Goal: Contribute content: Contribute content

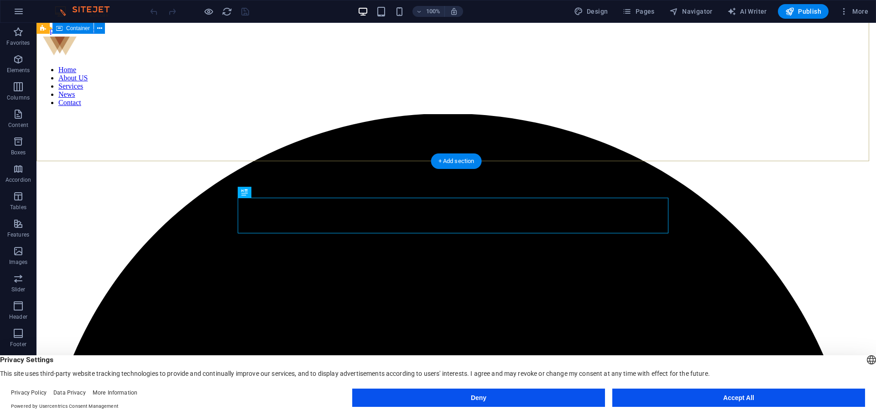
scroll to position [220, 0]
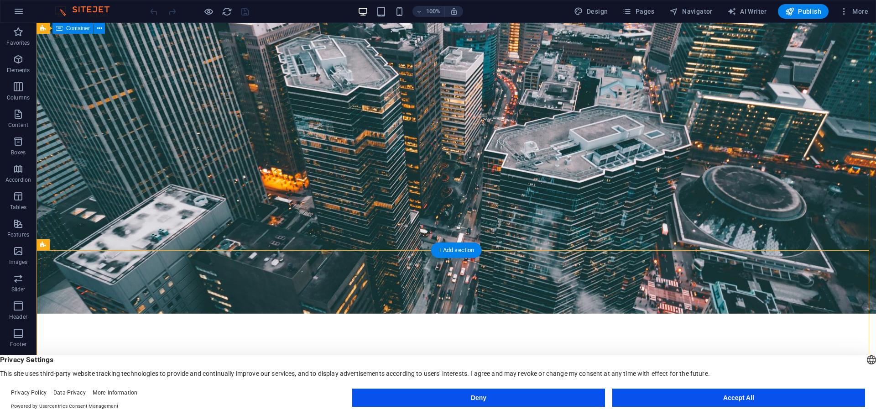
scroll to position [0, 0]
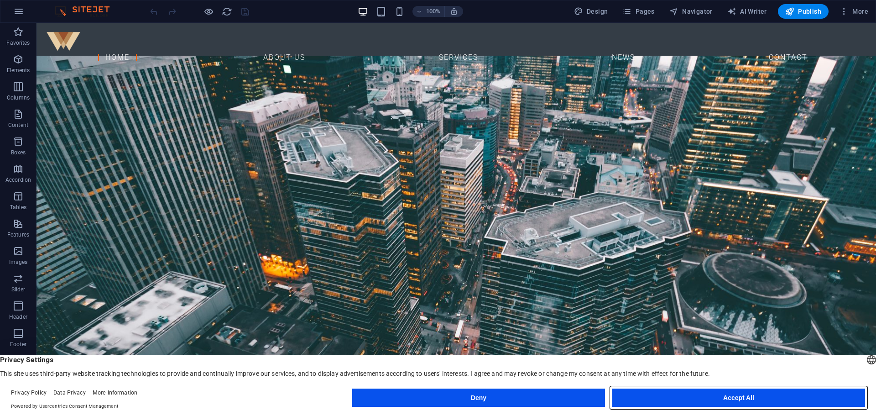
click at [668, 391] on button "Accept All" at bounding box center [739, 397] width 253 height 18
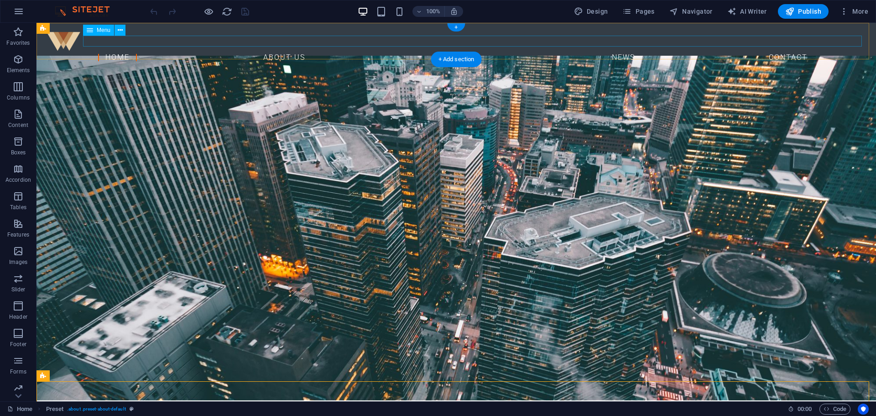
click at [522, 52] on nav "Home About US Services News Contact" at bounding box center [456, 57] width 825 height 11
click at [645, 9] on span "Pages" at bounding box center [639, 11] width 32 height 9
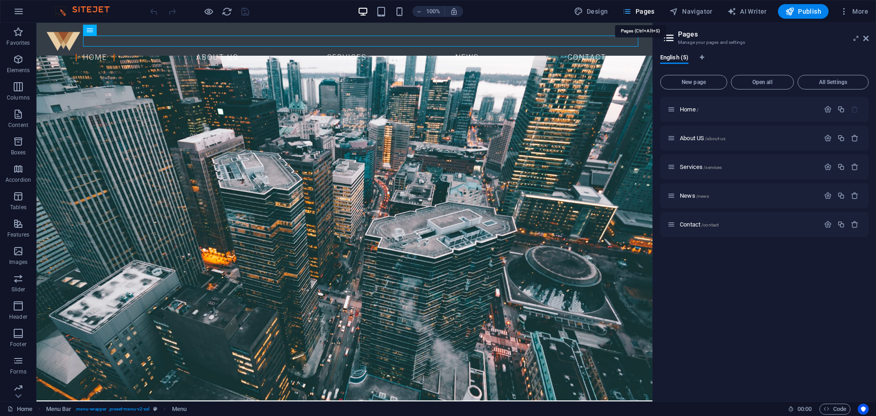
click at [645, 9] on span "Pages" at bounding box center [639, 11] width 32 height 9
click at [714, 79] on button "New page" at bounding box center [693, 82] width 67 height 15
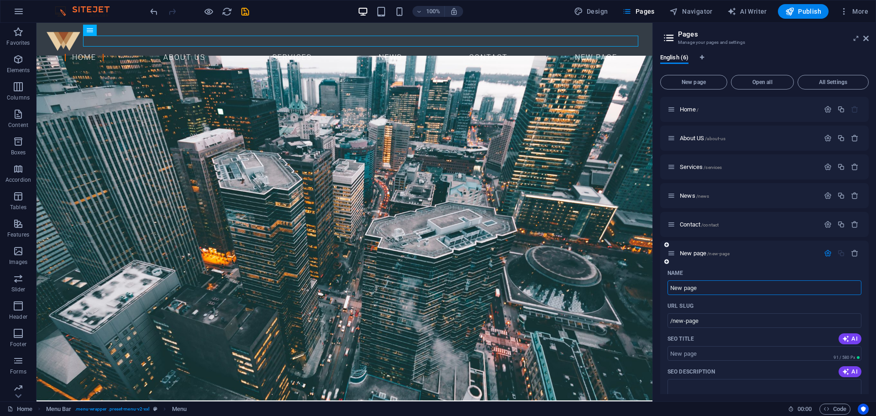
click at [706, 285] on input "New page" at bounding box center [765, 287] width 194 height 15
click at [702, 326] on input "/new-page" at bounding box center [765, 320] width 194 height 15
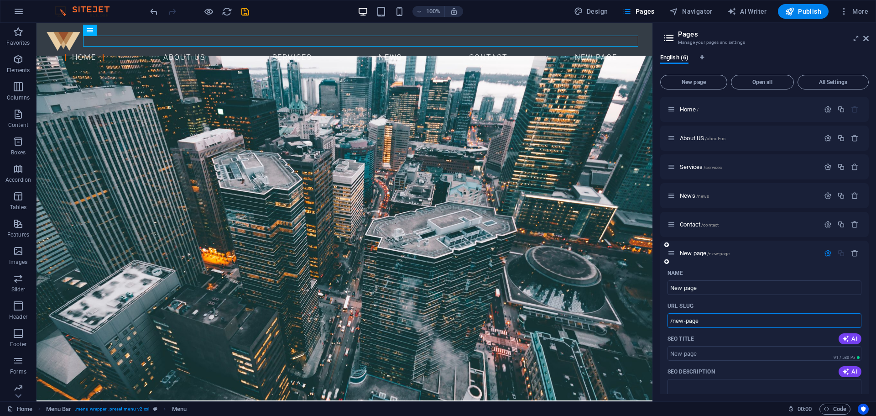
click at [702, 325] on input "/new-page" at bounding box center [765, 320] width 194 height 15
drag, startPoint x: 702, startPoint y: 323, endPoint x: 674, endPoint y: 318, distance: 28.2
click at [674, 318] on input "/new-page" at bounding box center [765, 320] width 194 height 15
type input "/"
click at [857, 251] on button "button" at bounding box center [854, 253] width 13 height 8
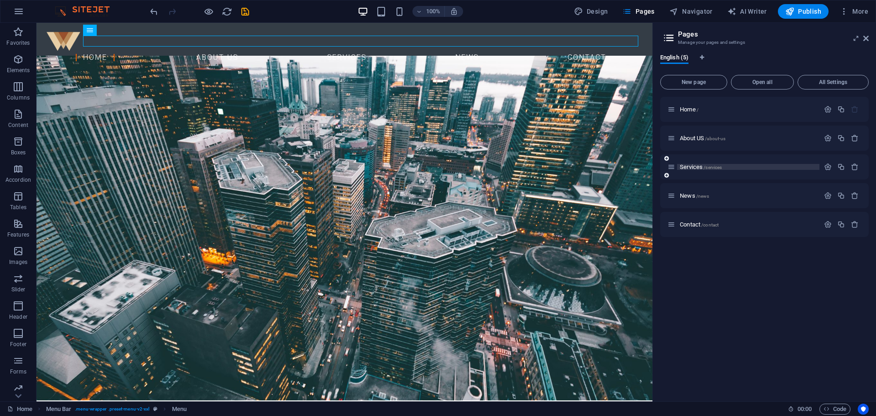
click at [697, 168] on span "Services /services" at bounding box center [701, 166] width 42 height 7
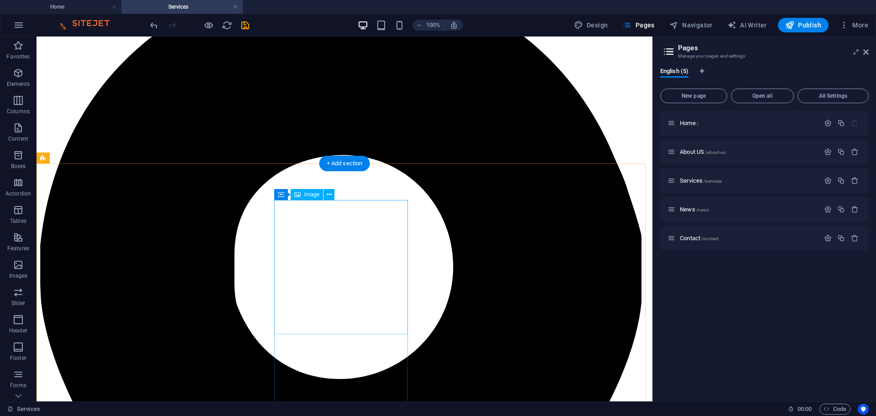
scroll to position [129, 0]
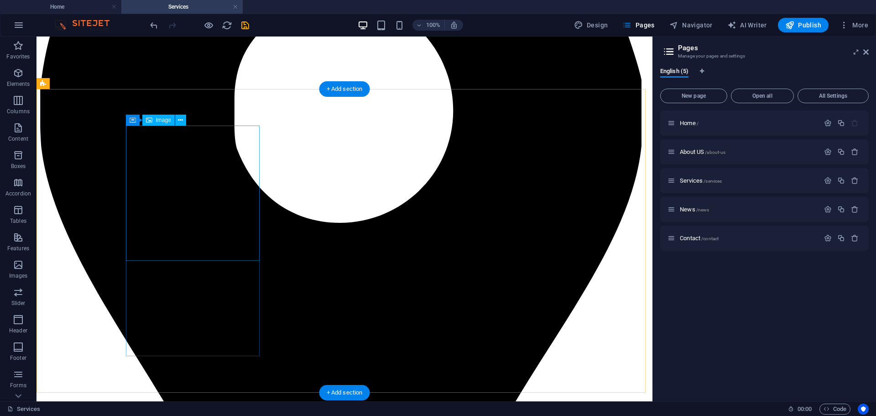
scroll to position [183, 0]
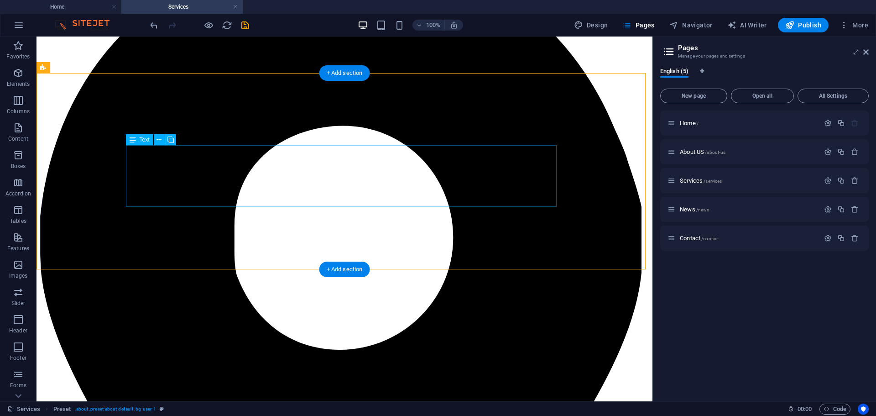
scroll to position [137, 0]
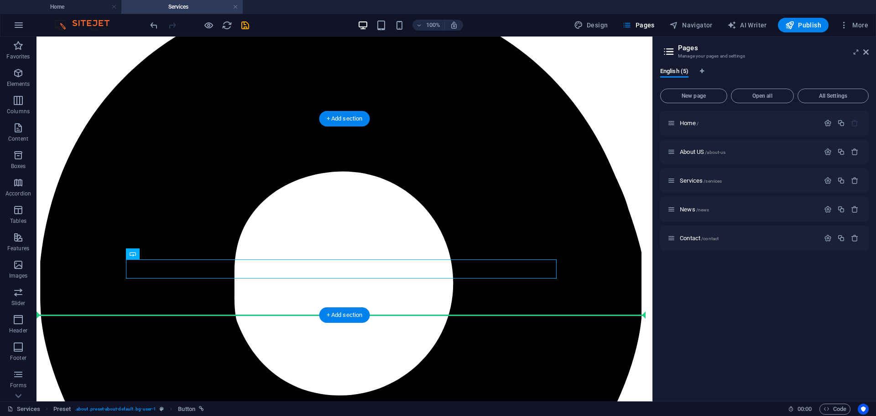
drag, startPoint x: 417, startPoint y: 272, endPoint x: 393, endPoint y: 297, distance: 35.5
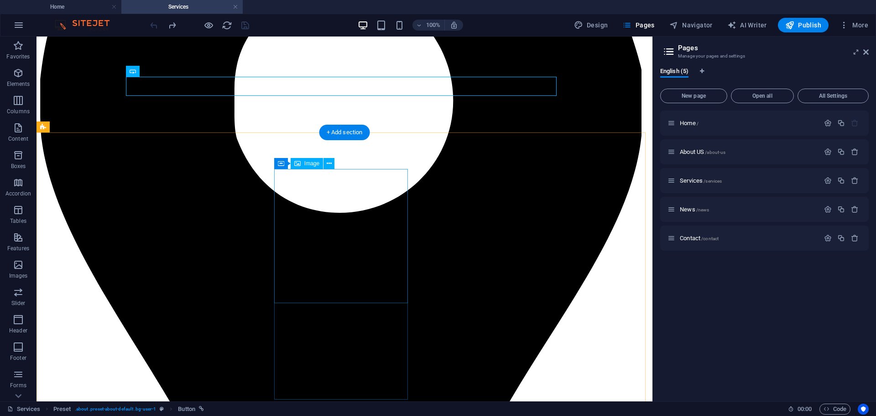
scroll to position [183, 0]
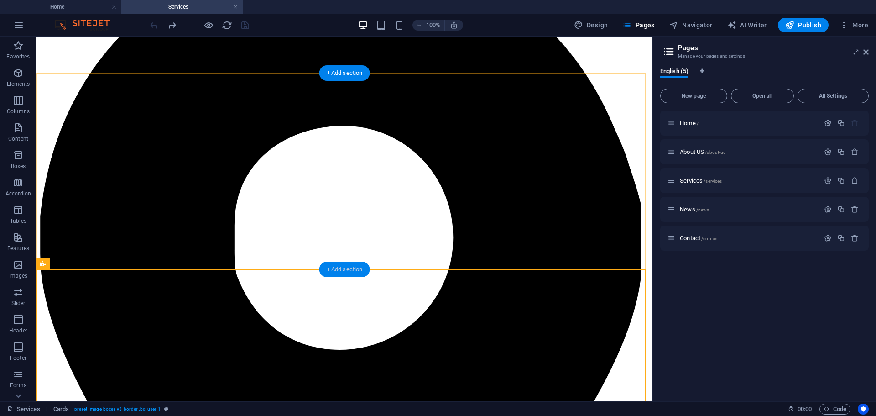
click at [340, 272] on div "+ Add section" at bounding box center [344, 270] width 51 height 16
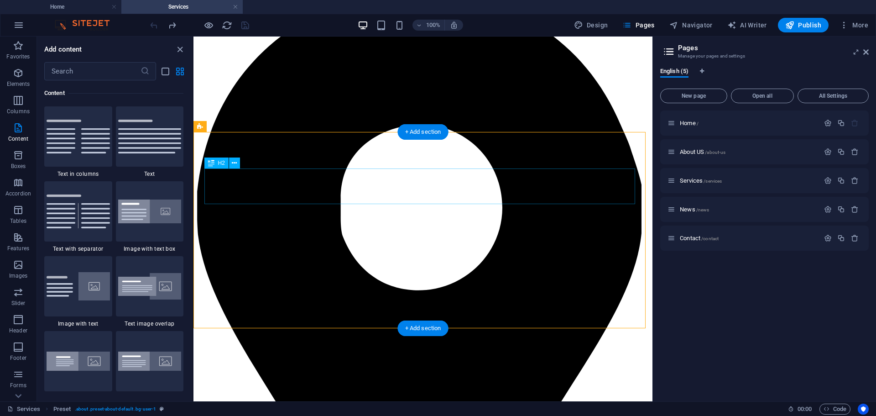
scroll to position [91, 0]
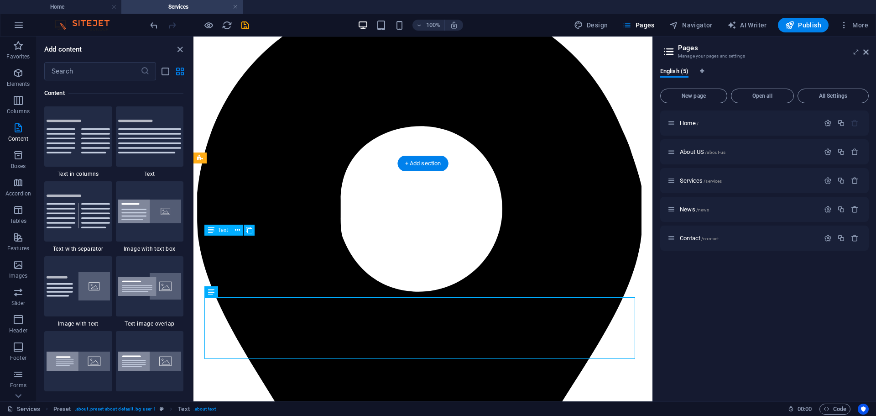
scroll to position [137, 0]
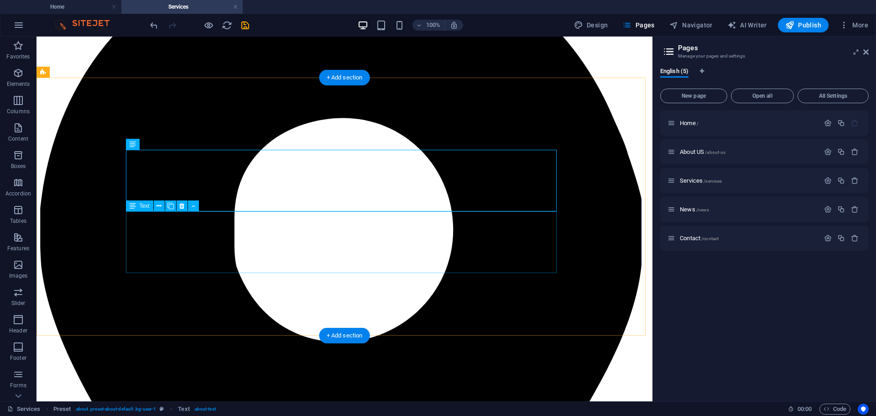
scroll to position [228, 0]
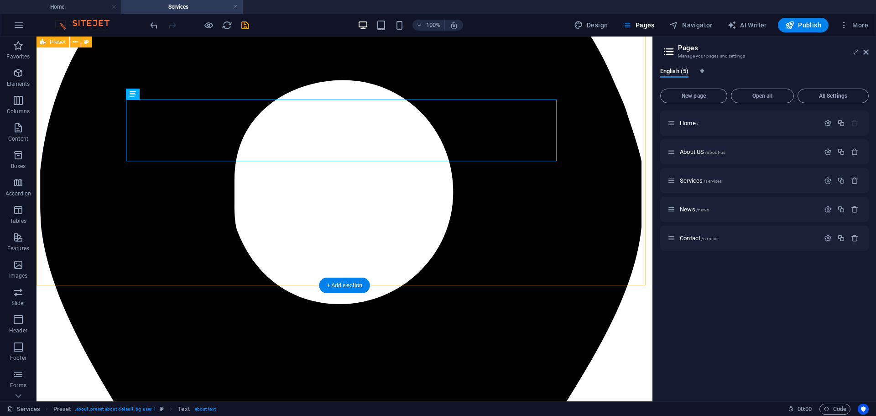
drag, startPoint x: 387, startPoint y: 168, endPoint x: 378, endPoint y: 201, distance: 34.4
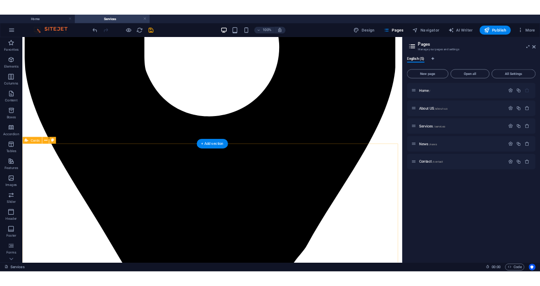
scroll to position [183, 0]
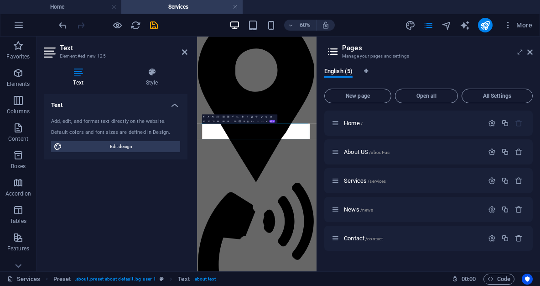
click at [183, 158] on div "Add, edit, and format text directly on the website. Default colors and font siz…" at bounding box center [116, 134] width 144 height 49
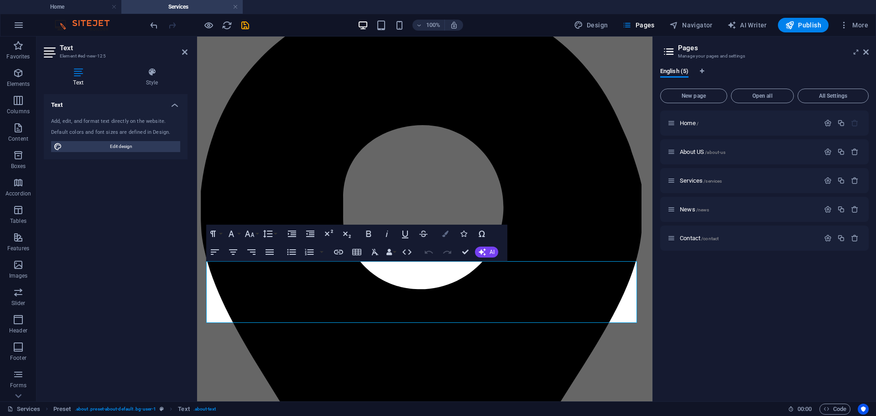
scroll to position [137, 0]
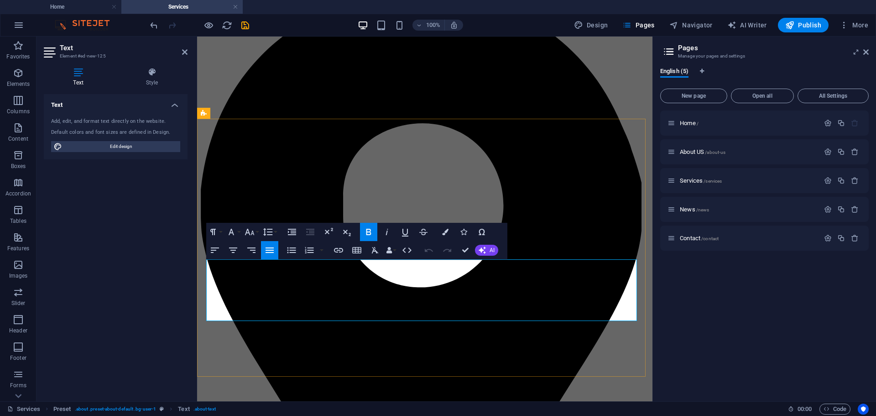
click at [285, 260] on div at bounding box center [285, 260] width 0 height 0
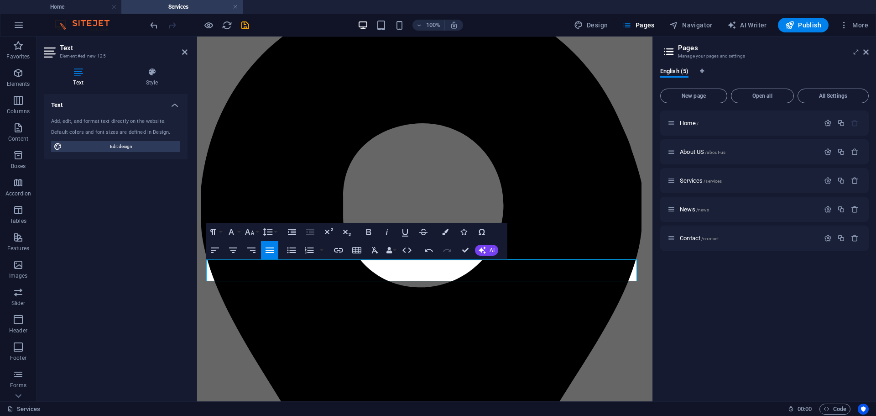
click at [443, 235] on icon "button" at bounding box center [445, 232] width 6 height 6
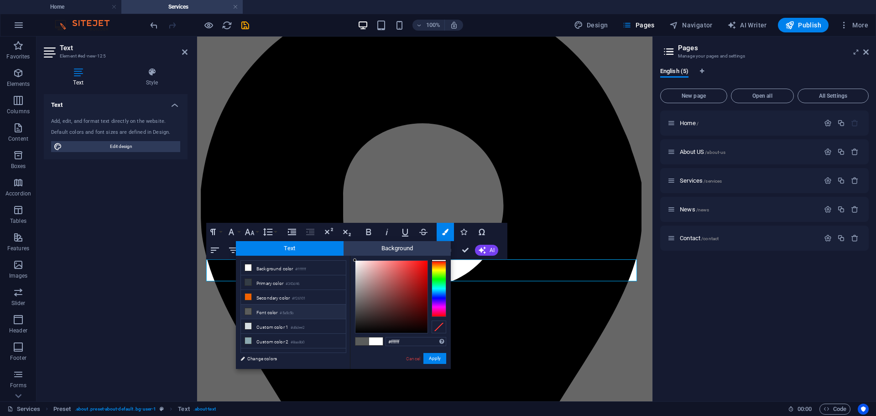
click at [365, 341] on span at bounding box center [363, 341] width 14 height 8
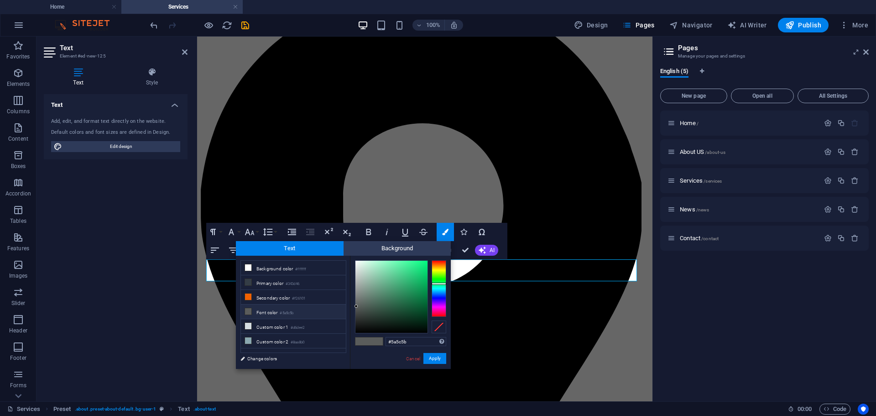
click at [375, 343] on span at bounding box center [376, 341] width 14 height 8
click at [290, 315] on li "Font color #5a5c5b" at bounding box center [293, 311] width 105 height 15
click at [283, 307] on li "Font color #5a5c5b" at bounding box center [293, 311] width 105 height 15
type input "#000000"
drag, startPoint x: 392, startPoint y: 331, endPoint x: 403, endPoint y: 342, distance: 16.1
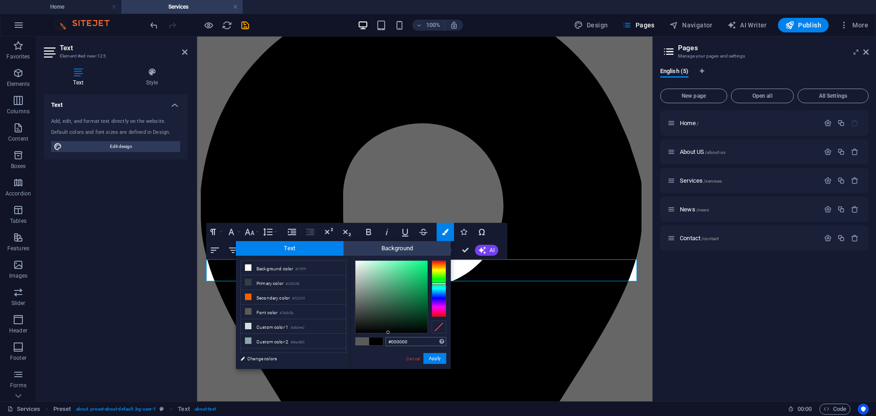
click at [387, 337] on div "#000000 Supported formats #0852ed rgb(8, 82, 237) rgba(8, 82, 237, 90%) hsv(221…" at bounding box center [400, 379] width 101 height 246
click at [435, 356] on button "Apply" at bounding box center [435, 358] width 23 height 11
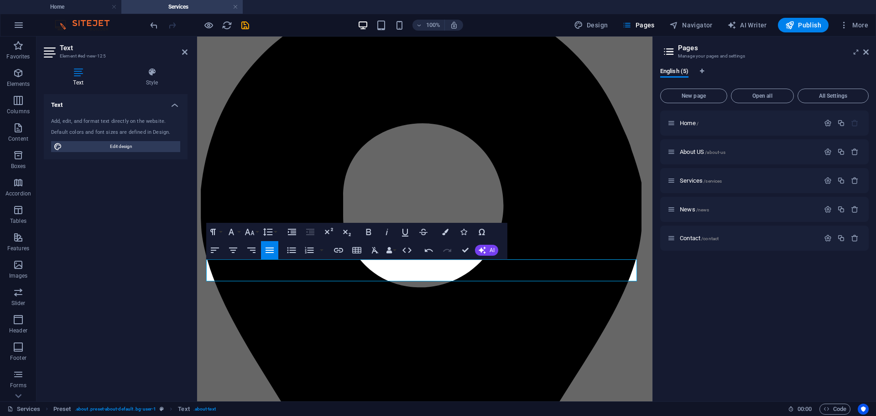
click at [456, 335] on div "H1 Banner Banner Container H2 Preset Cards Container Image Container H3 Text Pr…" at bounding box center [425, 219] width 456 height 365
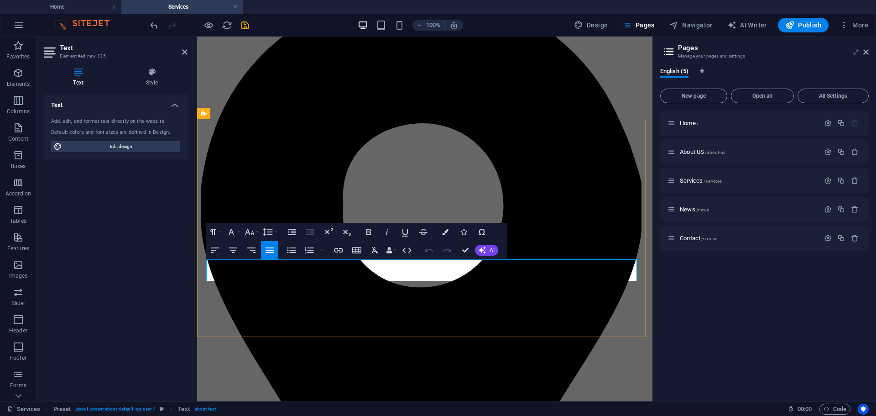
click at [367, 235] on icon "button" at bounding box center [368, 232] width 5 height 6
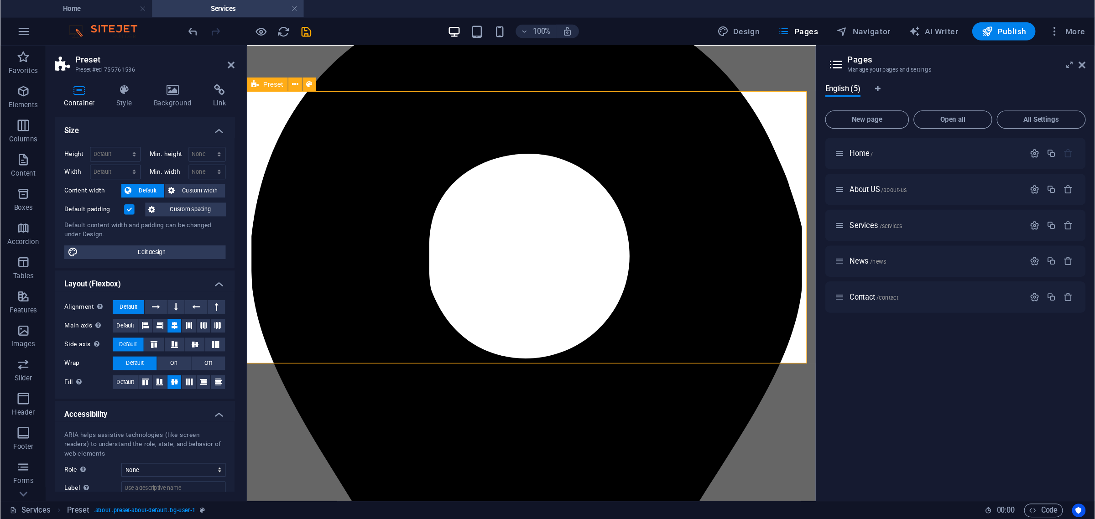
scroll to position [183, 0]
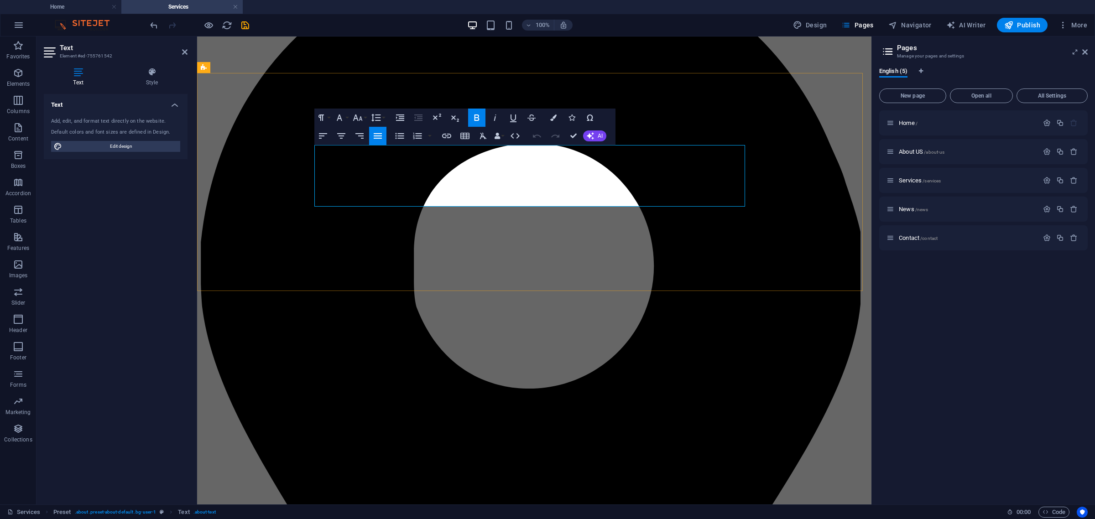
click at [361, 120] on icon "button" at bounding box center [357, 117] width 11 height 11
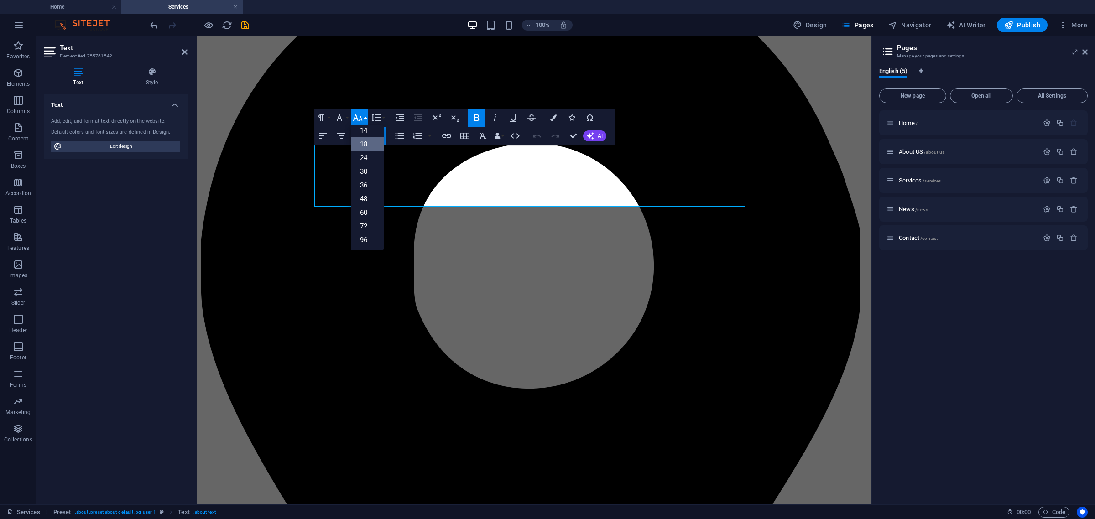
scroll to position [73, 0]
click at [361, 115] on icon "button" at bounding box center [357, 117] width 11 height 11
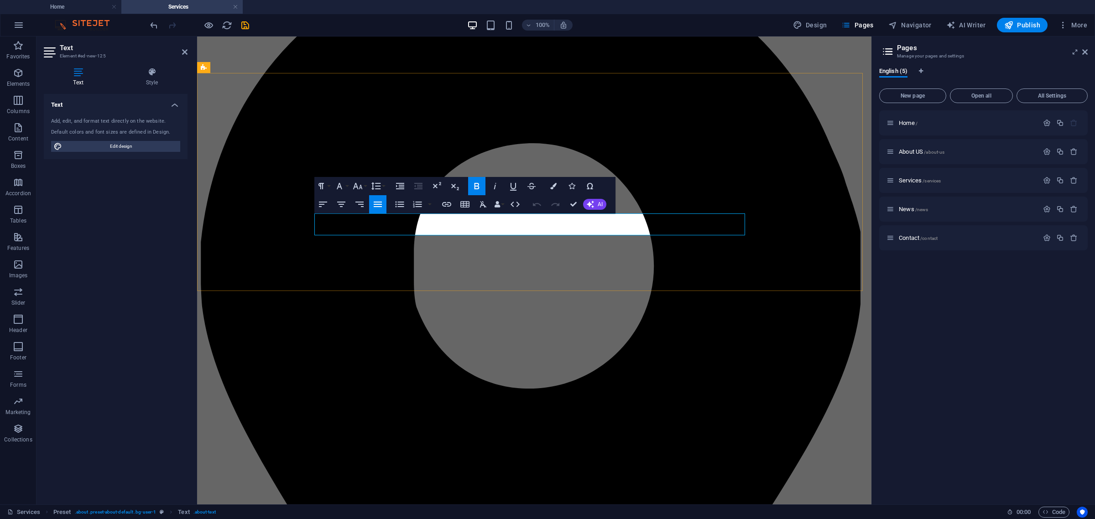
click at [361, 187] on icon "button" at bounding box center [358, 186] width 10 height 6
click at [367, 281] on link "18" at bounding box center [367, 286] width 33 height 14
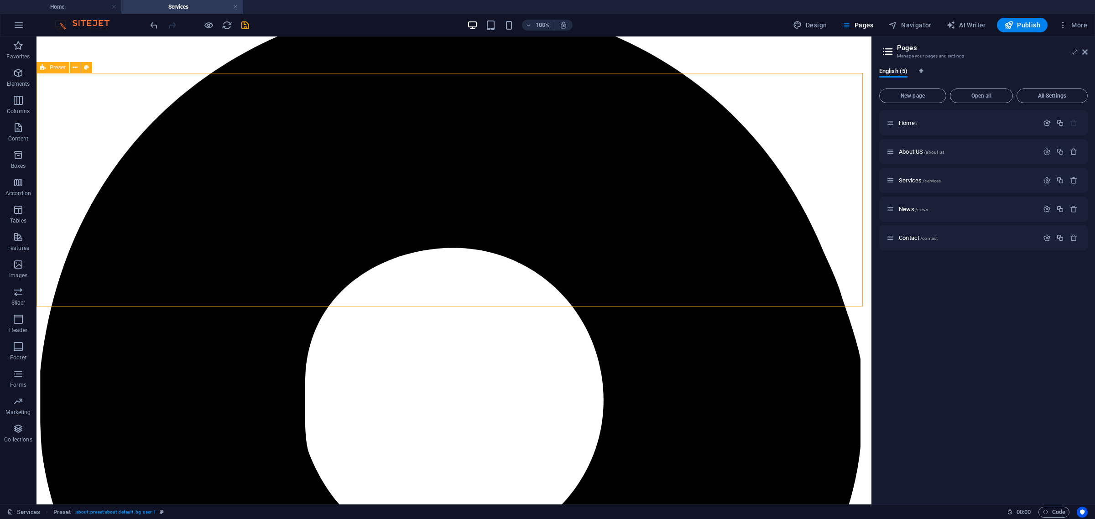
scroll to position [126, 0]
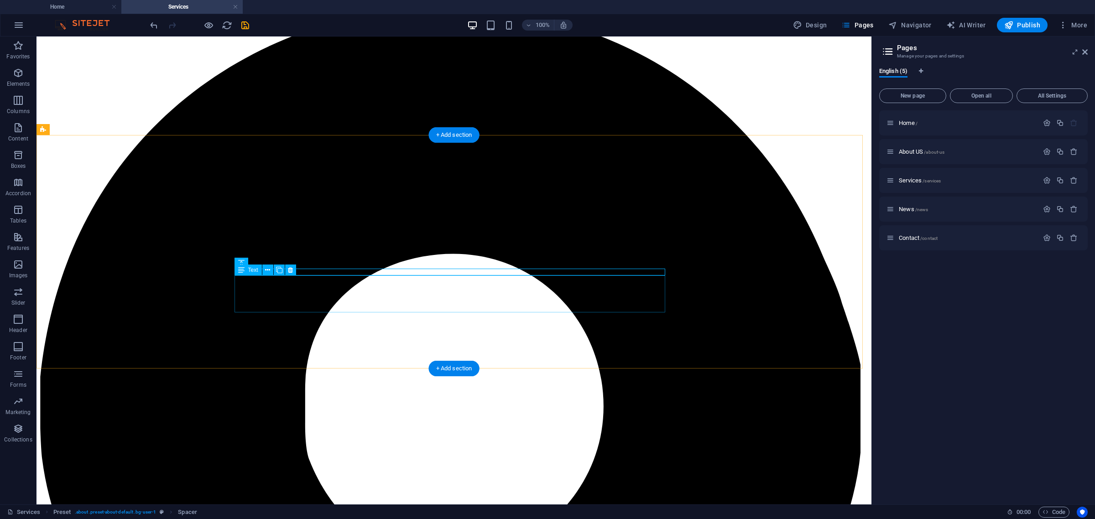
scroll to position [8, 0]
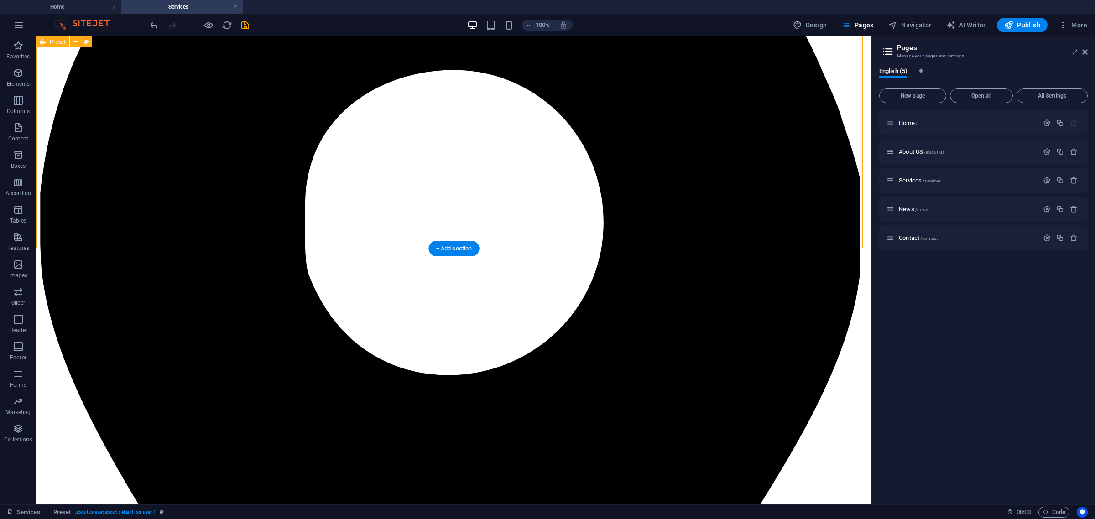
scroll to position [350, 0]
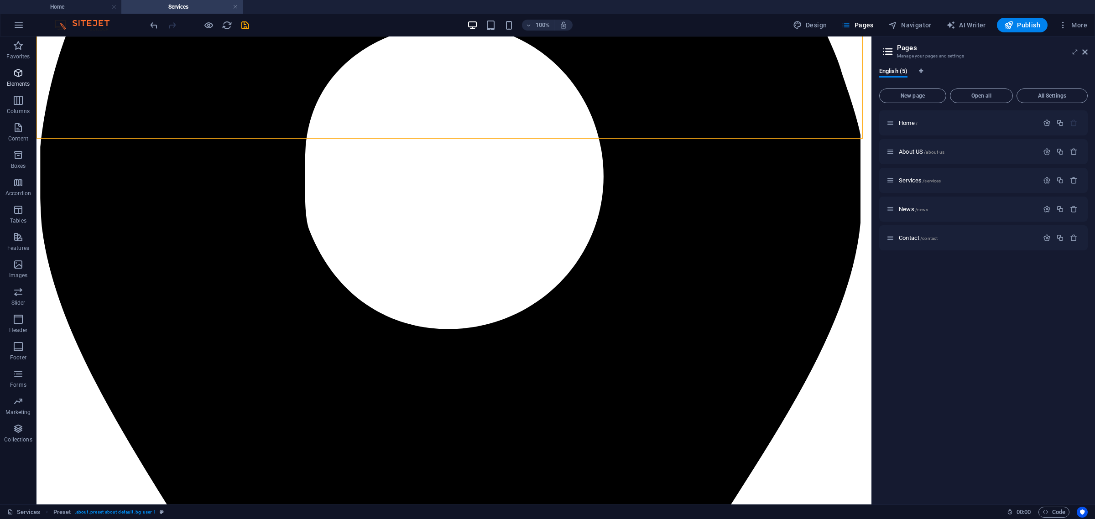
click at [10, 68] on span "Elements" at bounding box center [18, 79] width 37 height 22
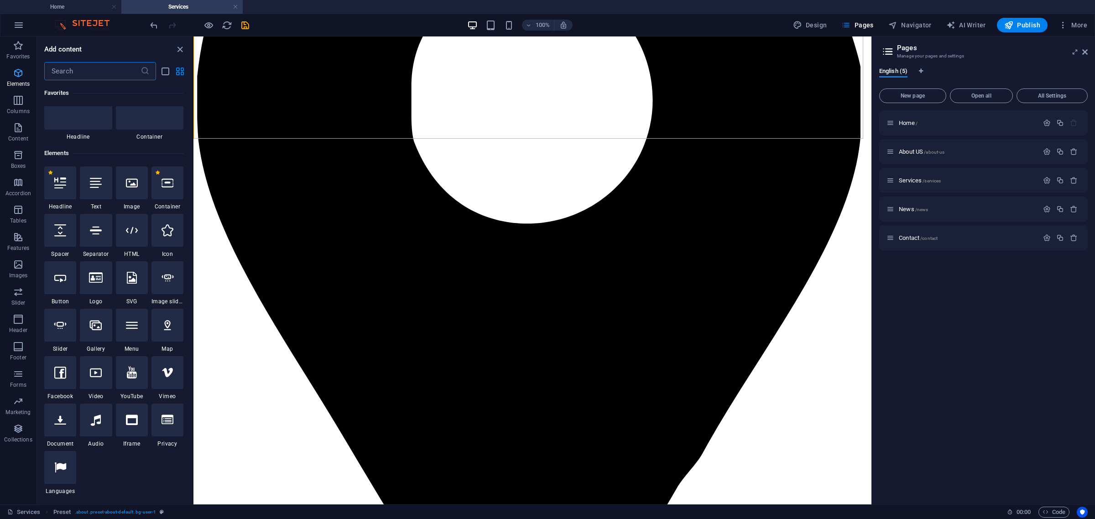
scroll to position [97, 0]
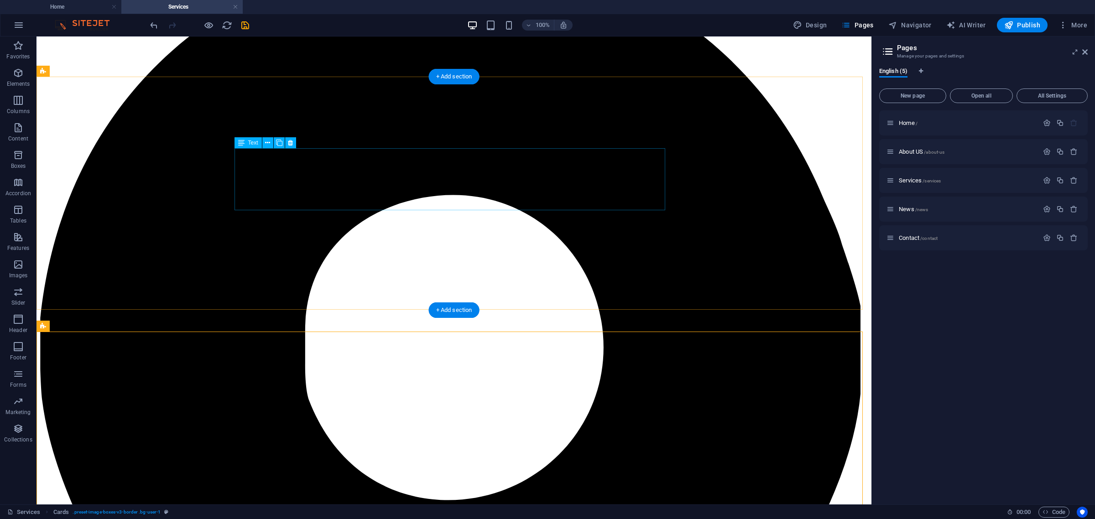
scroll to position [236, 0]
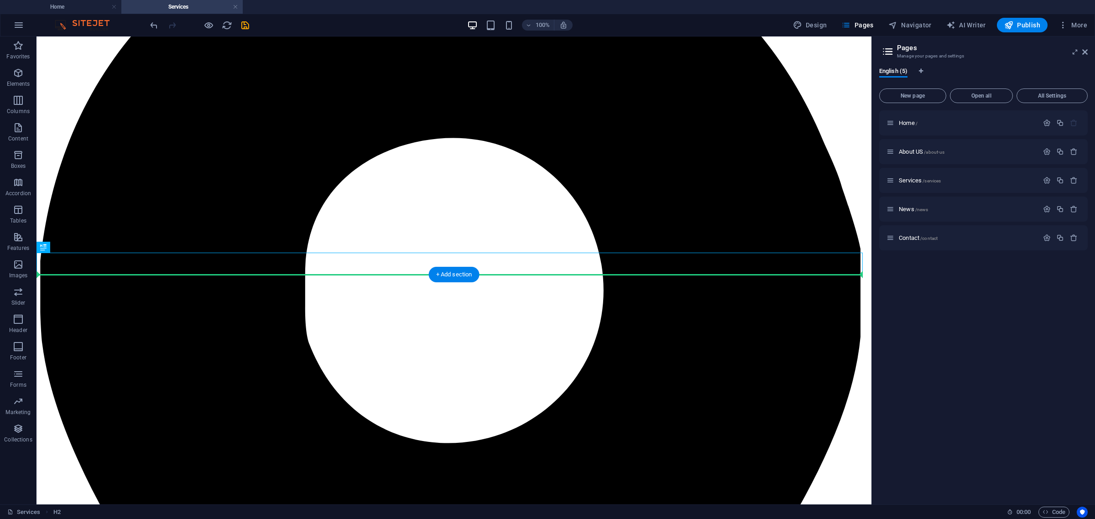
drag, startPoint x: 523, startPoint y: 261, endPoint x: 513, endPoint y: 294, distance: 35.1
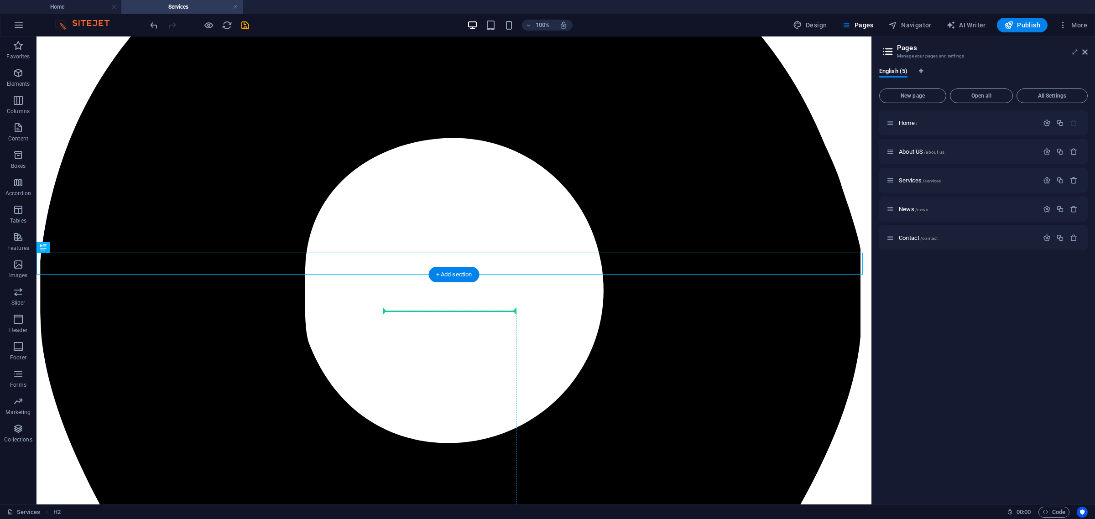
drag, startPoint x: 598, startPoint y: 266, endPoint x: 458, endPoint y: 310, distance: 147.1
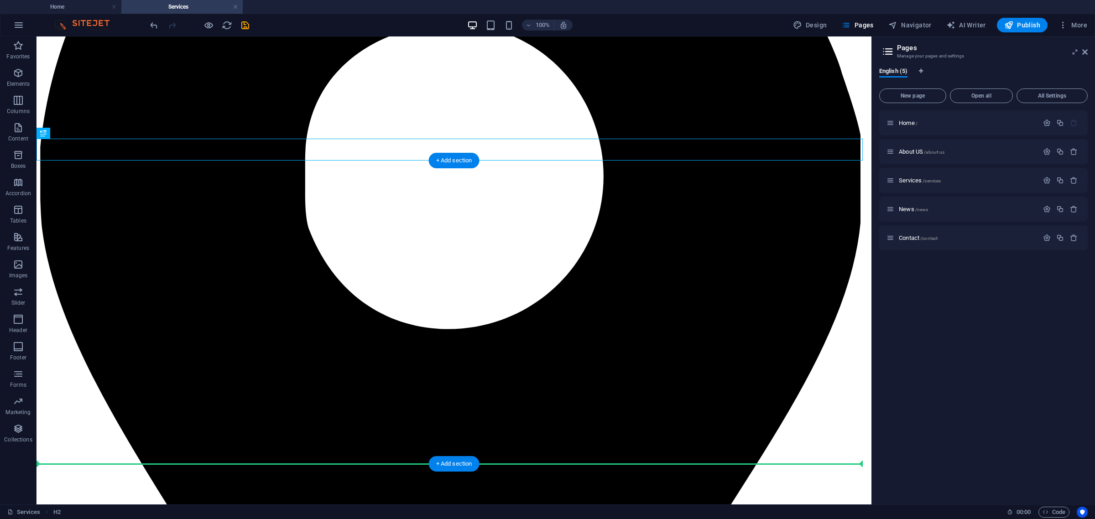
scroll to position [372, 0]
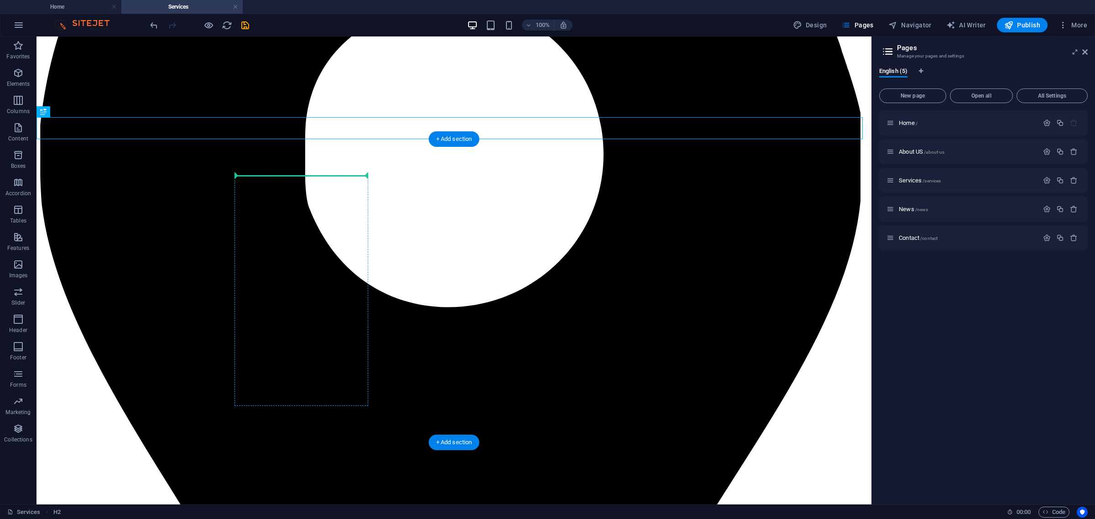
drag, startPoint x: 99, startPoint y: 158, endPoint x: 314, endPoint y: 175, distance: 216.1
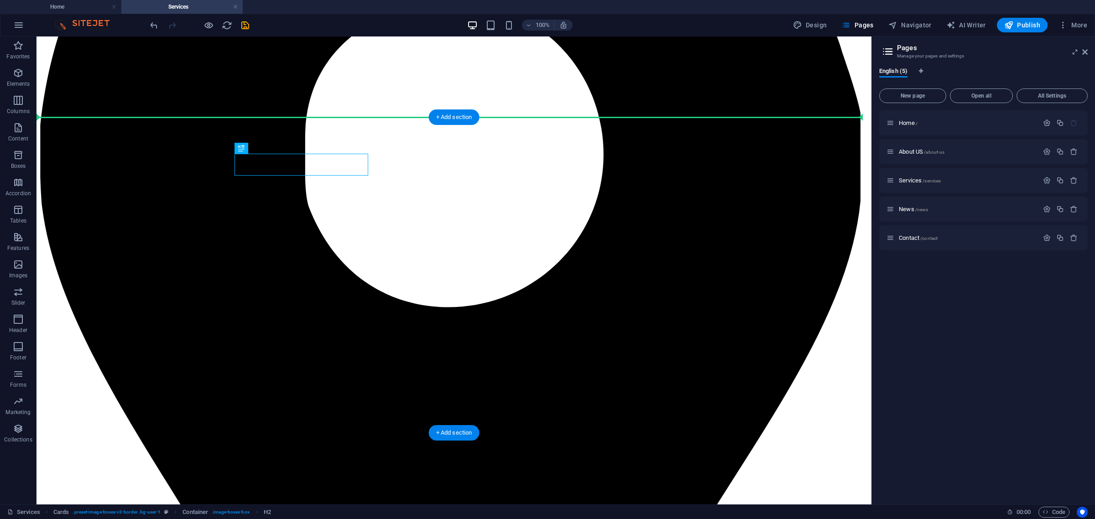
drag, startPoint x: 329, startPoint y: 165, endPoint x: 492, endPoint y: 122, distance: 168.9
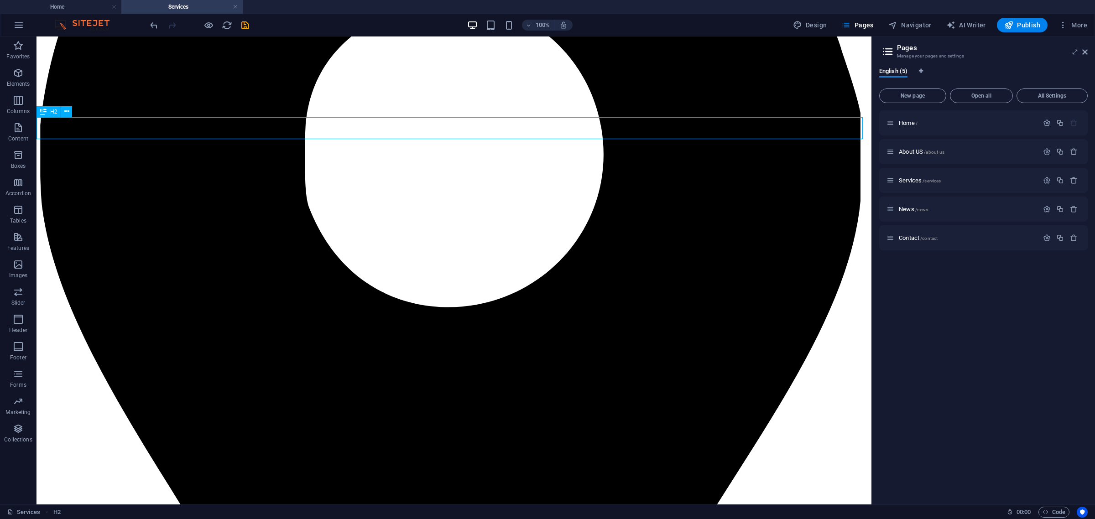
click at [52, 112] on span "H2" at bounding box center [53, 111] width 7 height 5
drag, startPoint x: 82, startPoint y: 147, endPoint x: 80, endPoint y: 121, distance: 25.7
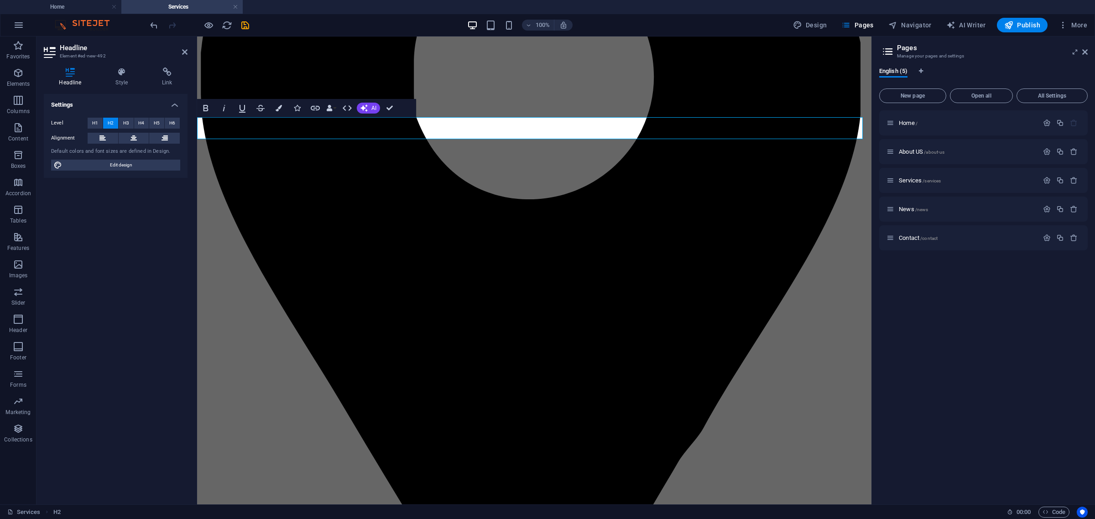
click at [133, 140] on icon at bounding box center [134, 138] width 6 height 11
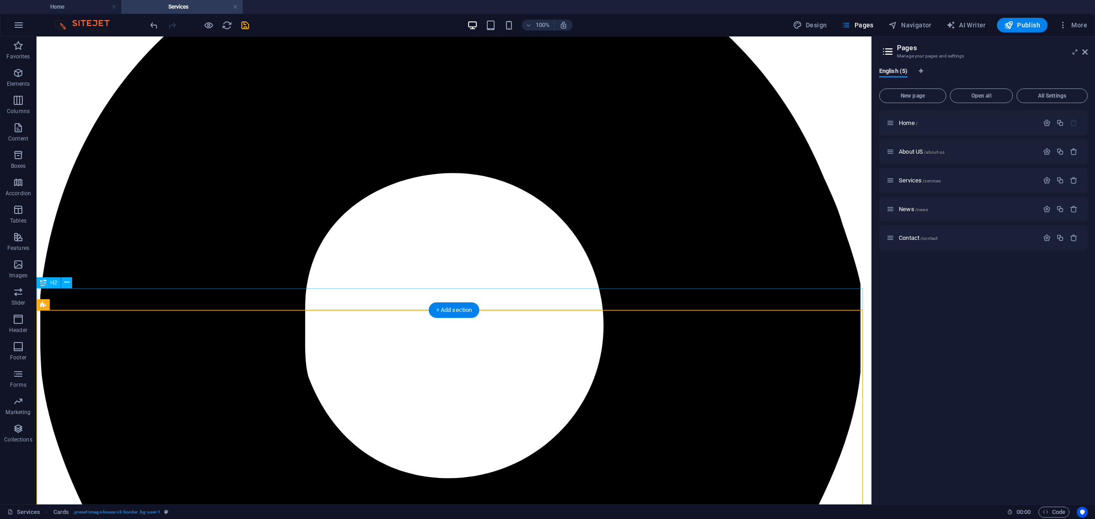
scroll to position [315, 0]
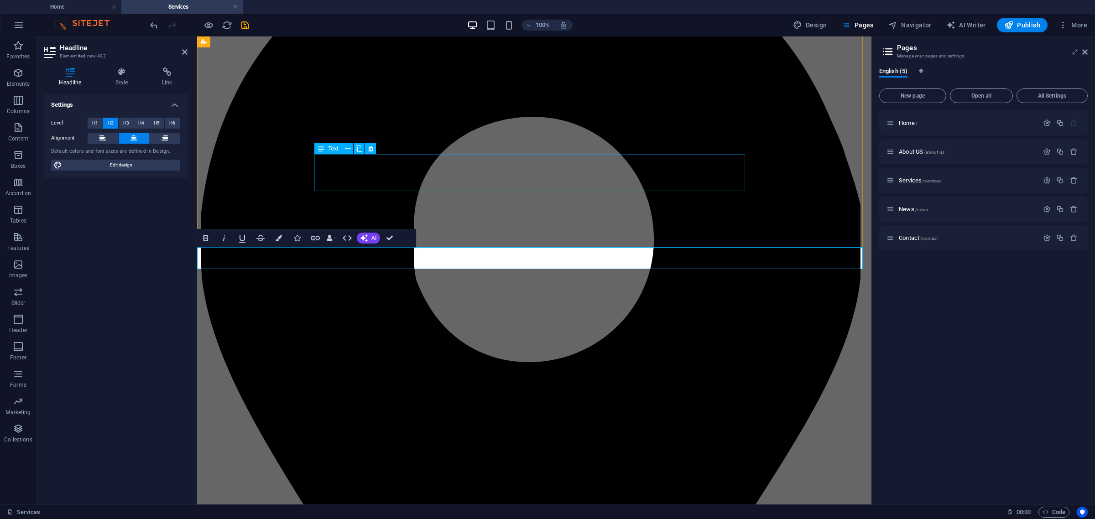
scroll to position [201, 0]
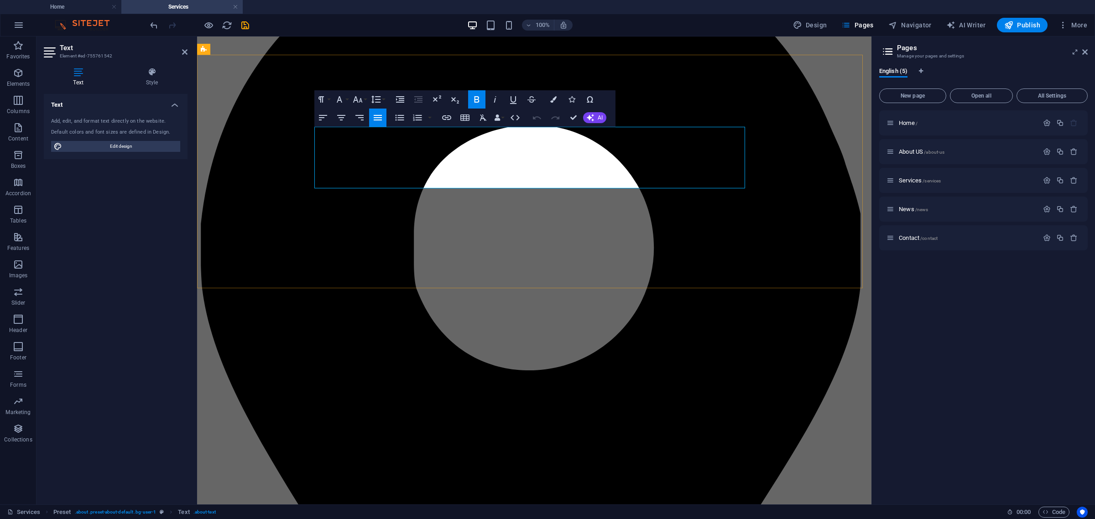
drag, startPoint x: 701, startPoint y: 135, endPoint x: 745, endPoint y: 133, distance: 44.3
copy span "solder mask"
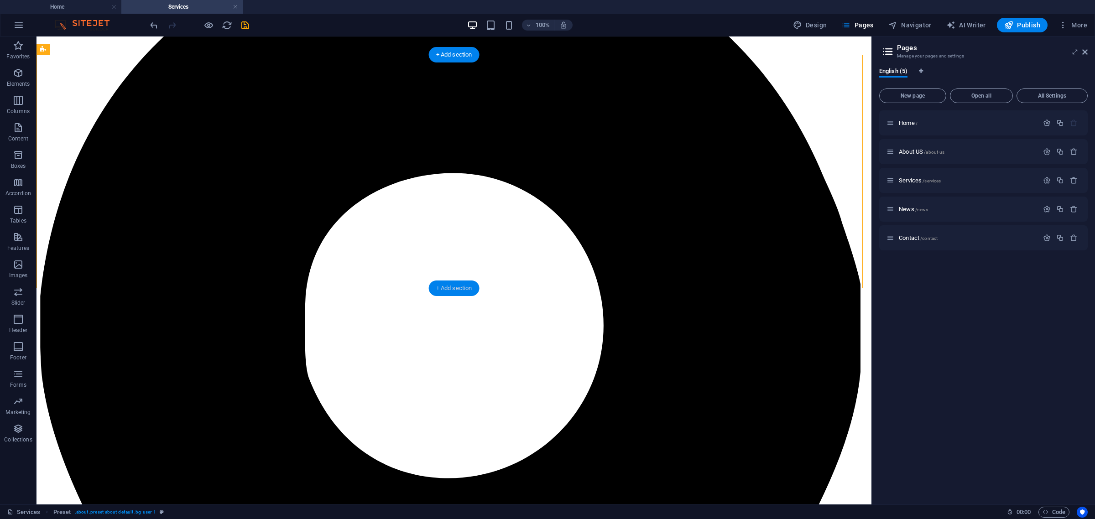
drag, startPoint x: 441, startPoint y: 288, endPoint x: 247, endPoint y: 250, distance: 198.1
click at [441, 288] on div "+ Add section" at bounding box center [454, 289] width 51 height 16
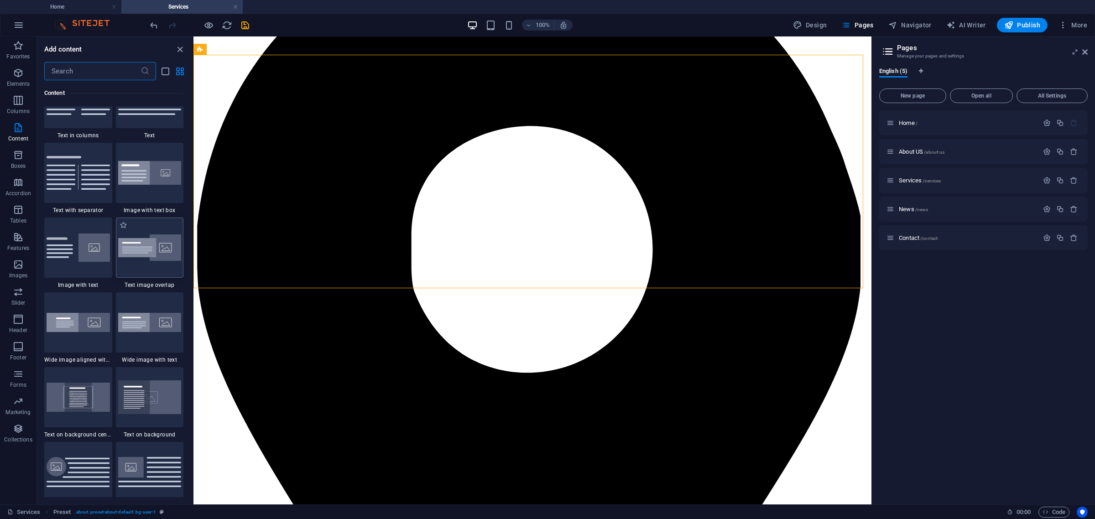
scroll to position [1653, 0]
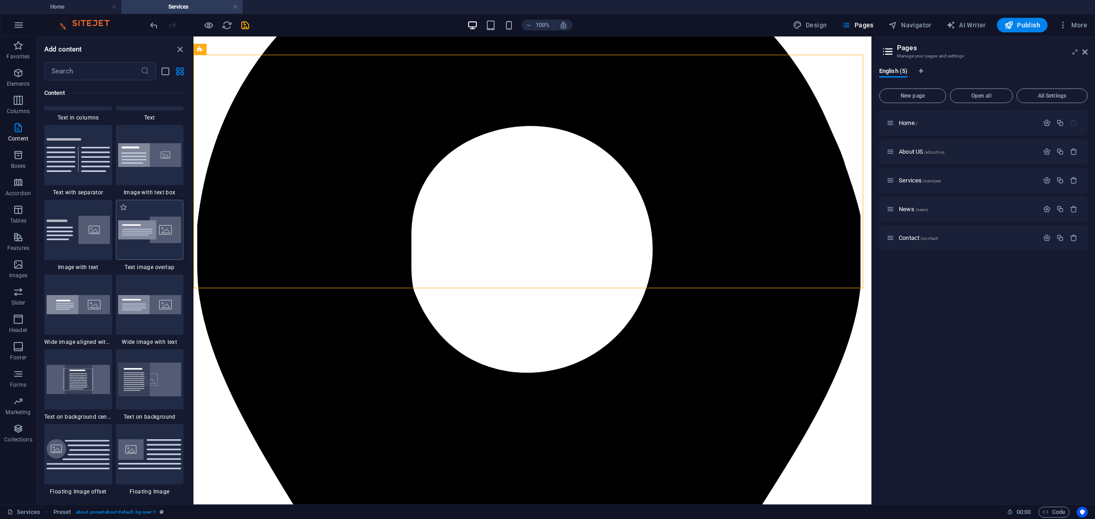
click at [151, 236] on img at bounding box center [149, 230] width 63 height 27
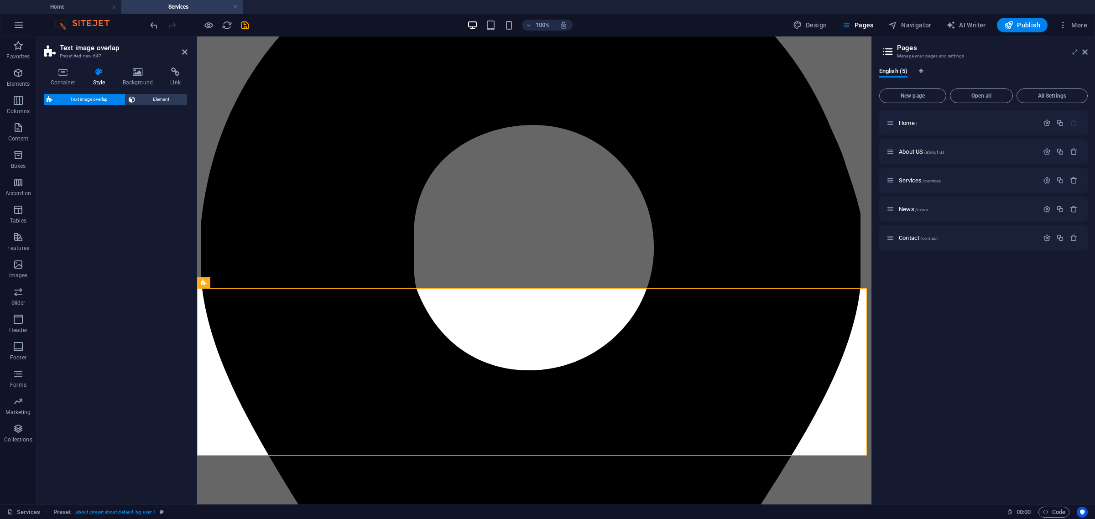
select select "rem"
select select "px"
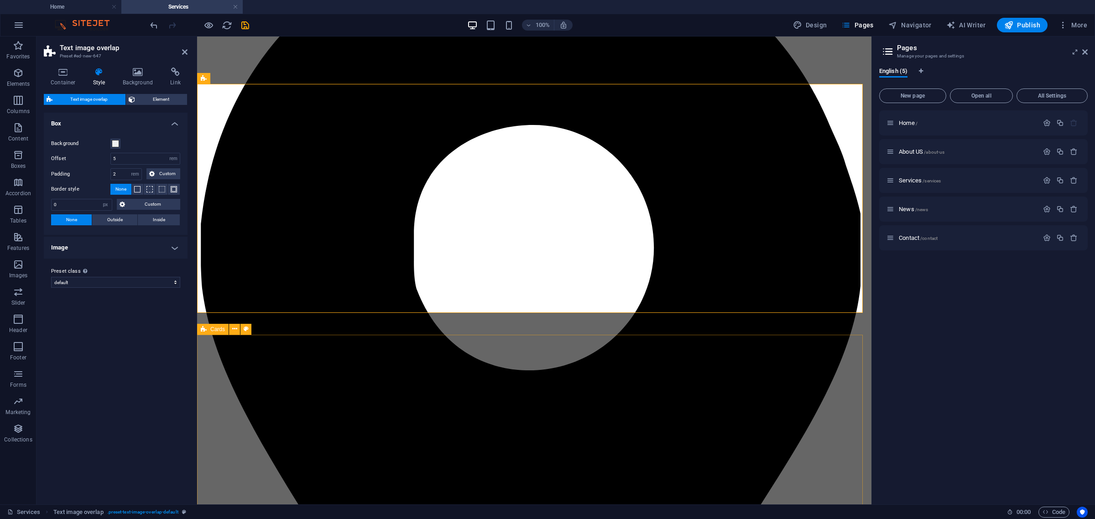
scroll to position [372, 0]
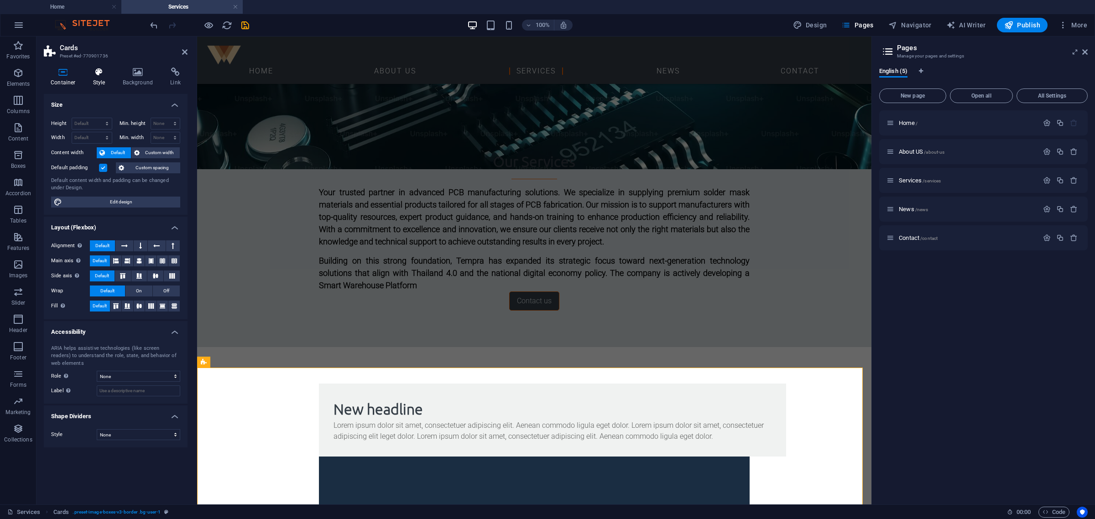
click at [96, 74] on icon at bounding box center [99, 72] width 26 height 9
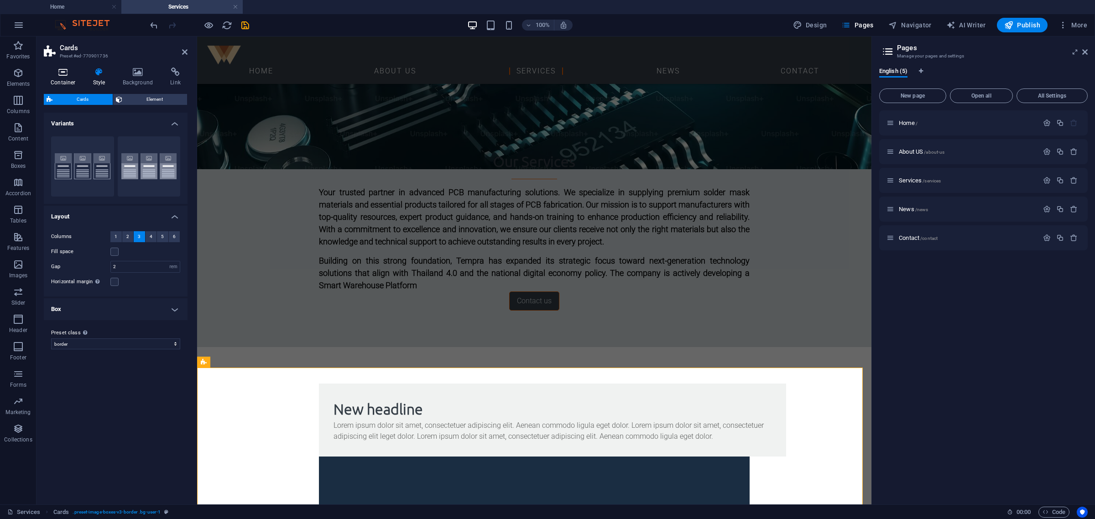
click at [67, 73] on icon at bounding box center [63, 72] width 39 height 9
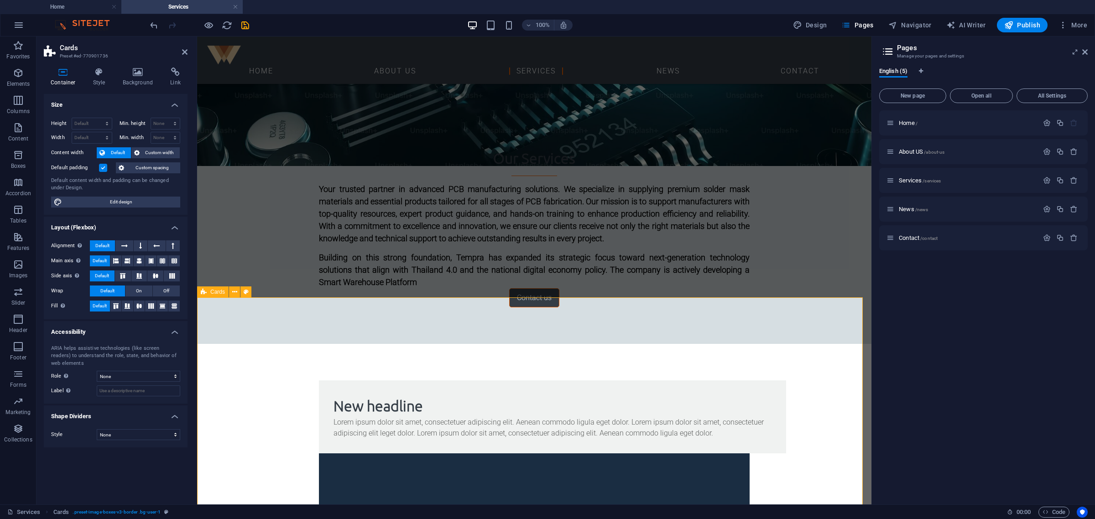
scroll to position [370, 0]
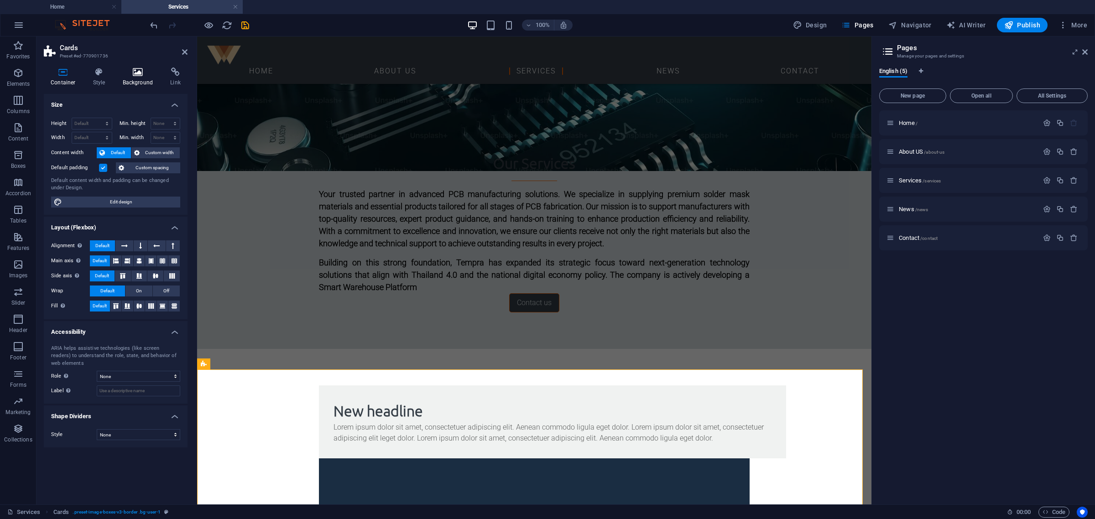
click at [152, 74] on icon at bounding box center [138, 72] width 44 height 9
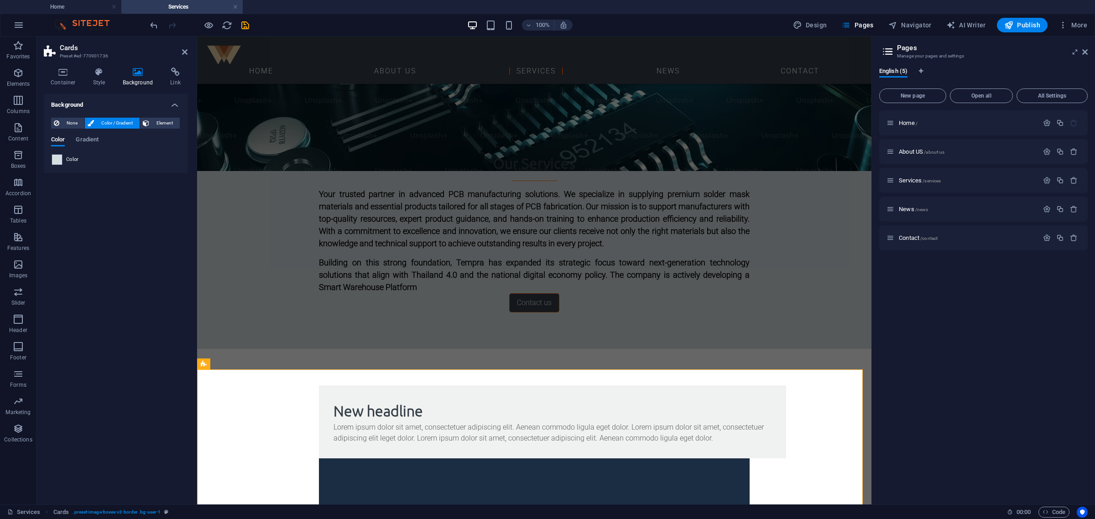
click at [56, 161] on span at bounding box center [57, 160] width 10 height 10
type input "#d6dee2"
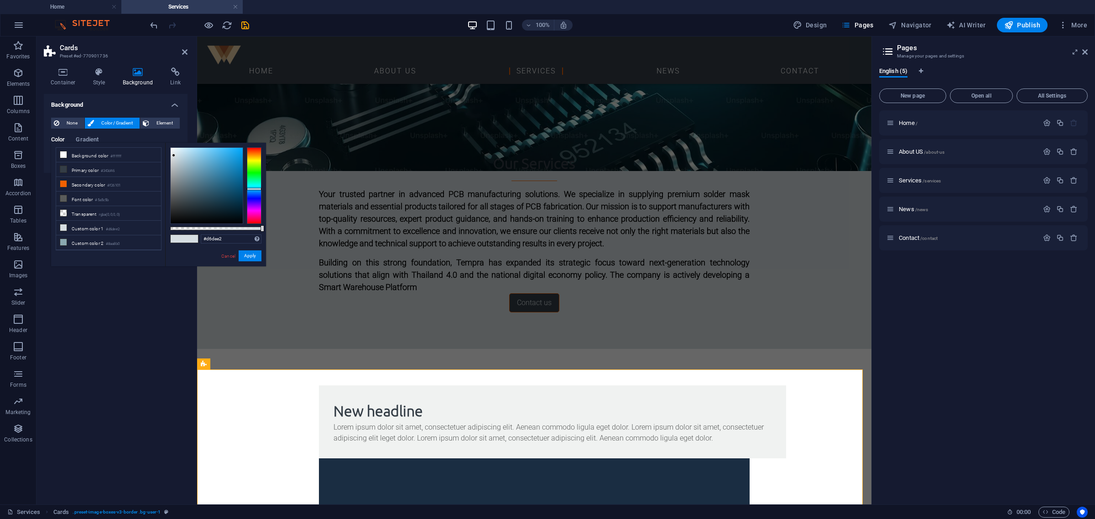
click at [225, 233] on div "#d6dee2 Supported formats #0852ed rgb(8, 82, 237) rgba(8, 82, 237, 90%) hsv(221…" at bounding box center [215, 271] width 101 height 256
click at [227, 236] on input "#d6dee2" at bounding box center [231, 239] width 61 height 9
click at [234, 249] on div "#d6dee2 Supported formats #0852ed rgb(8, 82, 237) rgba(8, 82, 237, 90%) hsv(221…" at bounding box center [215, 271] width 101 height 256
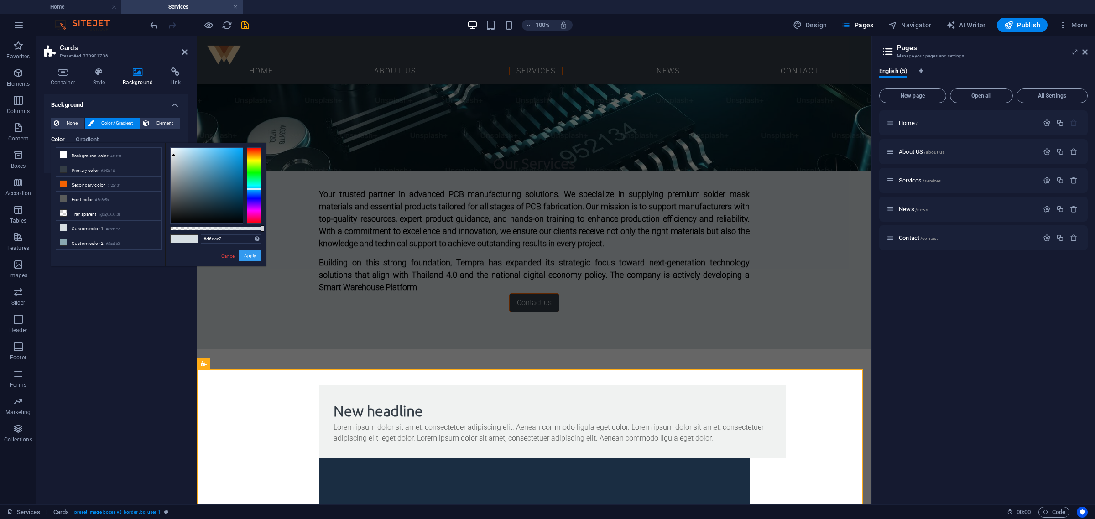
click at [240, 255] on button "Apply" at bounding box center [250, 256] width 23 height 11
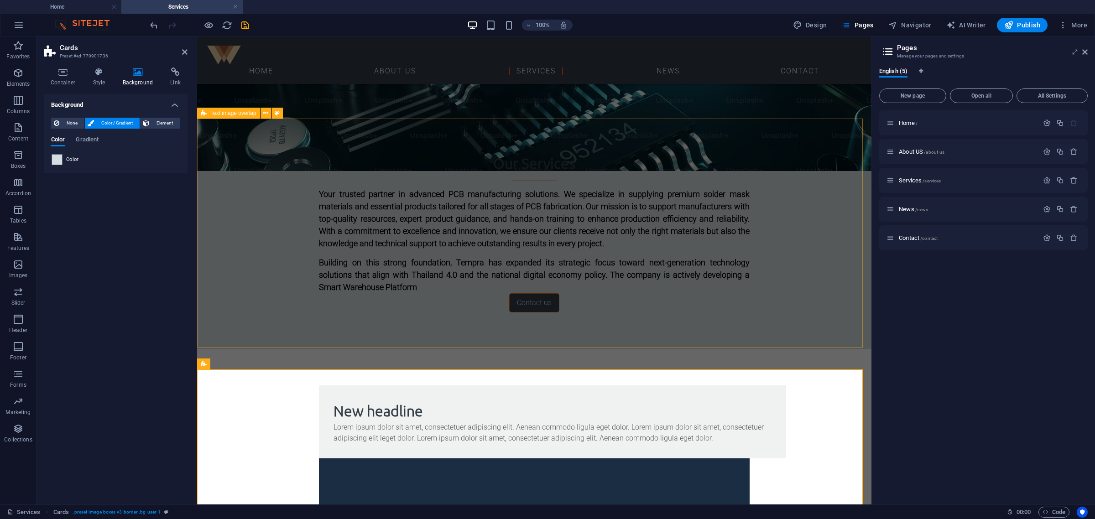
select select "rem"
select select "px"
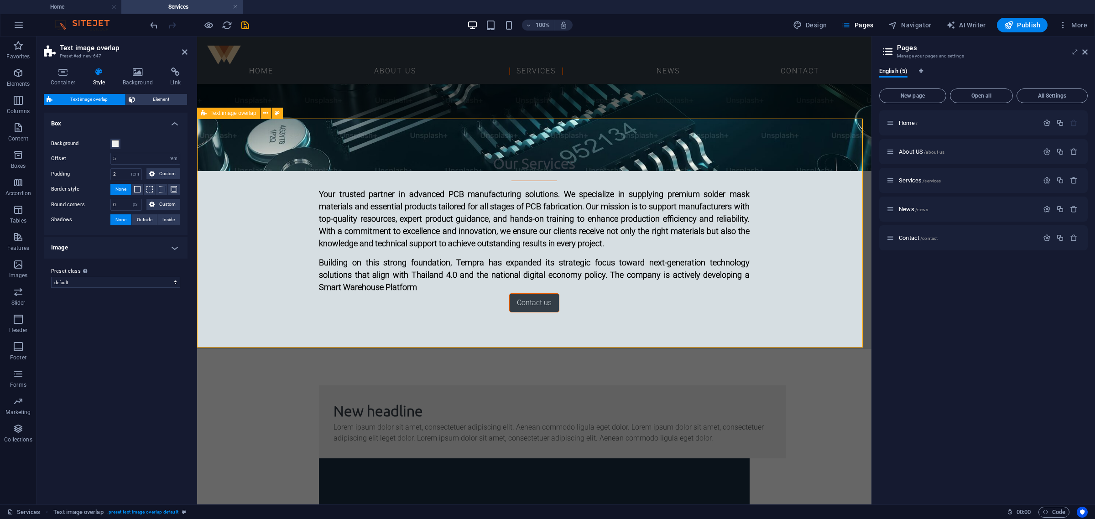
click at [133, 73] on icon at bounding box center [138, 72] width 44 height 9
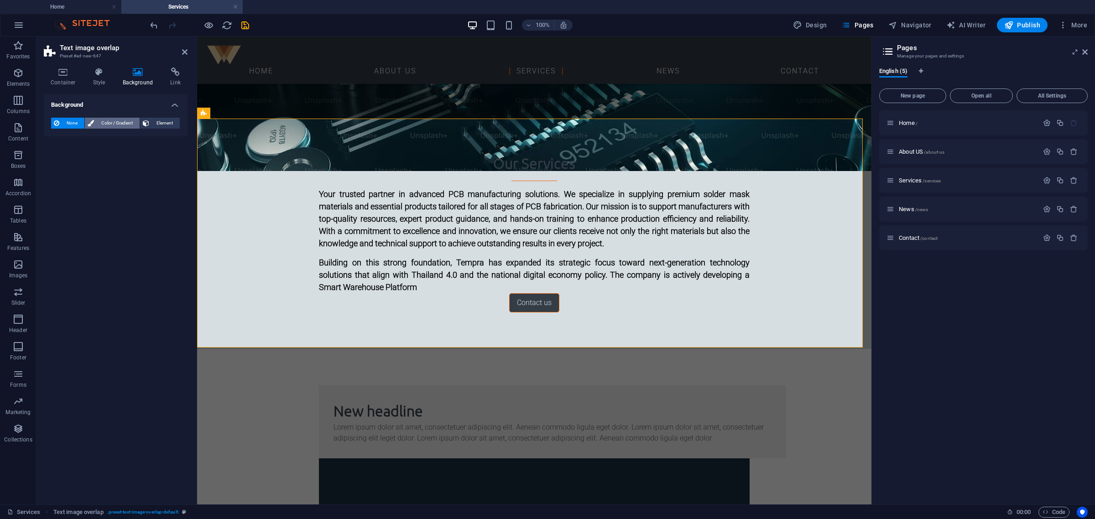
click at [125, 121] on span "Color / Gradient" at bounding box center [117, 123] width 40 height 11
click at [53, 153] on div "Color Gradient" at bounding box center [115, 144] width 129 height 17
click at [56, 157] on span at bounding box center [57, 160] width 10 height 10
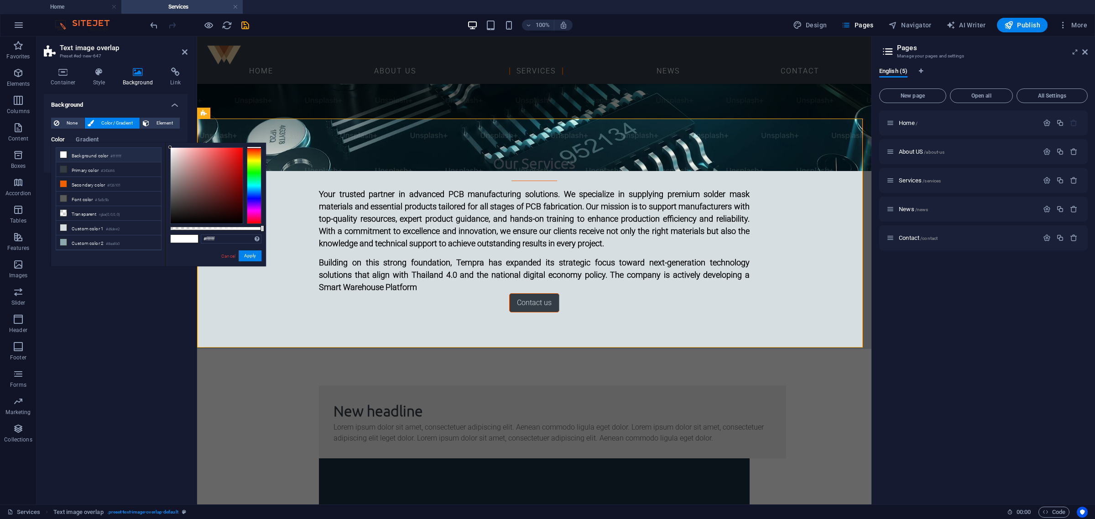
drag, startPoint x: 61, startPoint y: 162, endPoint x: 67, endPoint y: 161, distance: 6.0
click at [65, 162] on li "Background color #ffffff" at bounding box center [108, 155] width 105 height 15
click at [218, 242] on input "#ffffff" at bounding box center [231, 239] width 61 height 9
paste input "#d6dee2"
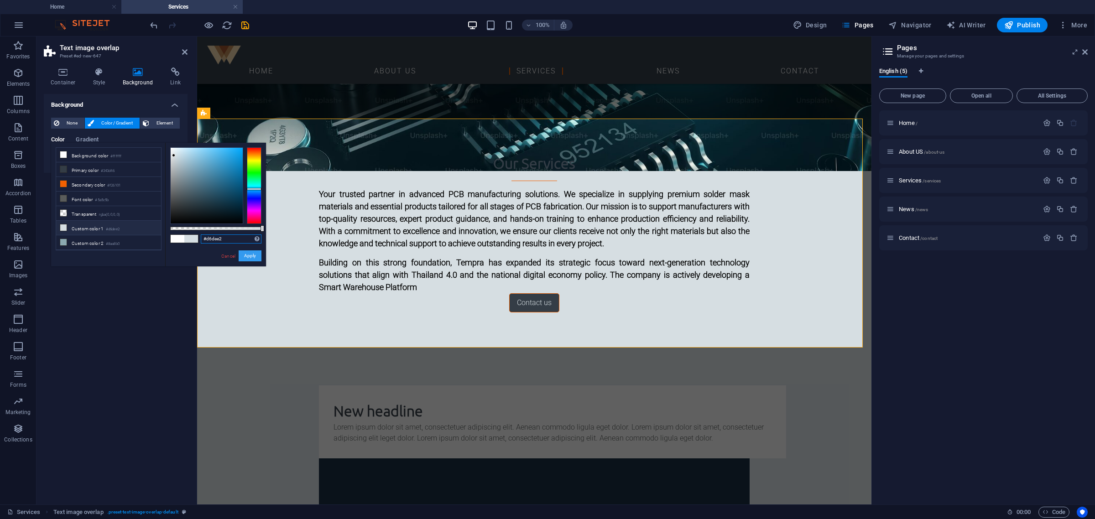
type input "#d6dee2"
click at [261, 258] on button "Apply" at bounding box center [250, 256] width 23 height 11
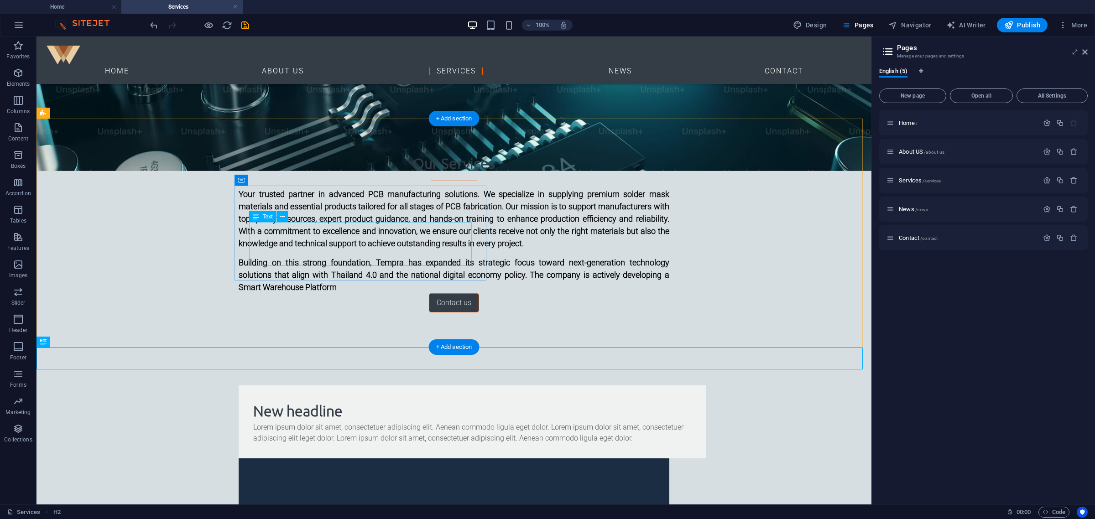
scroll to position [199, 0]
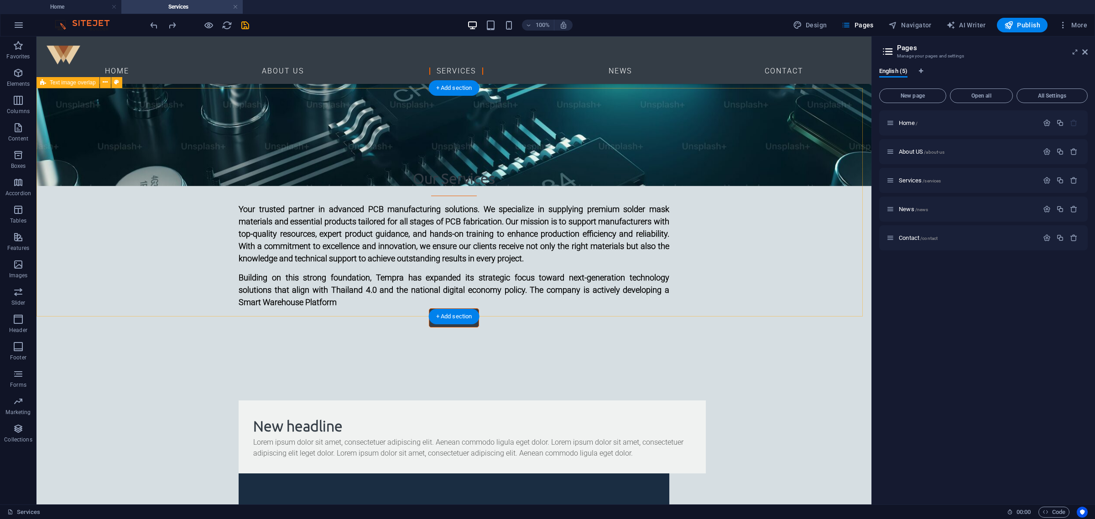
scroll to position [287, 0]
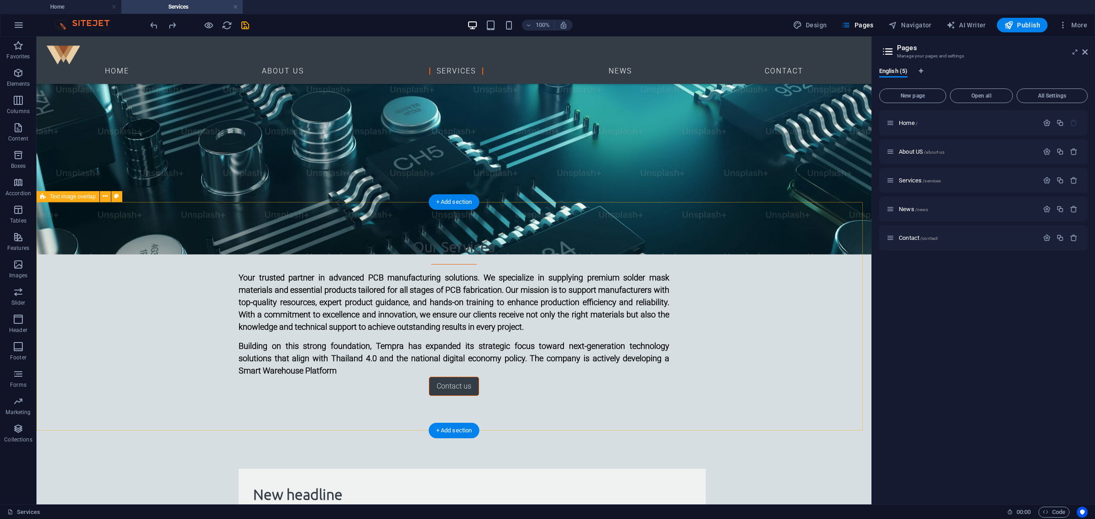
drag, startPoint x: 407, startPoint y: 289, endPoint x: 404, endPoint y: 205, distance: 83.6
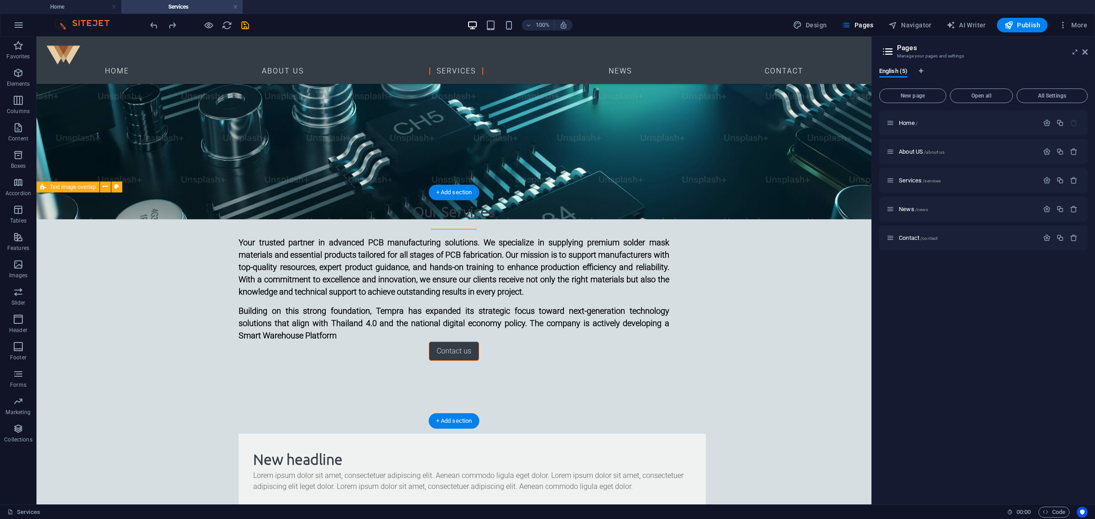
scroll to position [344, 0]
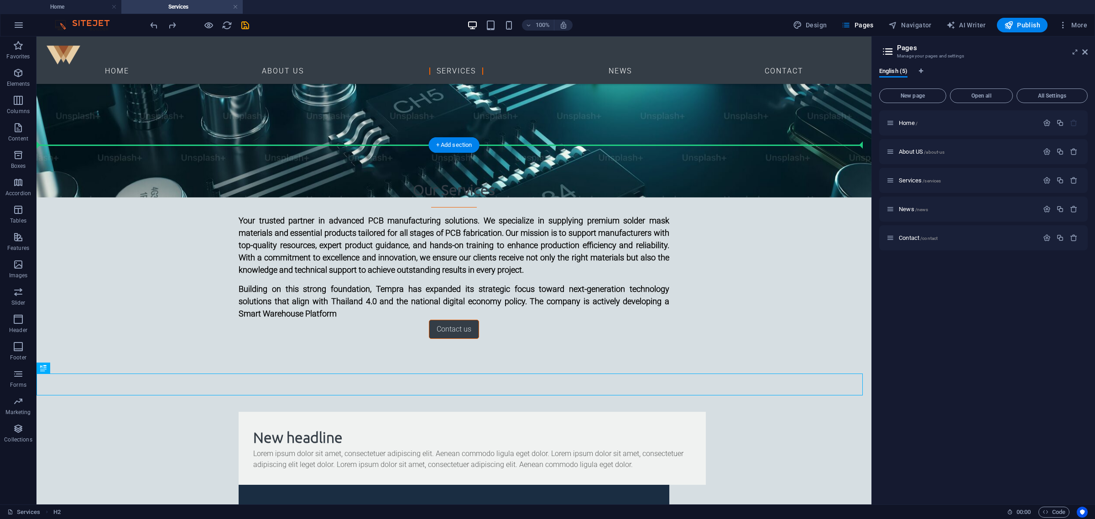
drag, startPoint x: 349, startPoint y: 414, endPoint x: 387, endPoint y: 141, distance: 275.0
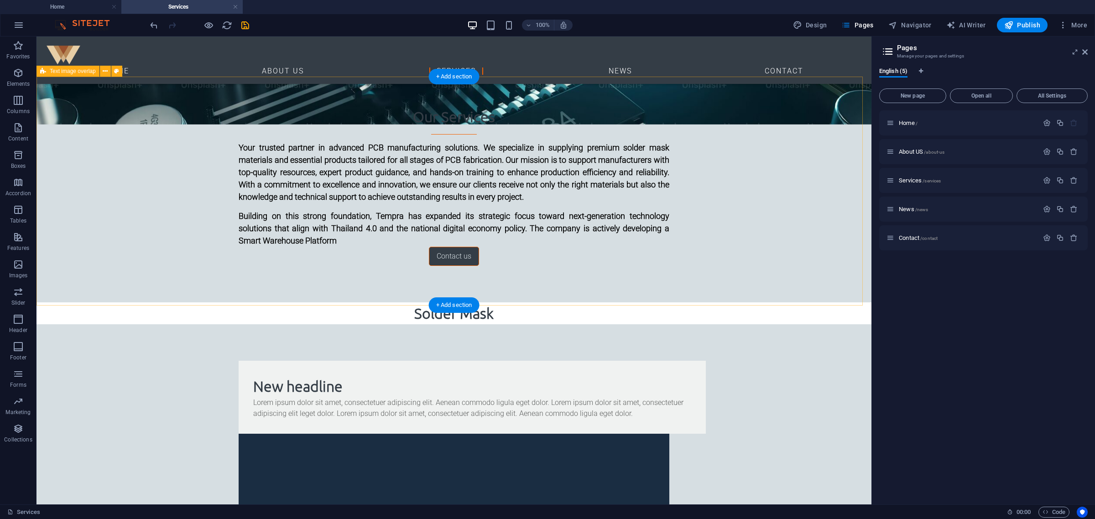
scroll to position [393, 0]
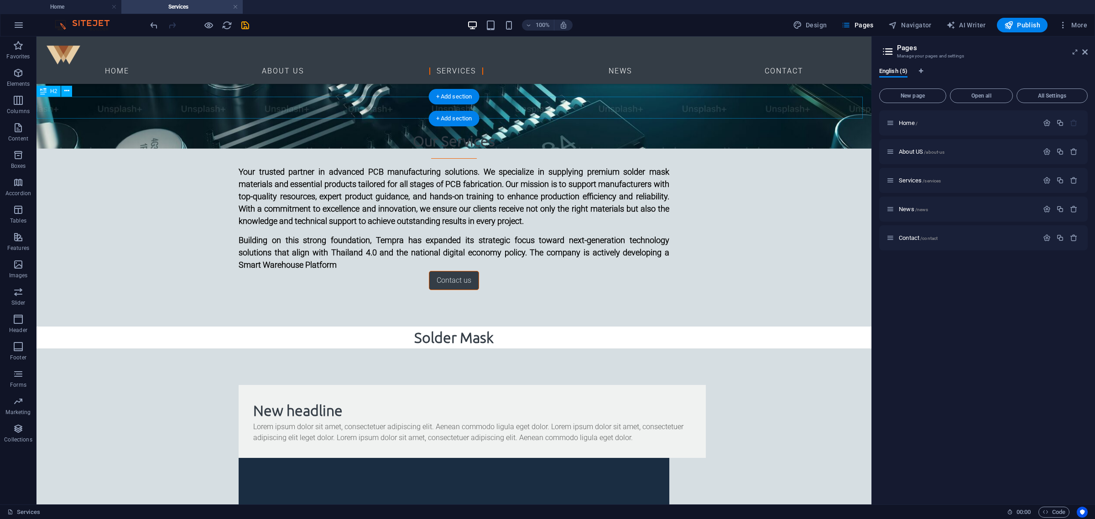
click at [512, 327] on div "Solder Mask" at bounding box center [454, 338] width 835 height 22
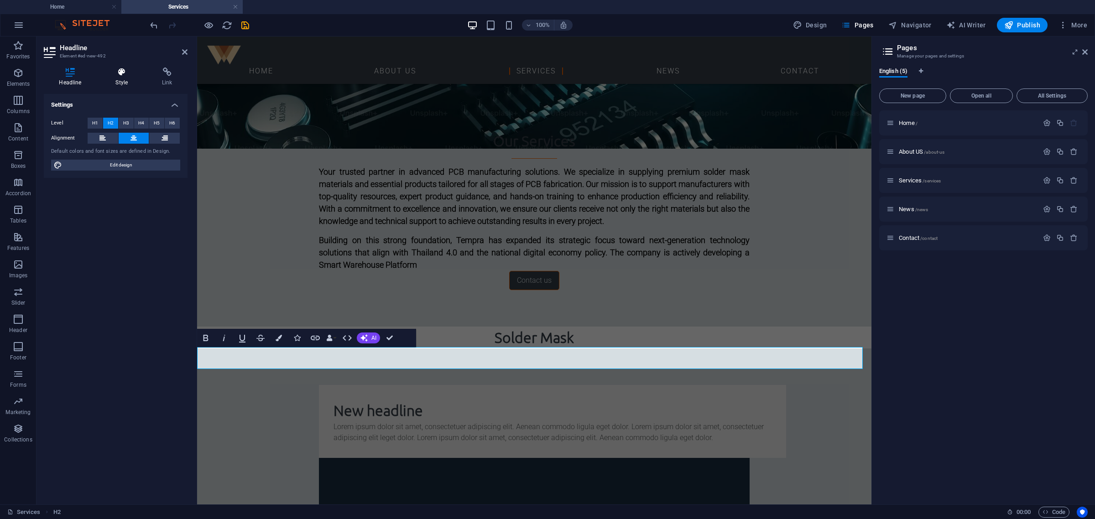
click at [126, 75] on icon at bounding box center [121, 72] width 43 height 9
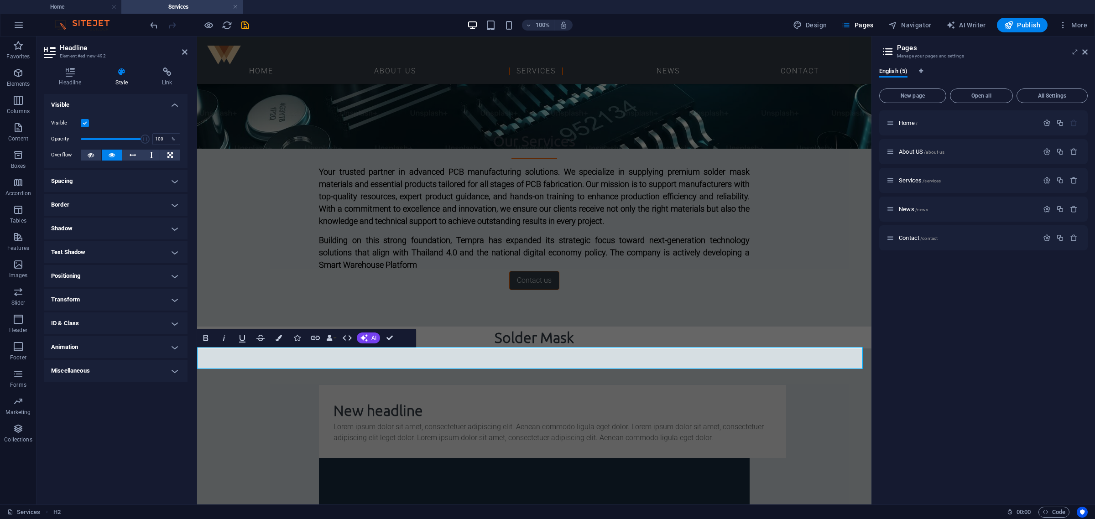
click at [122, 207] on h4 "Border" at bounding box center [116, 205] width 144 height 22
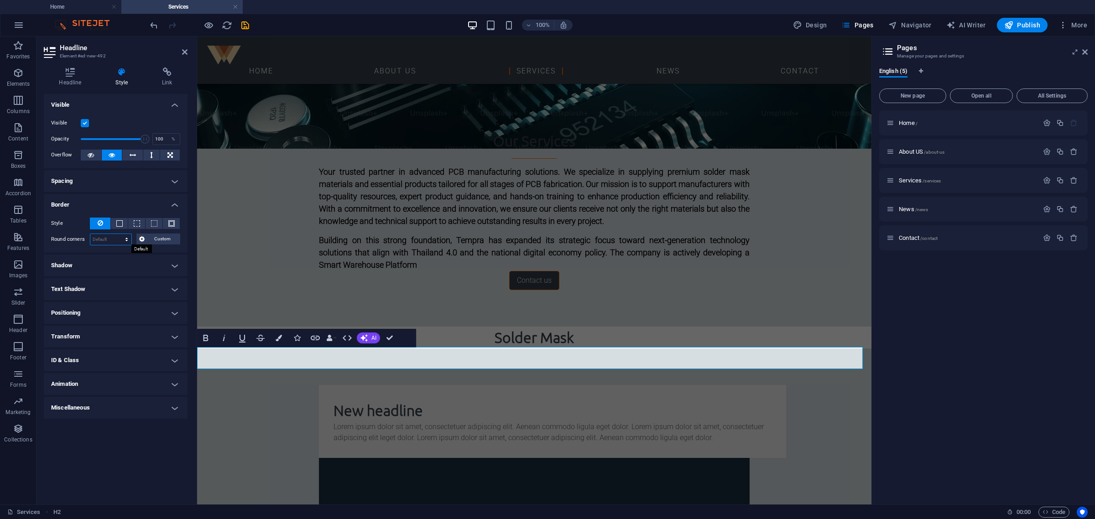
click at [129, 236] on select "Default px rem % vh vw Custom" at bounding box center [110, 239] width 41 height 11
drag, startPoint x: 126, startPoint y: 236, endPoint x: 130, endPoint y: 222, distance: 15.2
click at [126, 236] on select "Default px rem % vh vw Custom" at bounding box center [110, 239] width 41 height 11
click at [123, 220] on button at bounding box center [119, 223] width 17 height 11
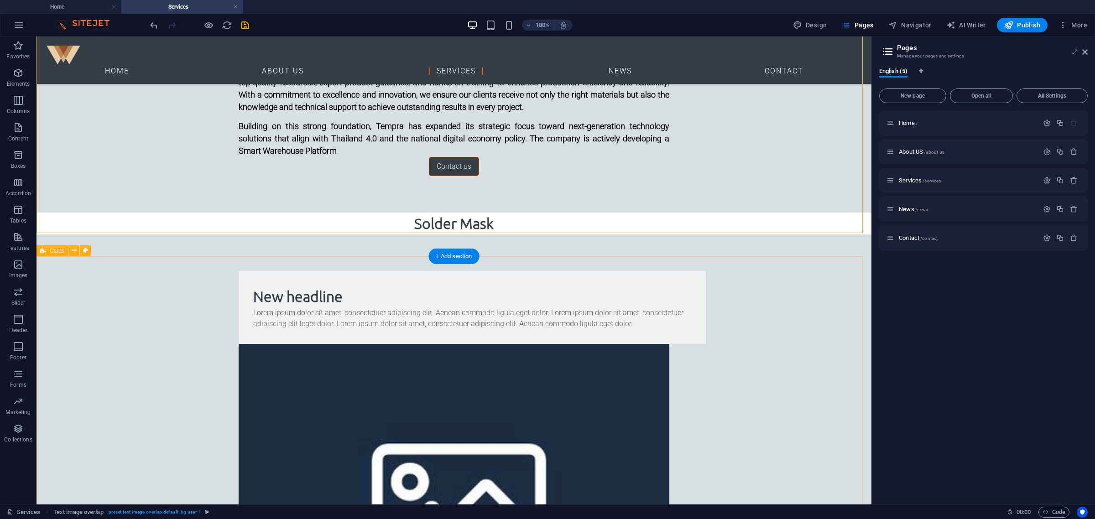
click at [876, 400] on div "Home / About US /about-us Services /services News /news Contact /contact" at bounding box center [984, 303] width 209 height 387
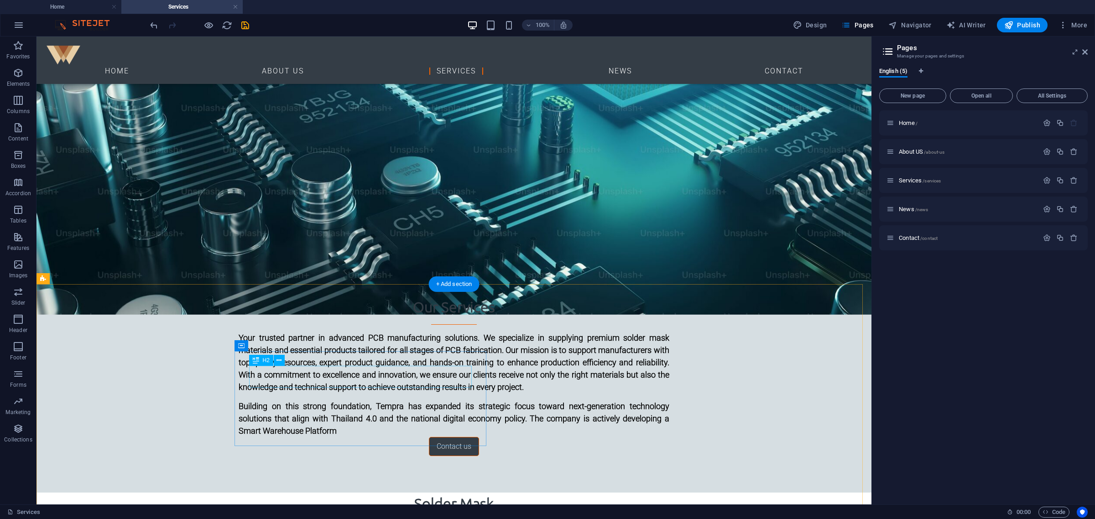
scroll to position [335, 0]
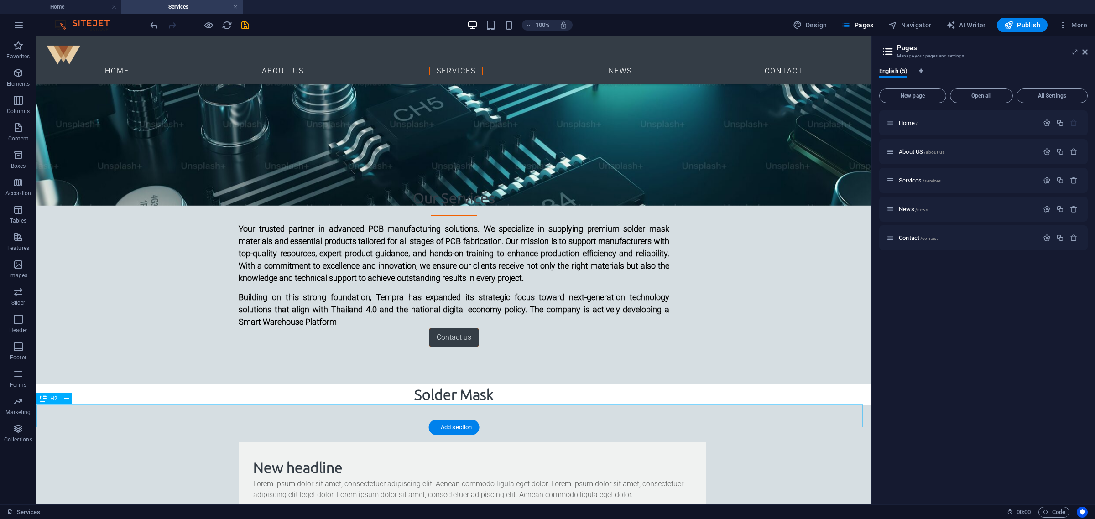
select select "px"
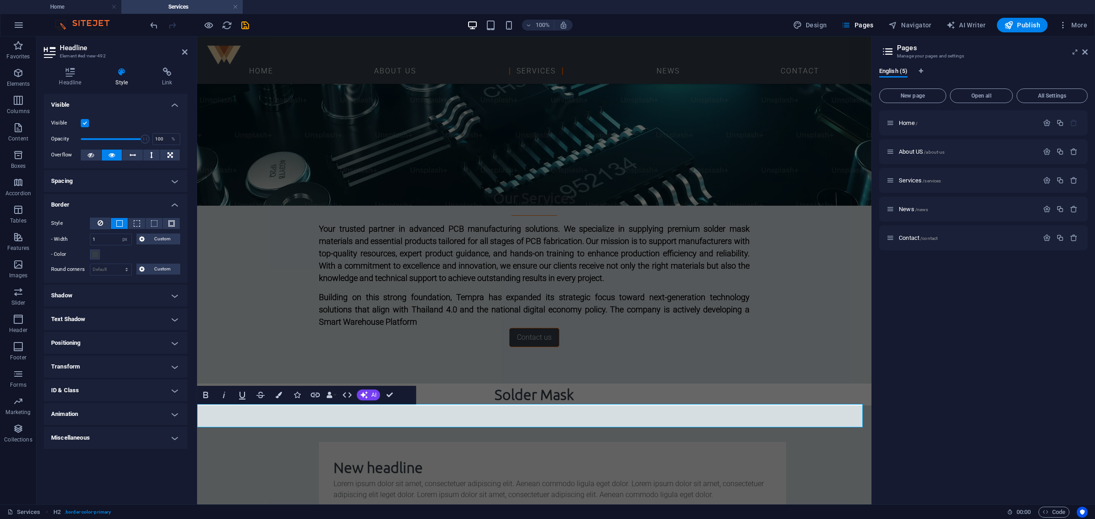
click at [124, 343] on h4 "Positioning" at bounding box center [116, 343] width 144 height 22
click at [124, 340] on h4 "Positioning" at bounding box center [116, 340] width 144 height 16
click at [110, 366] on h4 "Transform" at bounding box center [116, 367] width 144 height 22
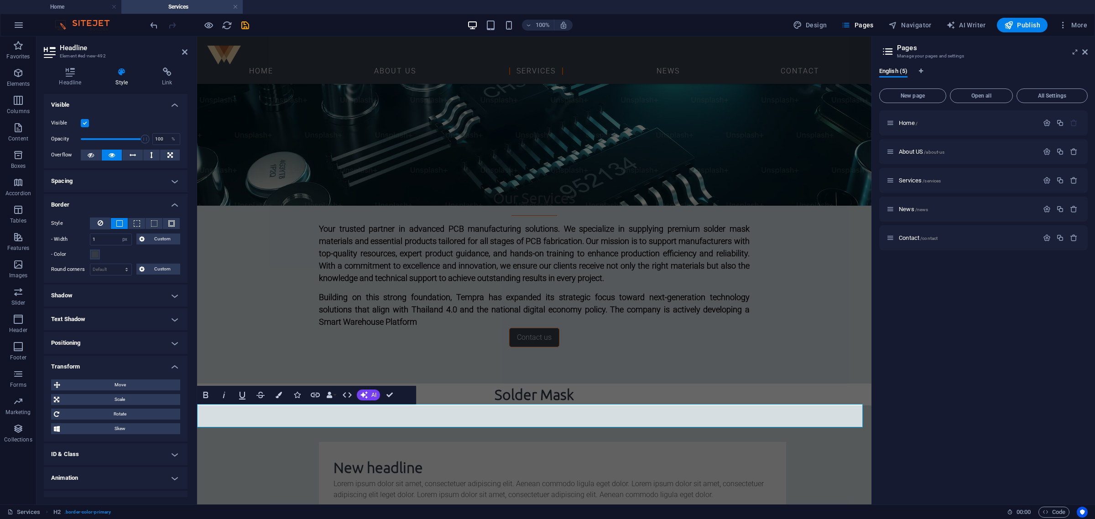
click at [110, 368] on h4 "Transform" at bounding box center [116, 364] width 144 height 16
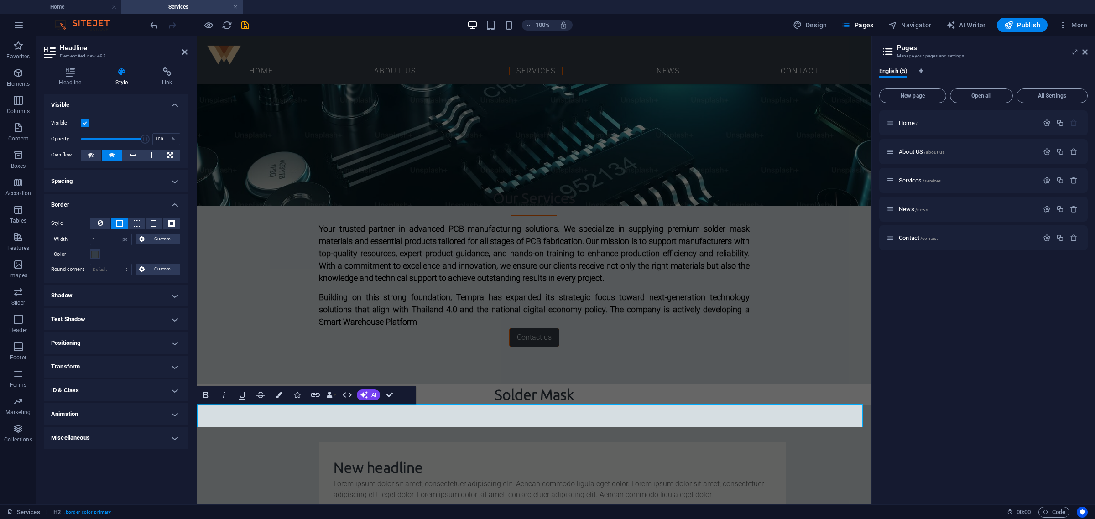
click at [108, 388] on h4 "ID & Class" at bounding box center [116, 391] width 144 height 22
click at [108, 388] on h4 "ID & Class" at bounding box center [116, 388] width 144 height 16
click at [166, 72] on icon at bounding box center [167, 72] width 41 height 9
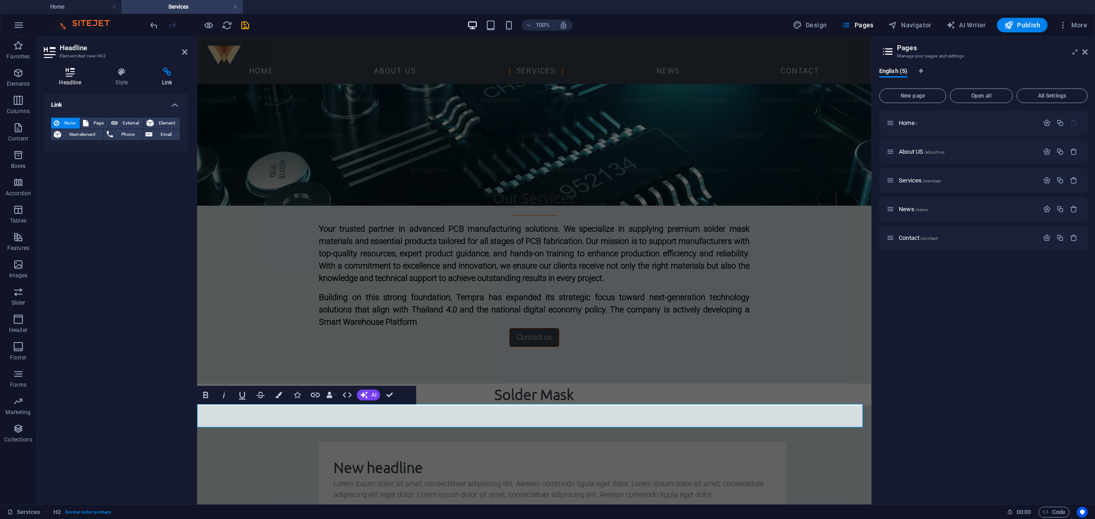
click at [67, 70] on icon at bounding box center [70, 72] width 53 height 9
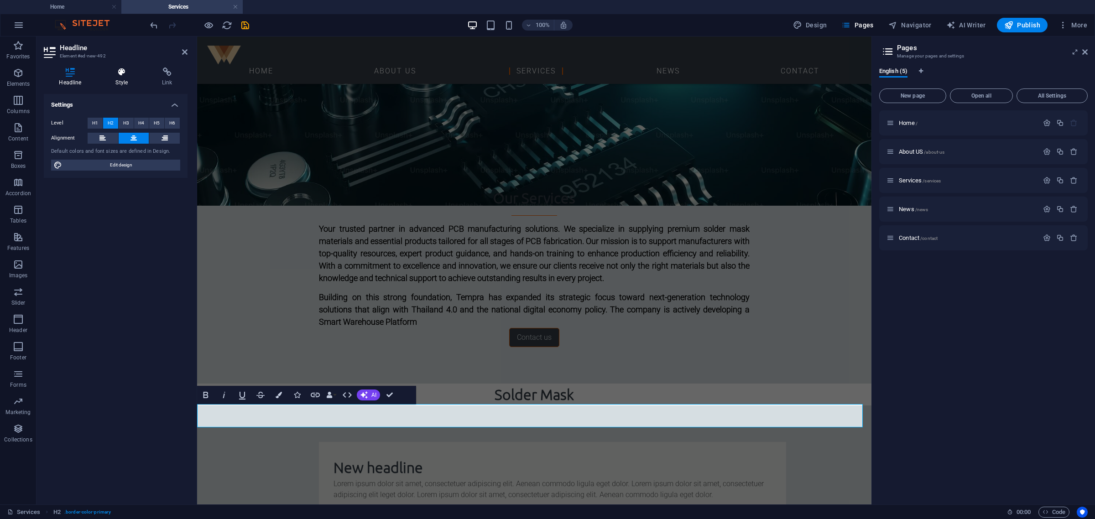
click at [121, 81] on h4 "Style" at bounding box center [123, 77] width 47 height 19
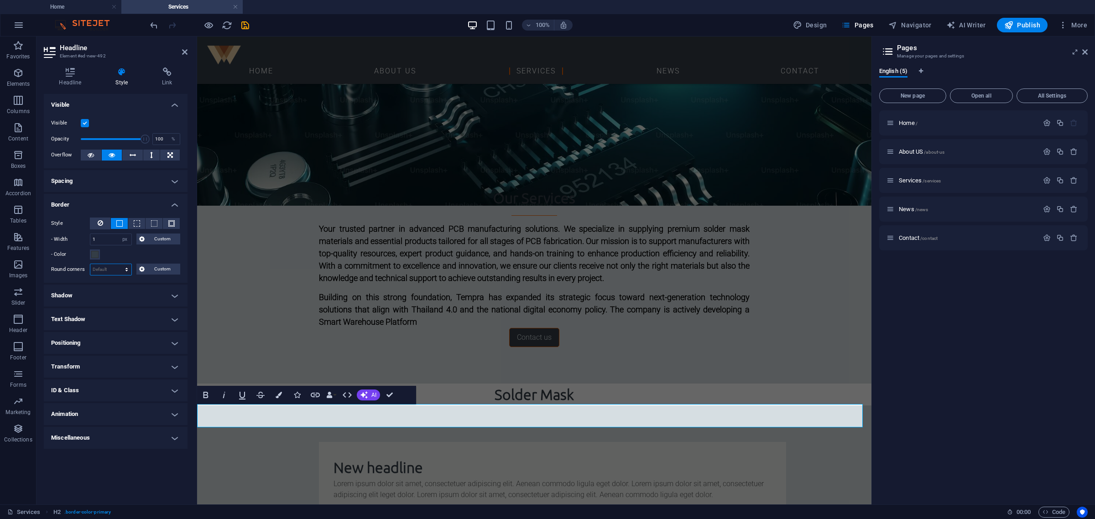
click at [111, 268] on select "Default px rem % vh vw Custom" at bounding box center [110, 269] width 41 height 11
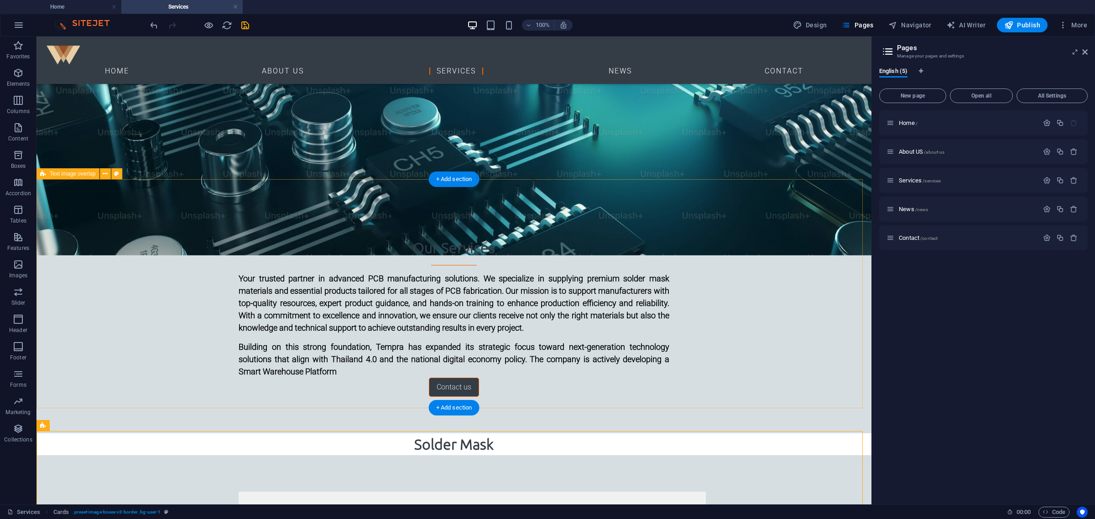
scroll to position [221, 0]
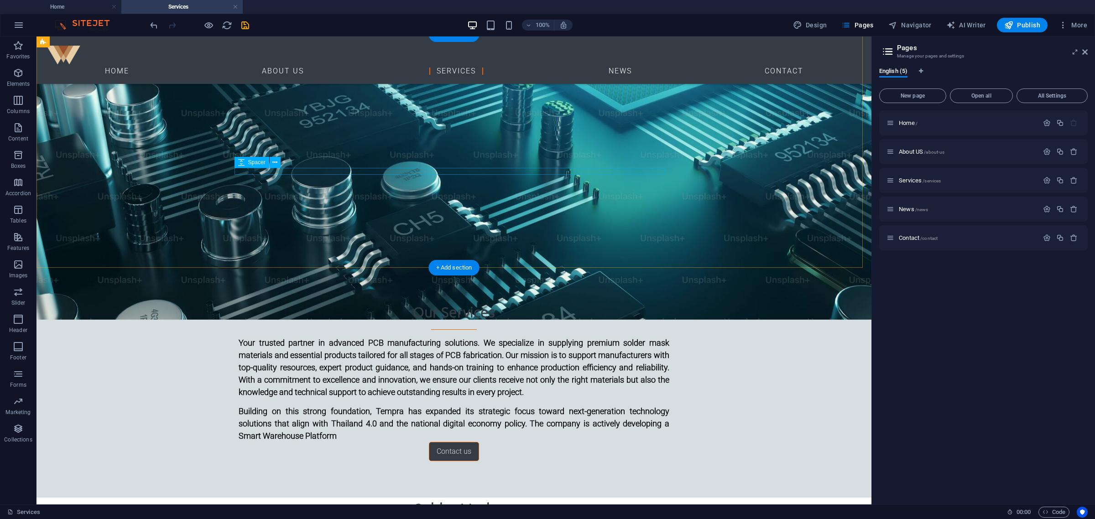
click at [469, 398] on div at bounding box center [454, 401] width 431 height 7
drag, startPoint x: 339, startPoint y: 170, endPoint x: 360, endPoint y: 169, distance: 21.0
click at [360, 398] on div at bounding box center [454, 401] width 431 height 7
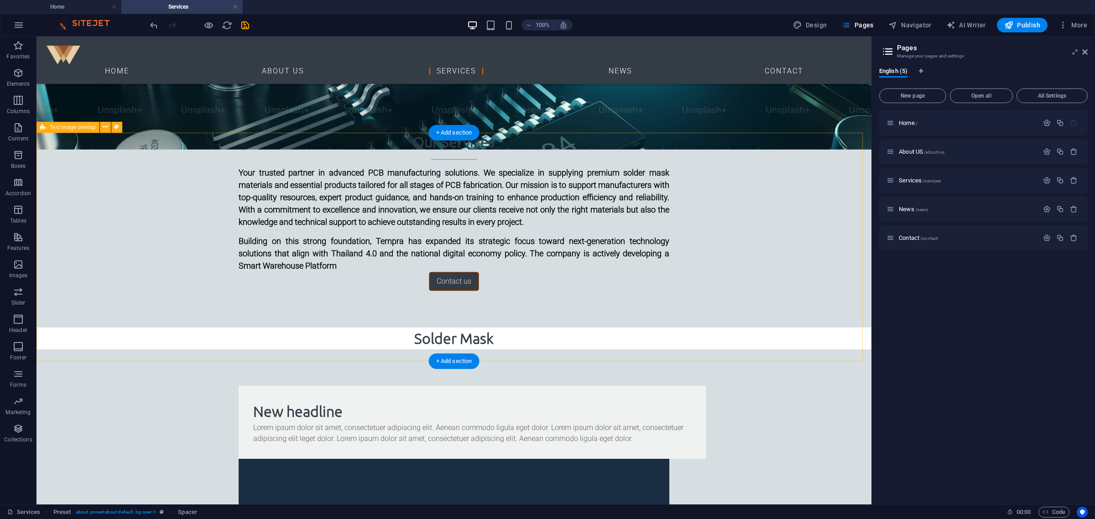
scroll to position [393, 0]
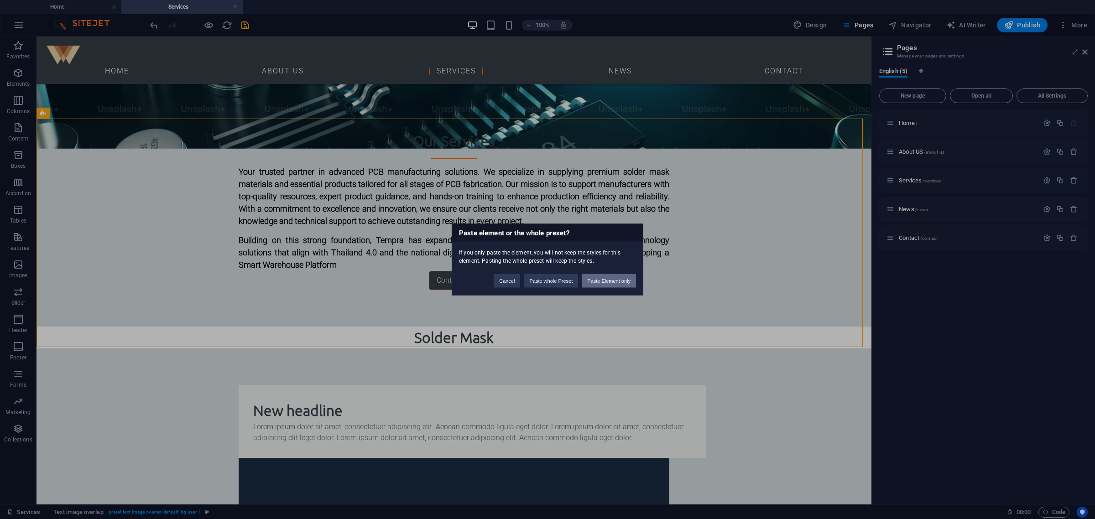
click at [593, 278] on button "Paste Element only" at bounding box center [609, 281] width 54 height 14
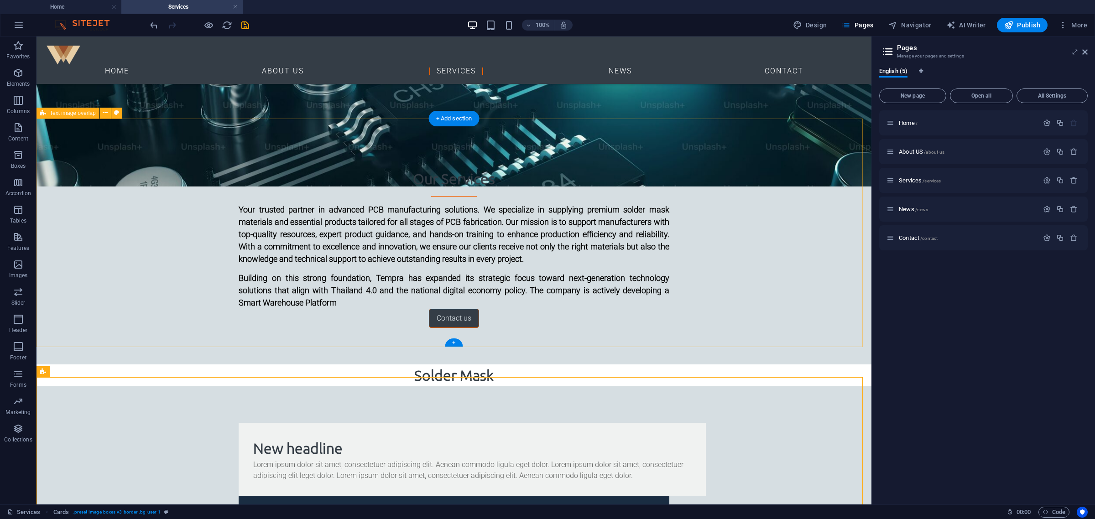
scroll to position [335, 0]
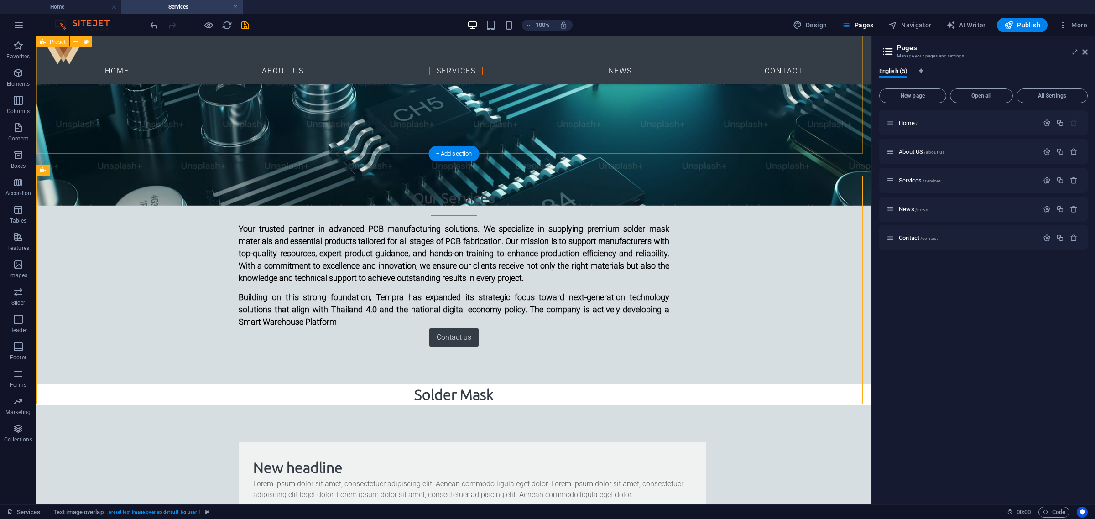
click at [652, 151] on div "Our Services Your trusted partner in advanced PCB manufacturing solutions. We s…" at bounding box center [454, 267] width 835 height 233
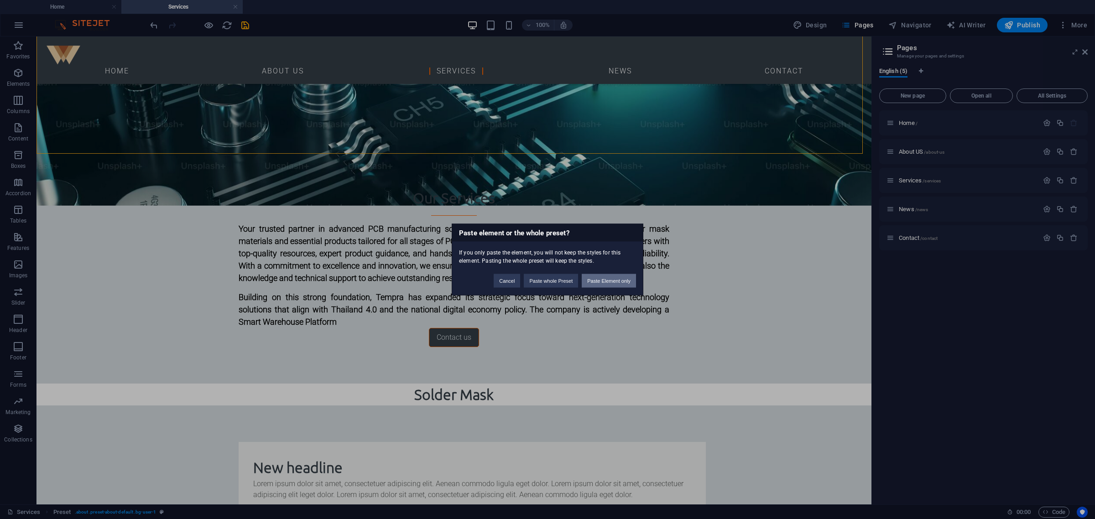
click at [614, 282] on button "Paste Element only" at bounding box center [609, 281] width 54 height 14
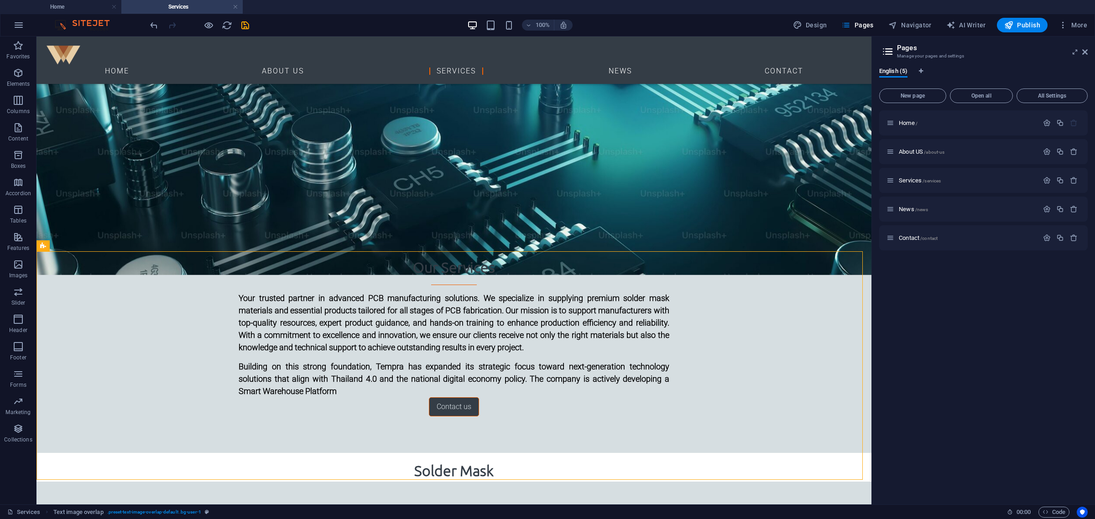
scroll to position [299, 0]
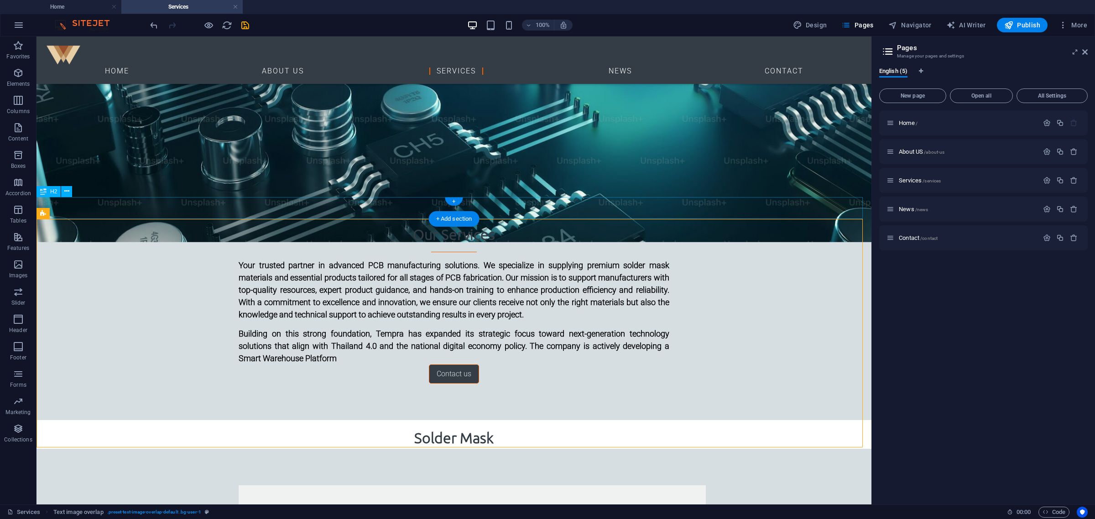
click at [500, 415] on div "Solder Mask" at bounding box center [454, 438] width 835 height 22
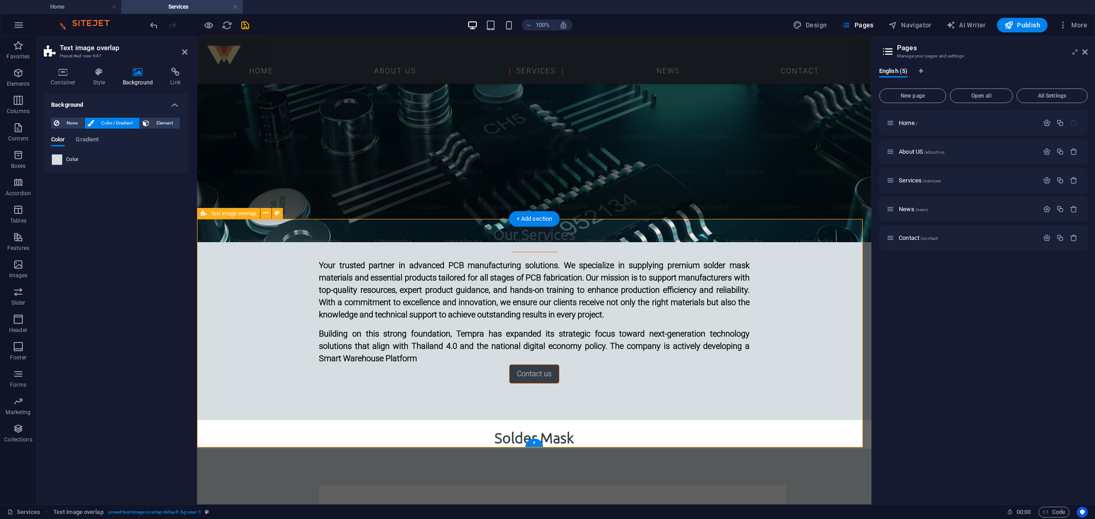
click at [57, 161] on span at bounding box center [57, 160] width 10 height 10
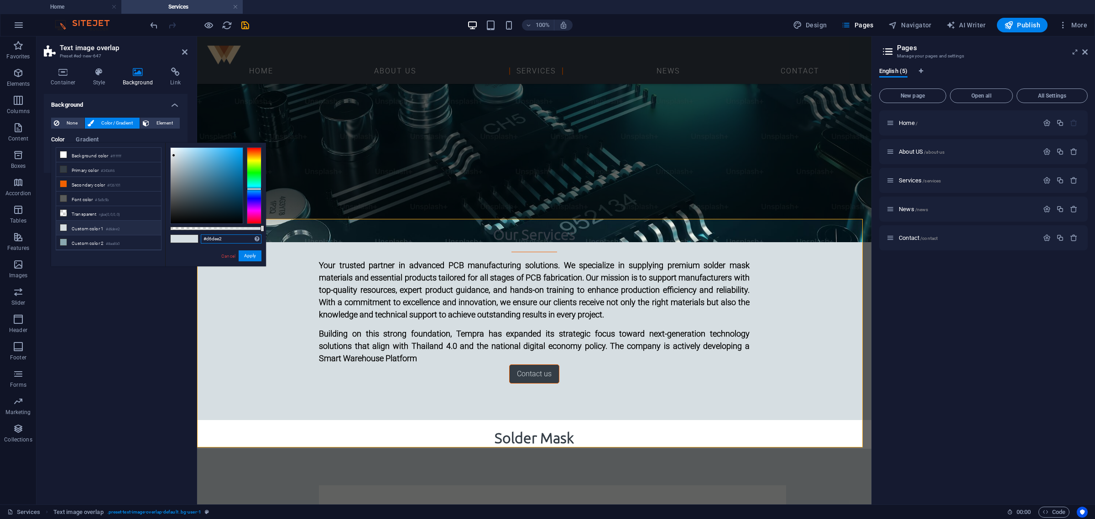
click at [227, 242] on input "#d6dee2" at bounding box center [231, 239] width 61 height 9
click at [253, 259] on button "Apply" at bounding box center [250, 256] width 23 height 11
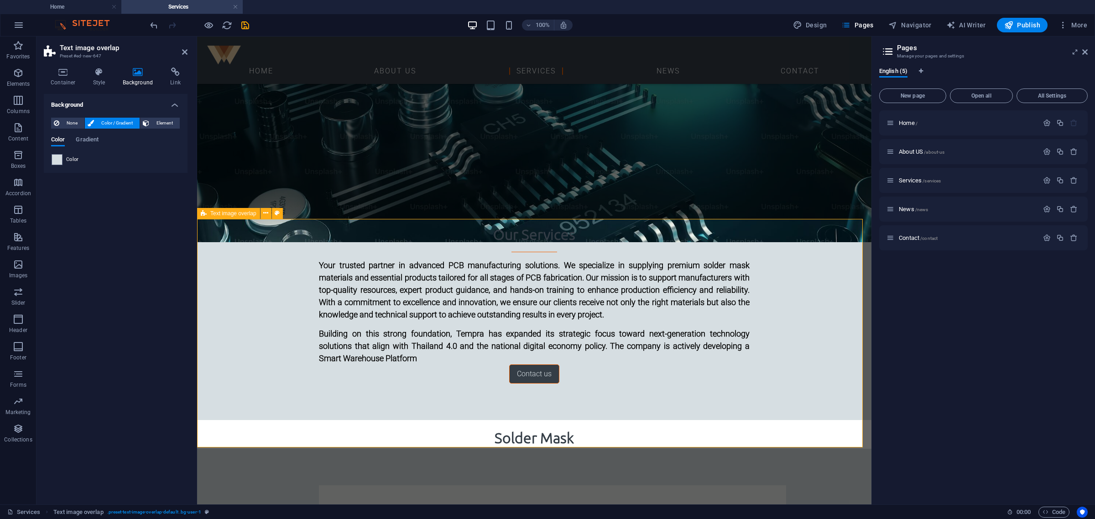
click at [361, 415] on div "Solder Mask" at bounding box center [534, 438] width 675 height 22
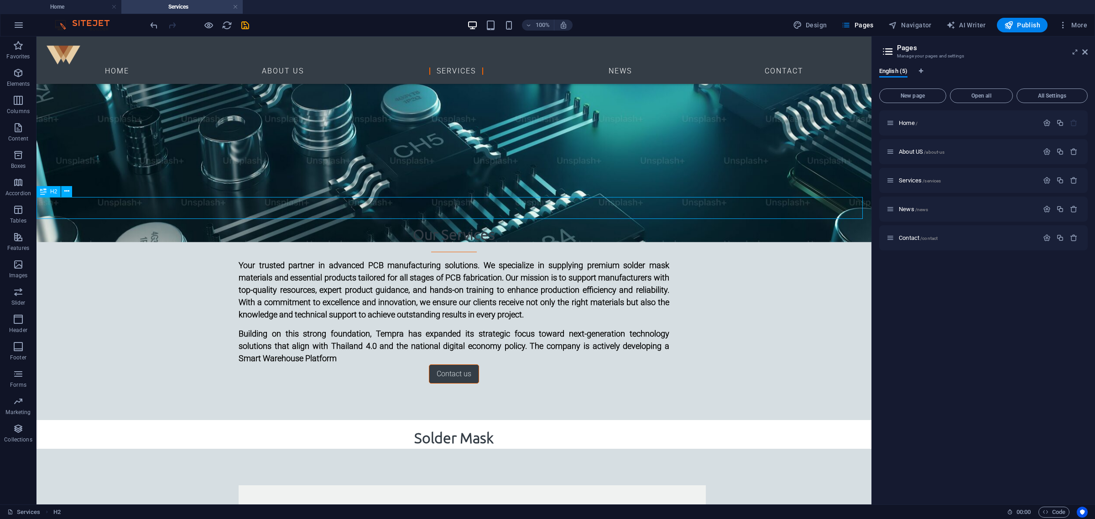
click at [337, 415] on div "Solder Mask" at bounding box center [454, 438] width 835 height 22
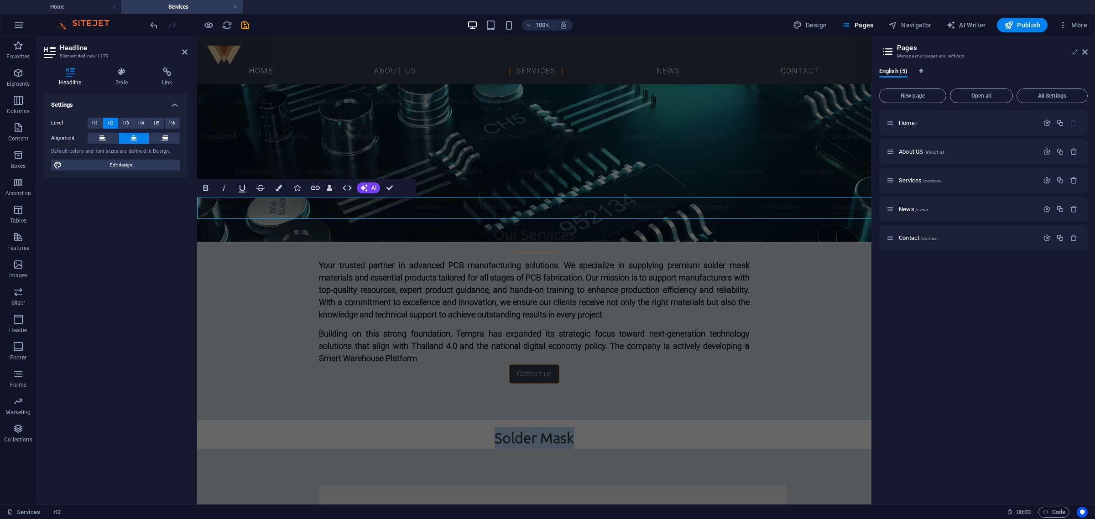
click at [337, 415] on h2 "Solder Mask" at bounding box center [534, 438] width 675 height 22
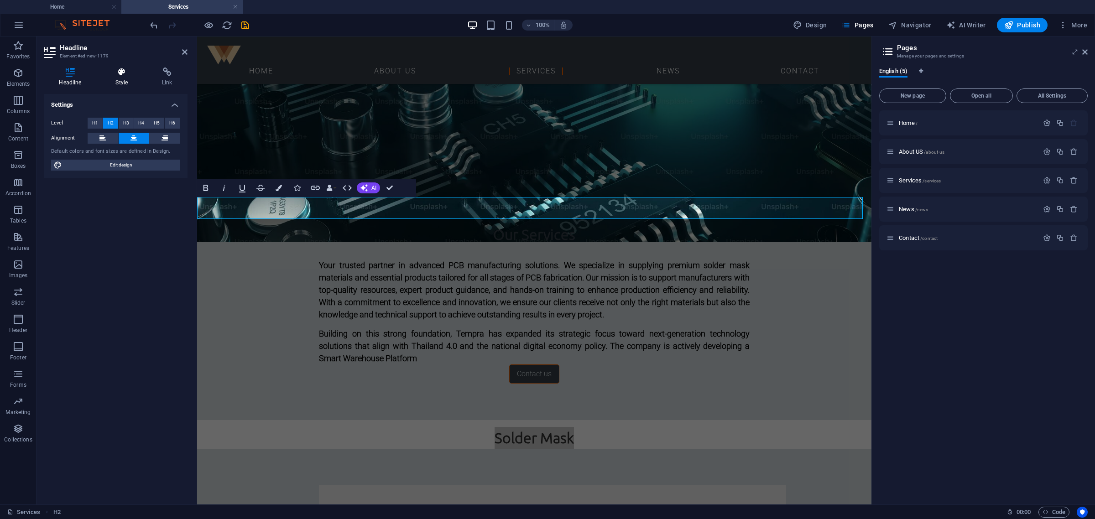
click at [121, 83] on h4 "Style" at bounding box center [123, 77] width 47 height 19
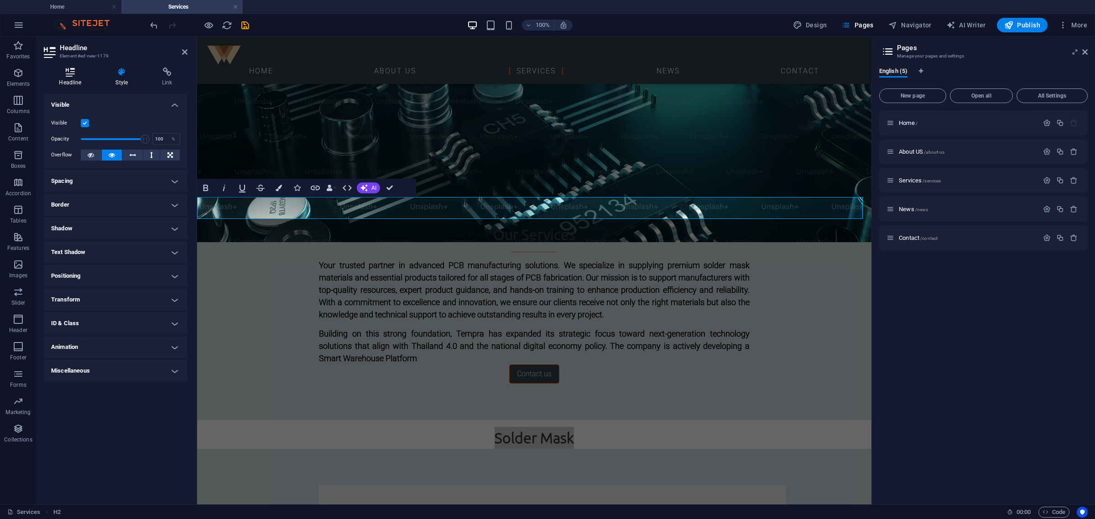
click at [65, 71] on icon at bounding box center [70, 72] width 53 height 9
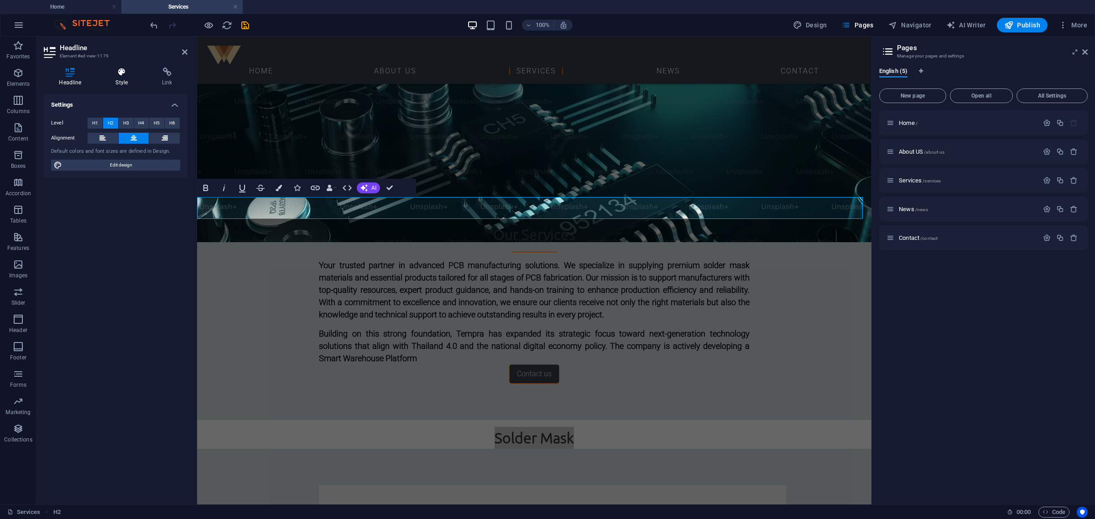
click at [122, 75] on icon at bounding box center [121, 72] width 43 height 9
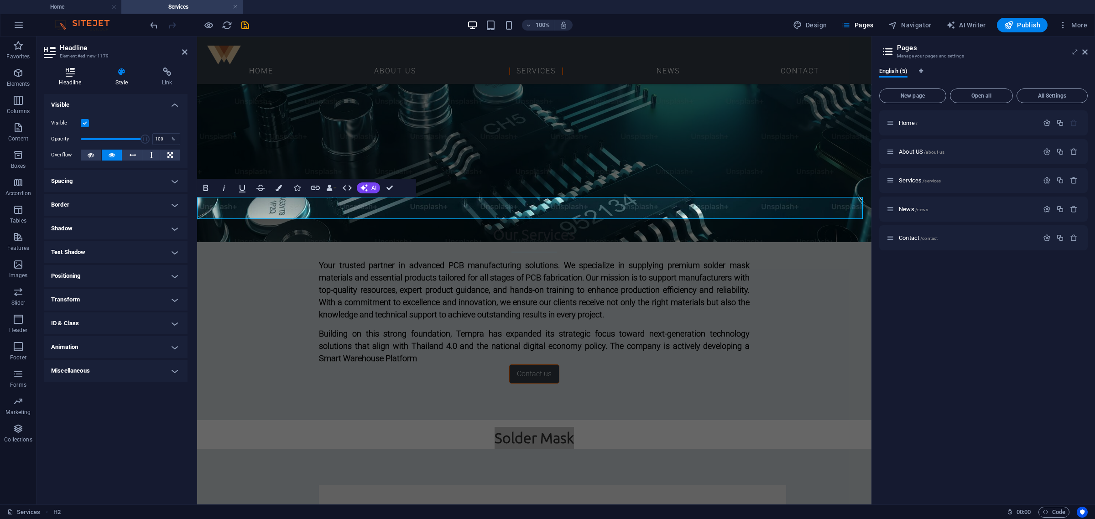
click at [73, 81] on h4 "Headline" at bounding box center [72, 77] width 57 height 19
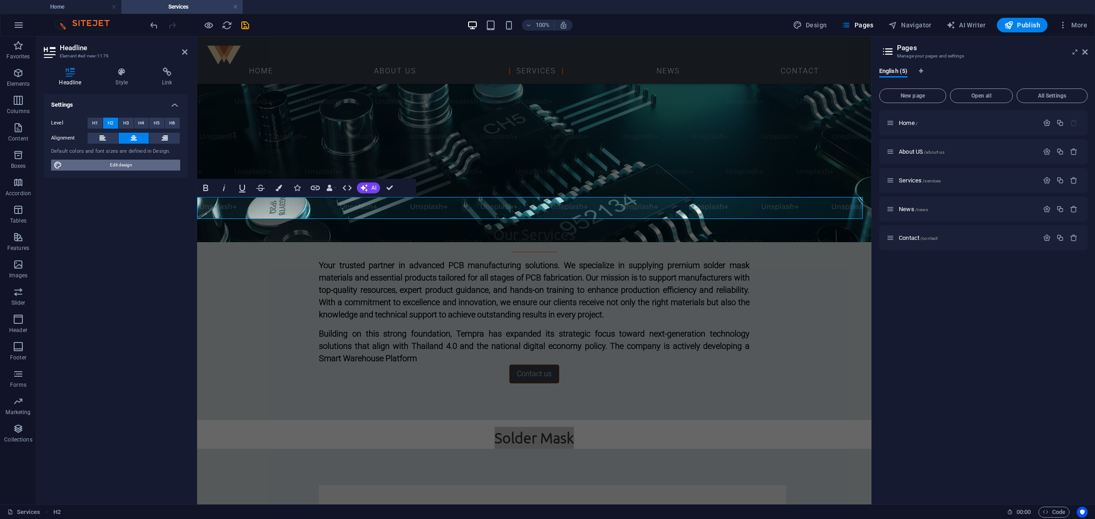
click at [127, 164] on span "Edit design" at bounding box center [121, 165] width 113 height 11
select select "px"
select select "300"
select select "px"
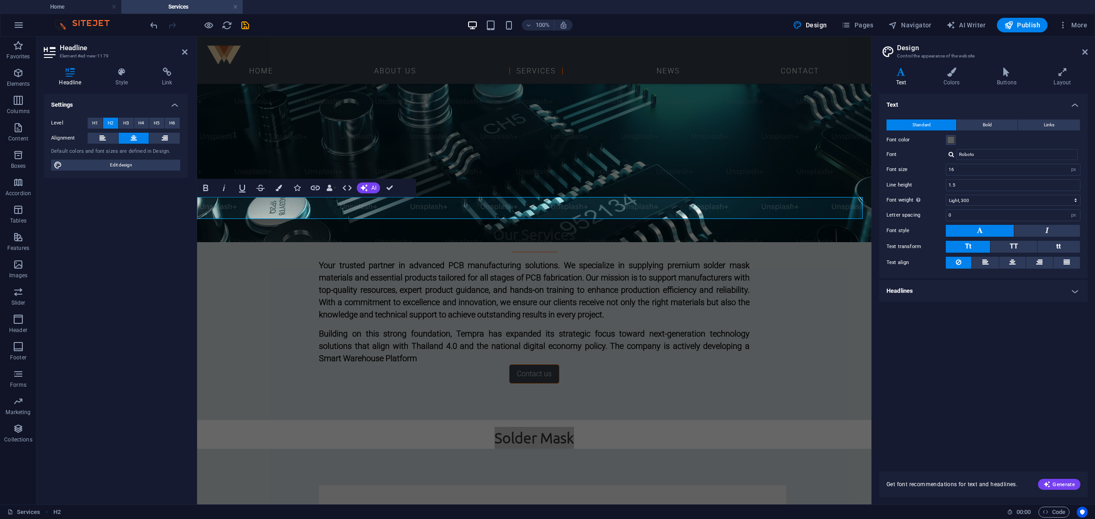
click at [121, 67] on div "Headline Style Link Settings Level H1 H2 H3 H4 H5 H6 Alignment Default colors a…" at bounding box center [116, 282] width 158 height 445
click at [121, 72] on icon at bounding box center [121, 72] width 43 height 9
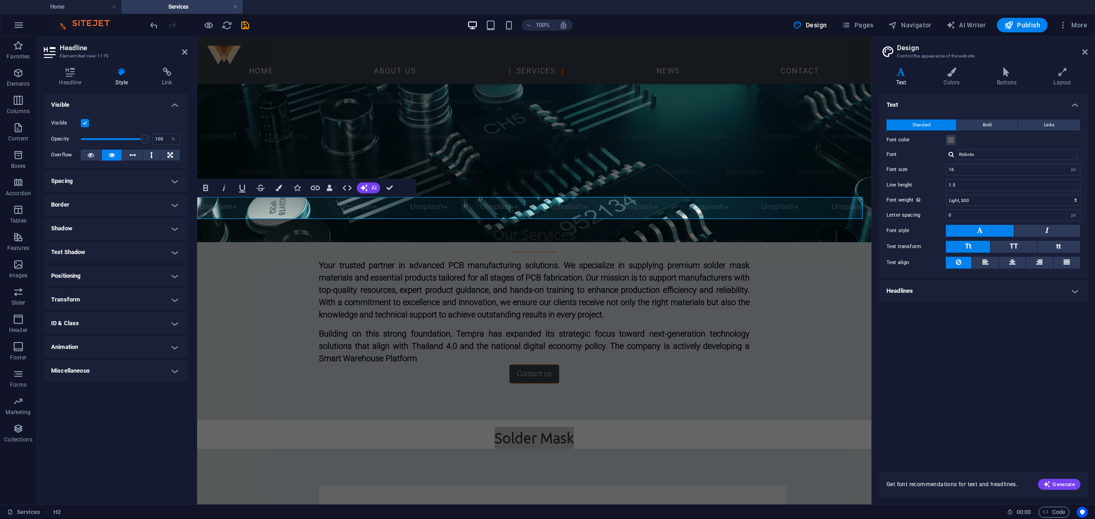
click at [103, 105] on h4 "Visible" at bounding box center [116, 102] width 144 height 16
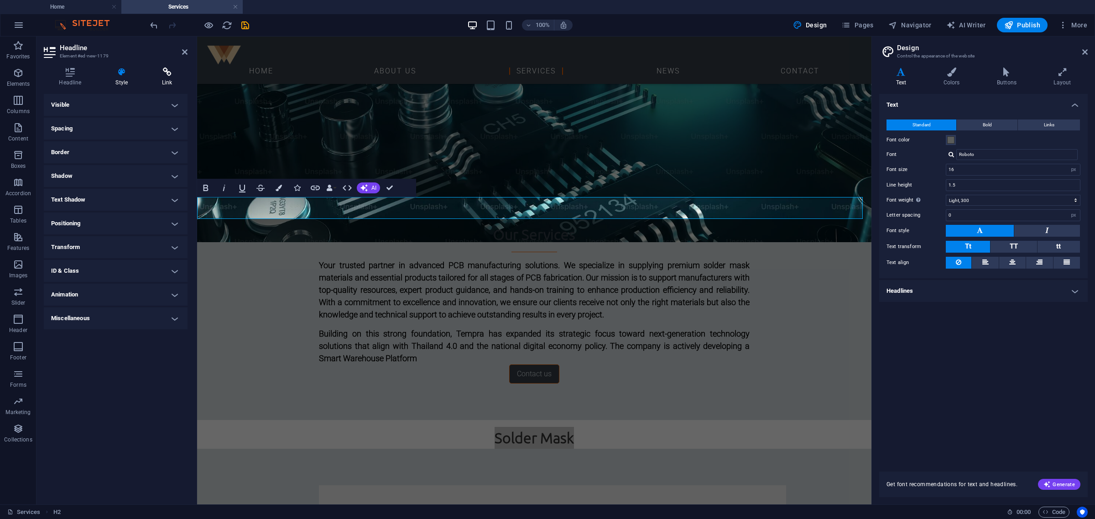
click at [167, 68] on icon at bounding box center [167, 72] width 41 height 9
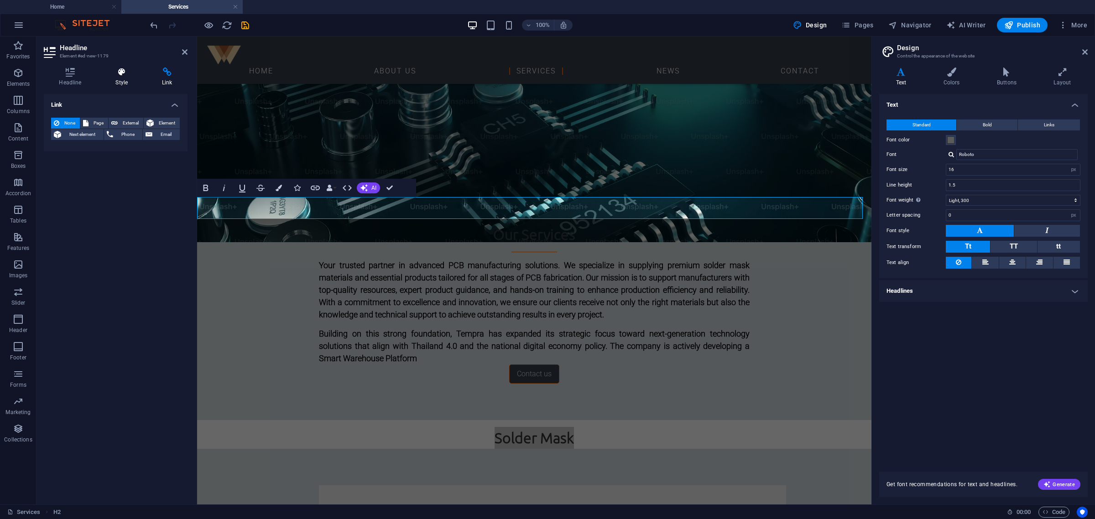
click at [133, 73] on icon at bounding box center [121, 72] width 43 height 9
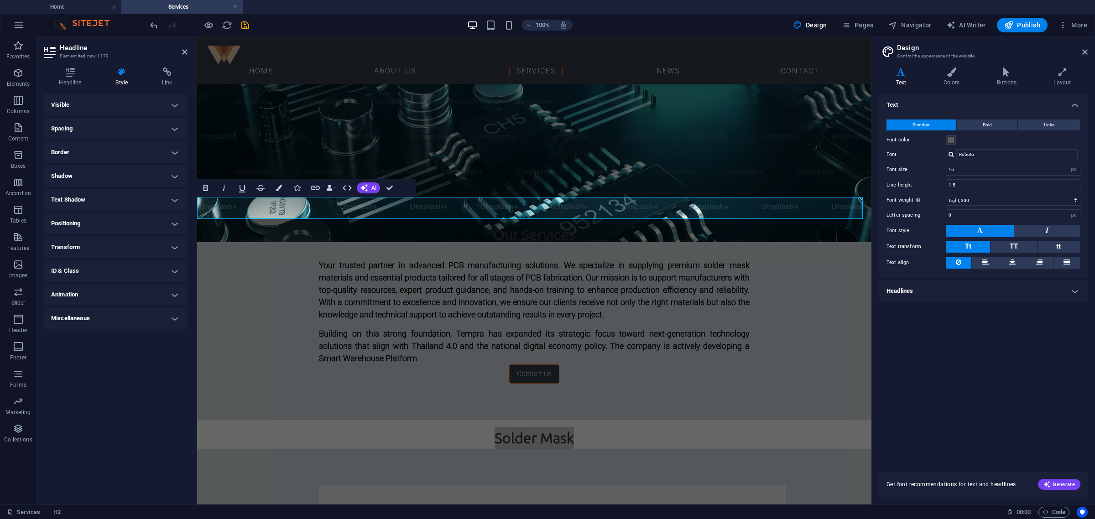
click at [110, 325] on h4 "Miscellaneous" at bounding box center [116, 319] width 144 height 22
click at [110, 322] on h4 "Miscellaneous" at bounding box center [116, 316] width 144 height 16
click at [280, 187] on icon "button" at bounding box center [279, 188] width 6 height 6
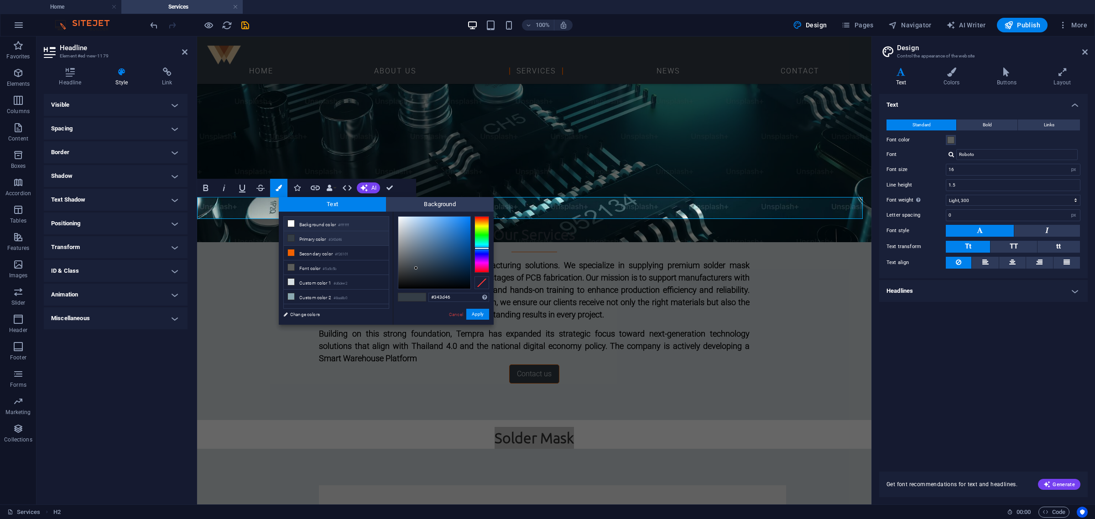
click at [334, 228] on li "Background color #ffffff" at bounding box center [336, 224] width 105 height 15
click at [439, 299] on input "#ffffff" at bounding box center [459, 297] width 61 height 9
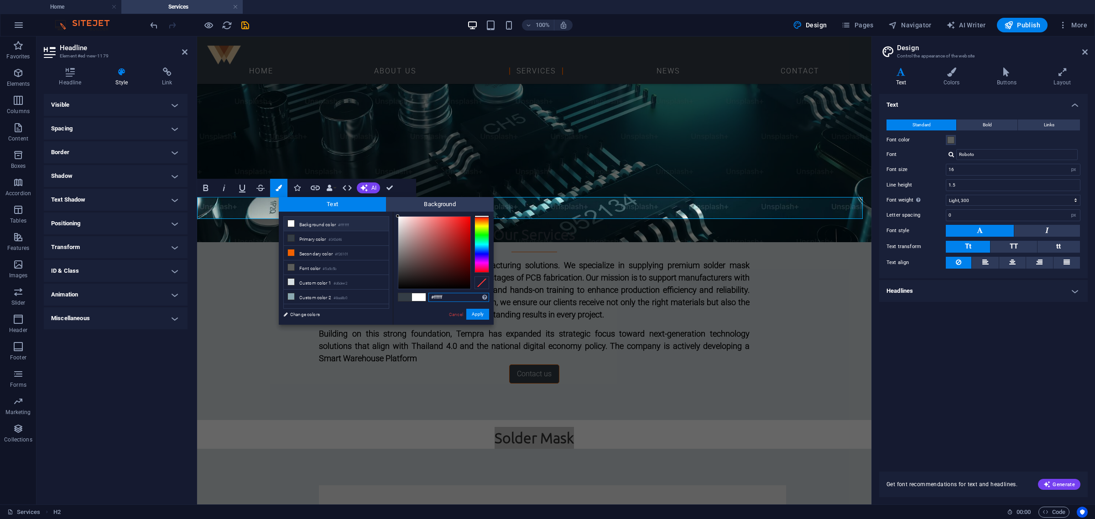
paste input "d6dee2"
type input "#d6dee2"
click at [476, 315] on button "Apply" at bounding box center [477, 314] width 23 height 11
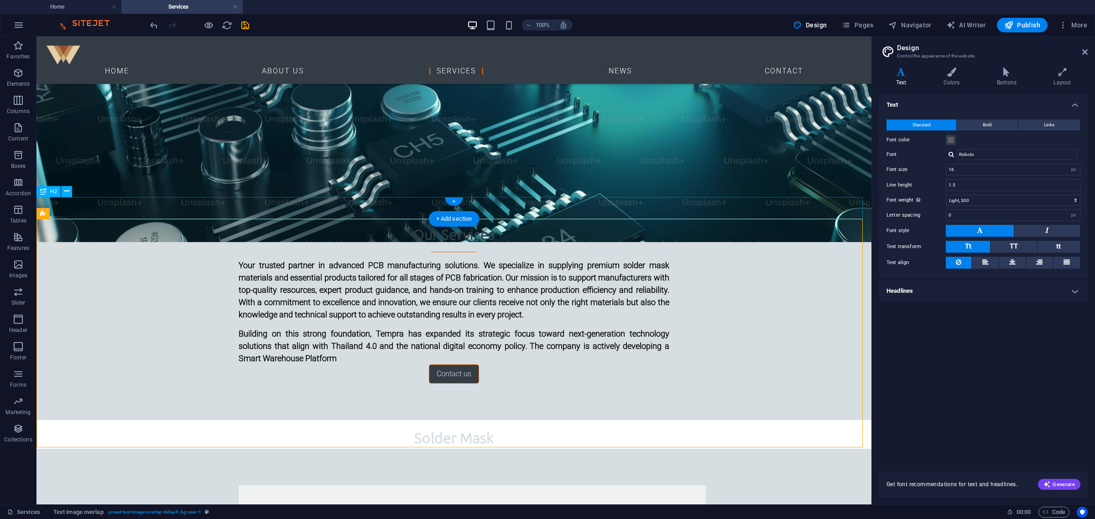
click at [563, 415] on div "Solder Mask" at bounding box center [454, 438] width 835 height 22
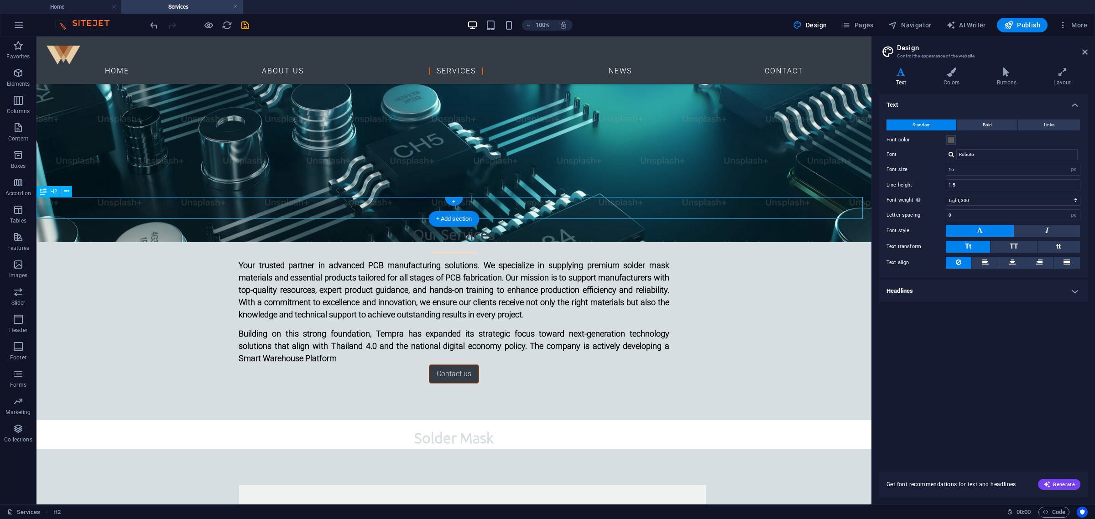
click at [563, 415] on div "Solder Mask" at bounding box center [454, 438] width 835 height 22
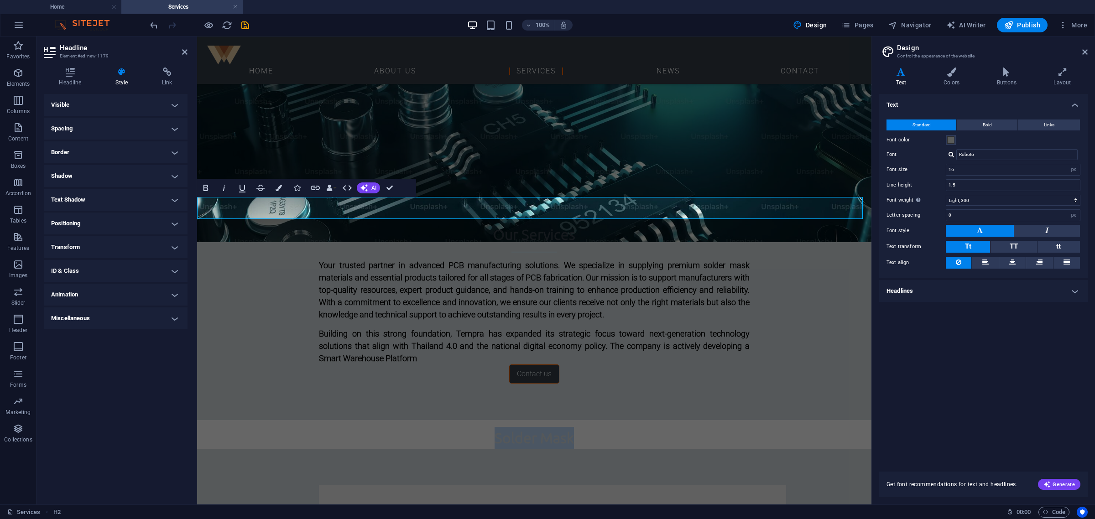
click at [330, 415] on h2 "Solder Mask" at bounding box center [534, 438] width 675 height 22
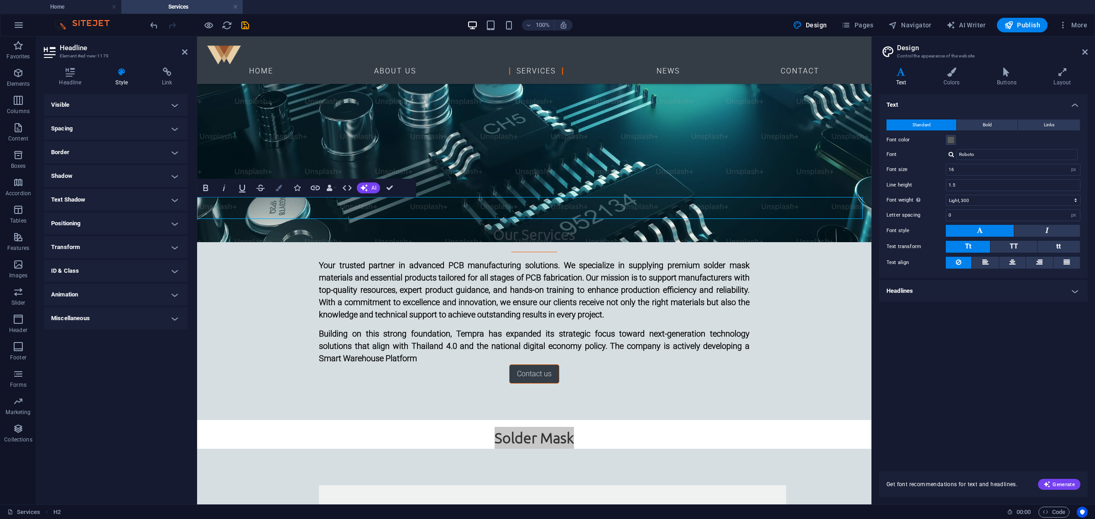
click at [279, 185] on icon "button" at bounding box center [279, 188] width 6 height 6
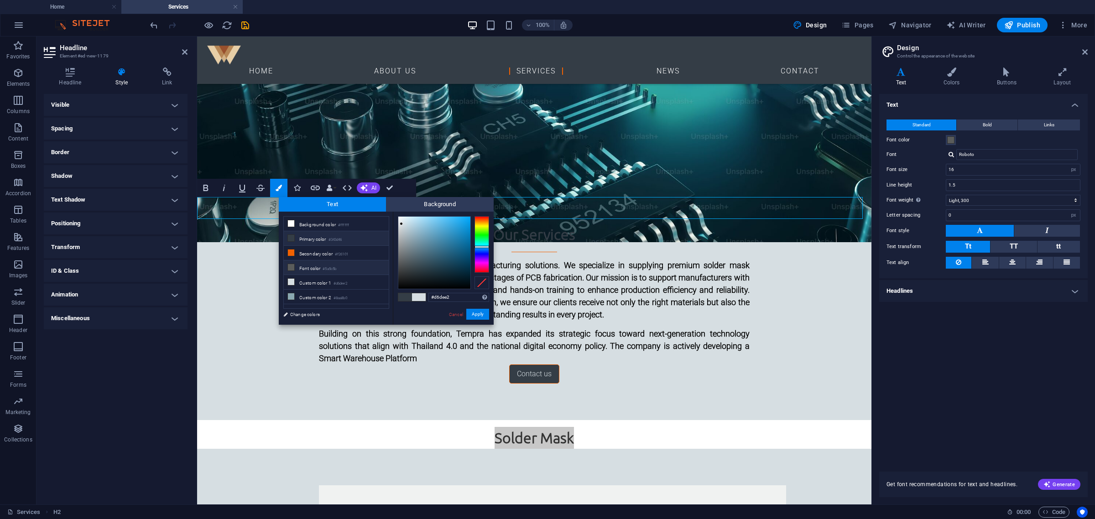
click at [343, 263] on li "Font color #5a5c5b" at bounding box center [336, 268] width 105 height 15
type input "#5a5c5b"
click at [480, 317] on button "Apply" at bounding box center [477, 314] width 23 height 11
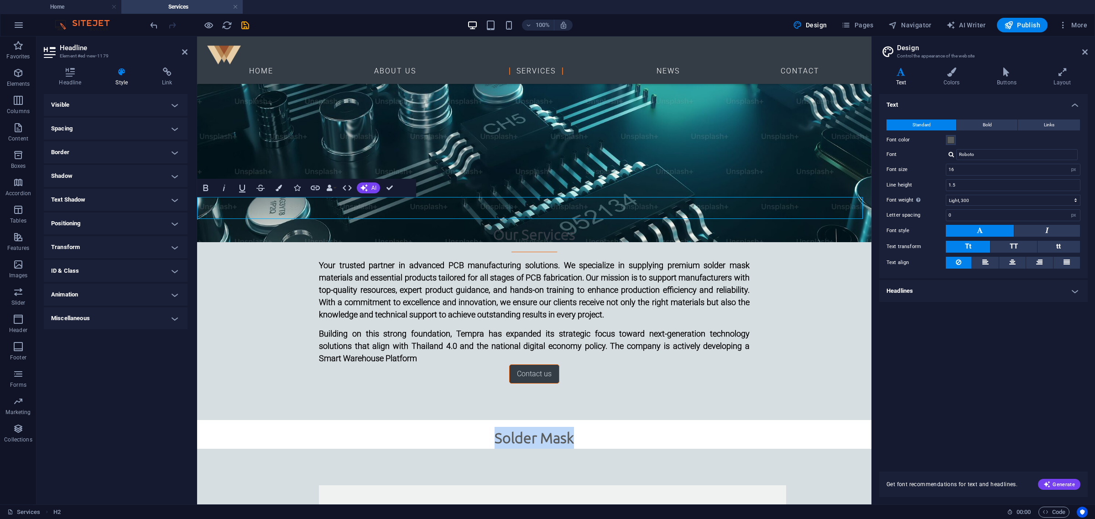
click at [440, 415] on h2 "Solder Mask" at bounding box center [534, 438] width 675 height 22
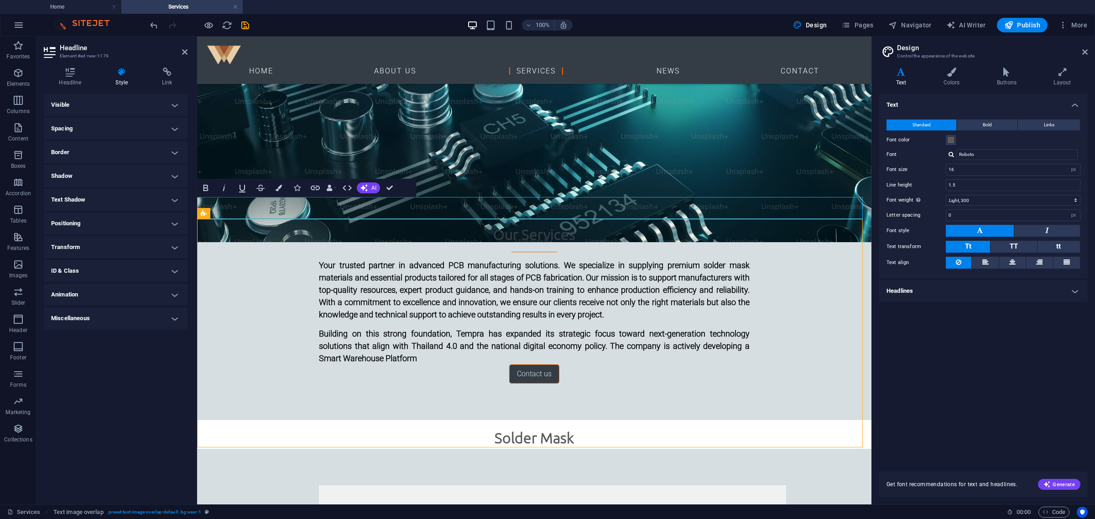
click at [588, 415] on div "Solder Mask" at bounding box center [534, 438] width 675 height 22
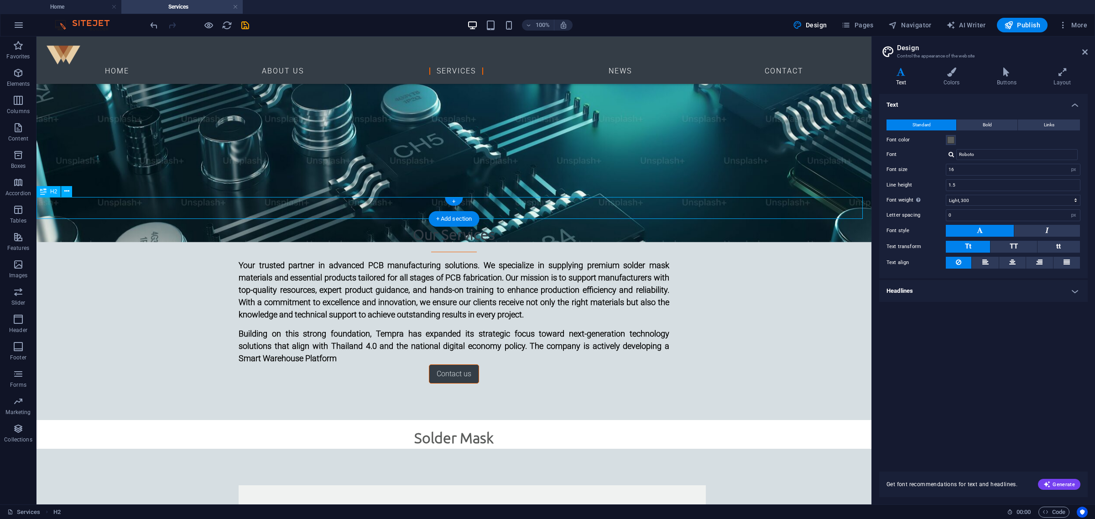
click at [428, 415] on div "Solder Mask" at bounding box center [454, 438] width 835 height 22
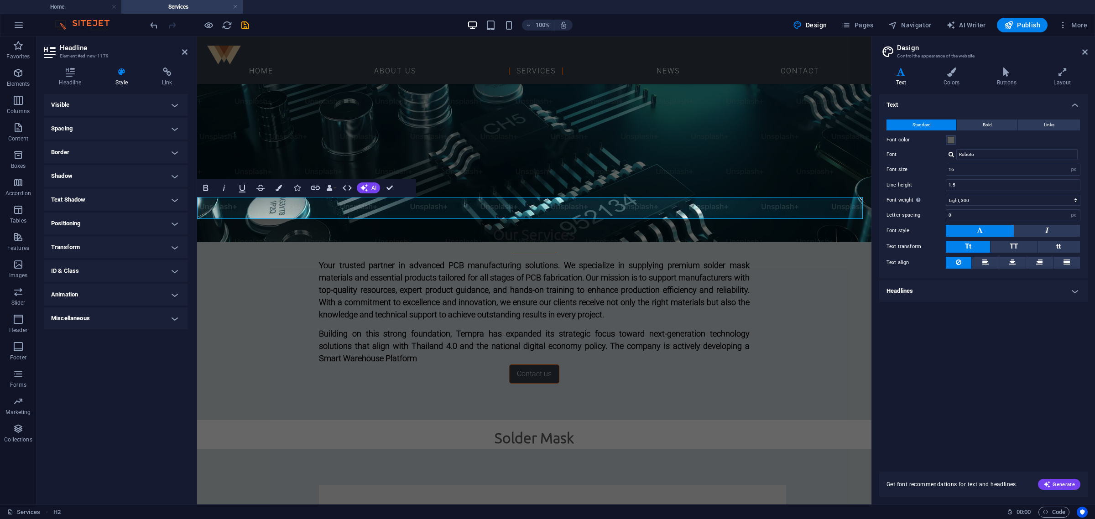
click at [387, 415] on h2 "Solder Mask" at bounding box center [534, 438] width 675 height 22
click at [330, 415] on h2 "Solder Mask" at bounding box center [534, 438] width 675 height 22
click at [270, 188] on button "Colors" at bounding box center [278, 188] width 17 height 18
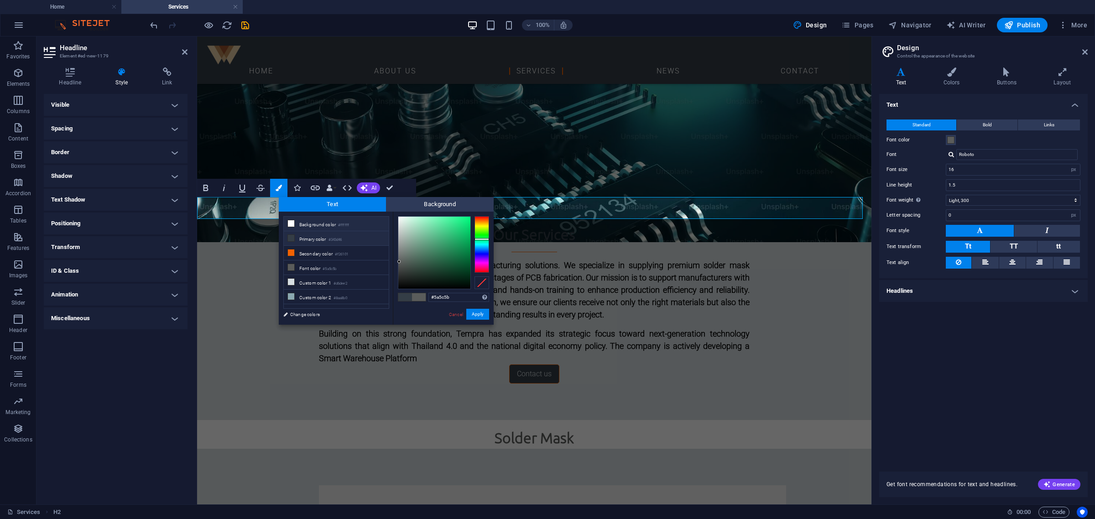
click at [312, 227] on li "Background color #ffffff" at bounding box center [336, 224] width 105 height 15
drag, startPoint x: 447, startPoint y: 295, endPoint x: 399, endPoint y: 285, distance: 49.0
click at [399, 285] on div "#ffffff Supported formats #0852ed rgb(8, 82, 237) rgba(8, 82, 237, 90%) hsv(221…" at bounding box center [443, 335] width 101 height 246
paste input "d6dee2"
type input "#d6dee2"
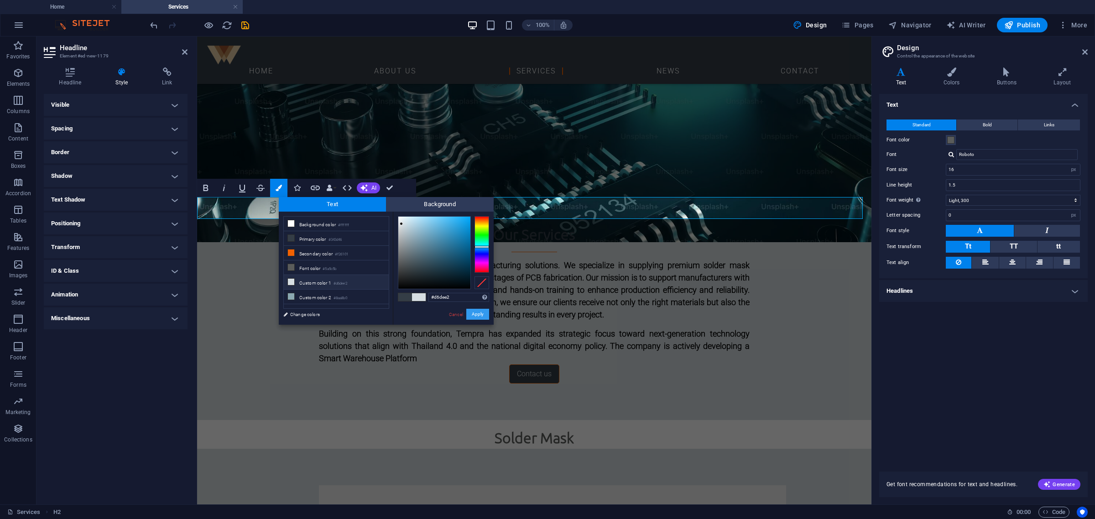
click at [480, 313] on button "Apply" at bounding box center [477, 314] width 23 height 11
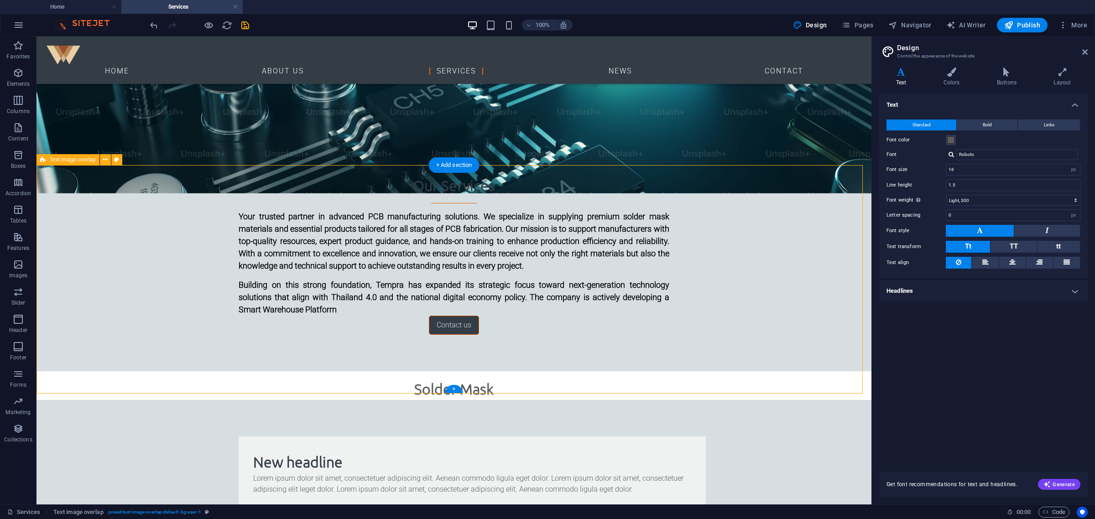
scroll to position [356, 0]
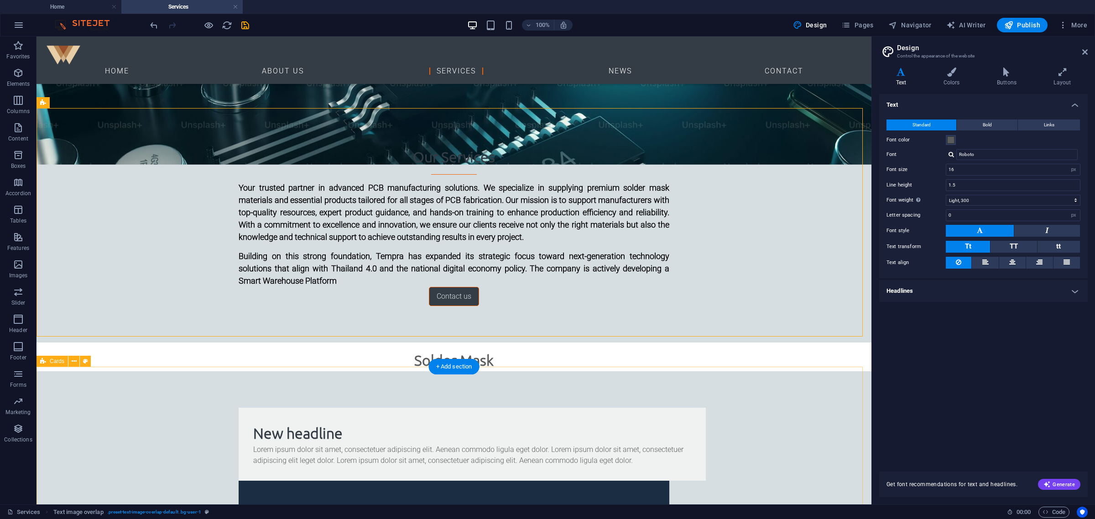
scroll to position [413, 0]
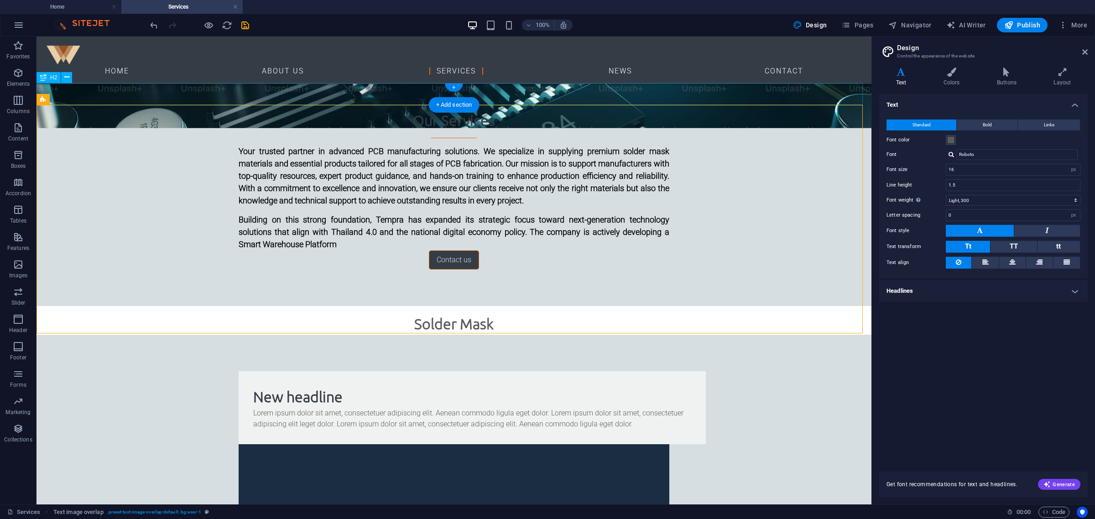
click at [428, 313] on div "Solder Mask" at bounding box center [454, 324] width 835 height 22
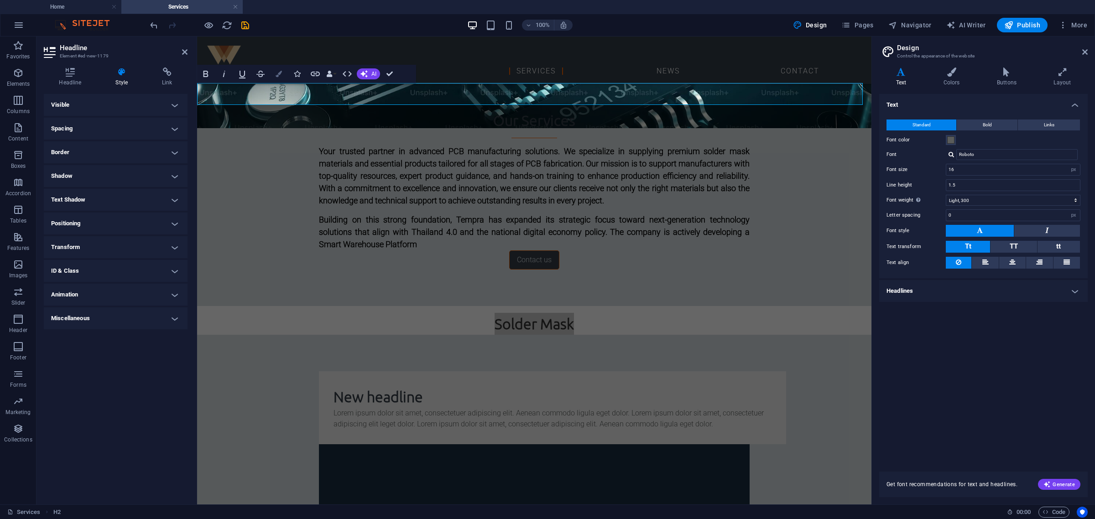
click at [280, 77] on button "Colors" at bounding box center [278, 74] width 17 height 18
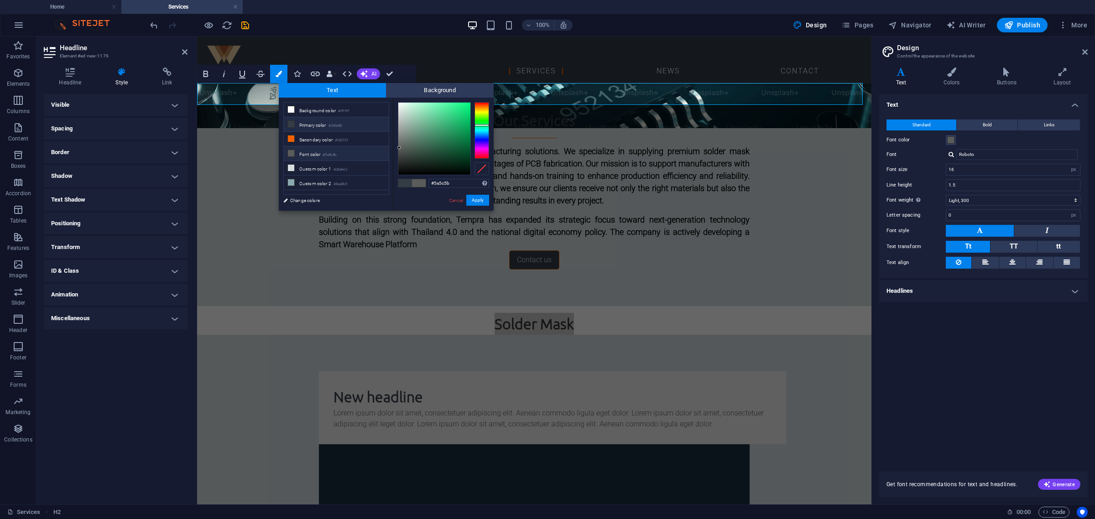
click at [346, 153] on li "Font color #5a5c5b" at bounding box center [336, 154] width 105 height 15
click at [487, 203] on button "Apply" at bounding box center [477, 200] width 23 height 11
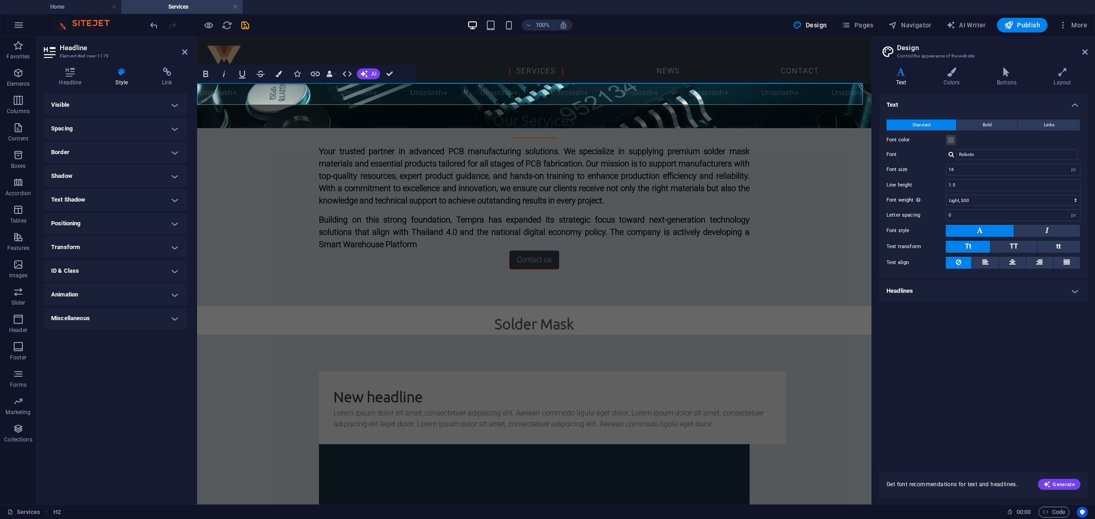
click at [339, 313] on h2 "Solder Mask" at bounding box center [534, 324] width 675 height 22
click at [94, 310] on h4 "Miscellaneous" at bounding box center [116, 319] width 144 height 22
click at [138, 101] on h4 "Visible" at bounding box center [116, 105] width 144 height 22
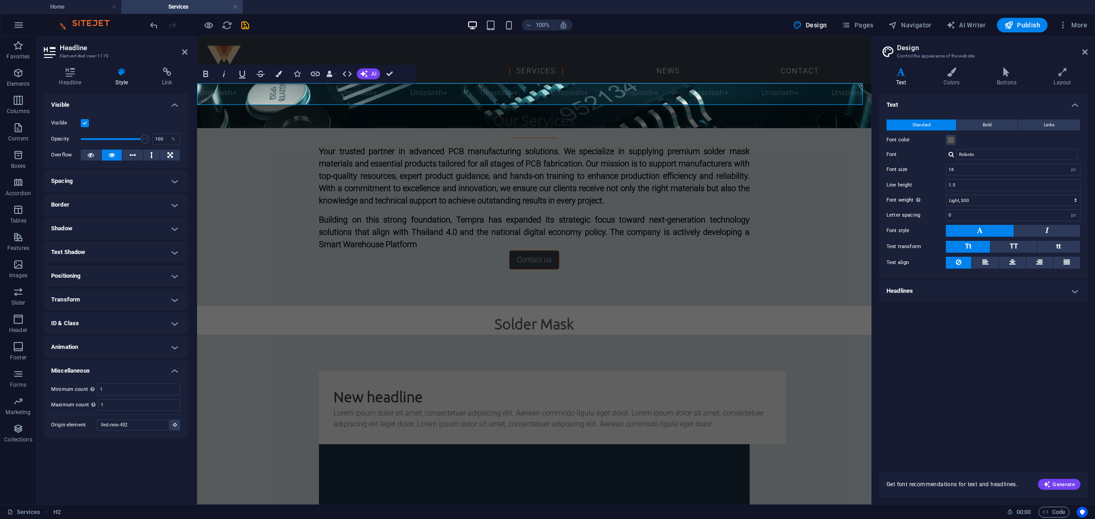
click at [84, 187] on h4 "Spacing" at bounding box center [116, 181] width 144 height 22
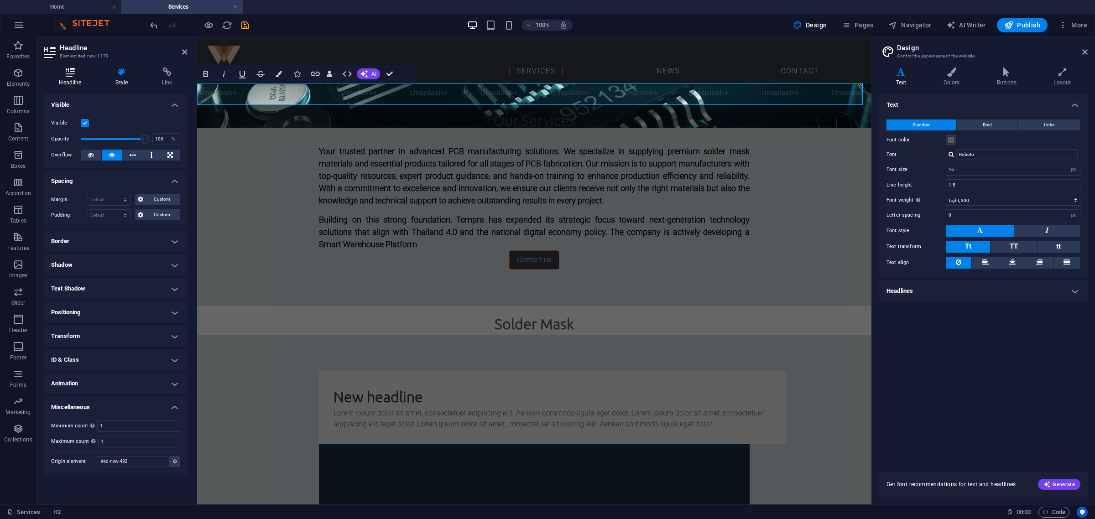
click at [76, 73] on icon at bounding box center [70, 72] width 53 height 9
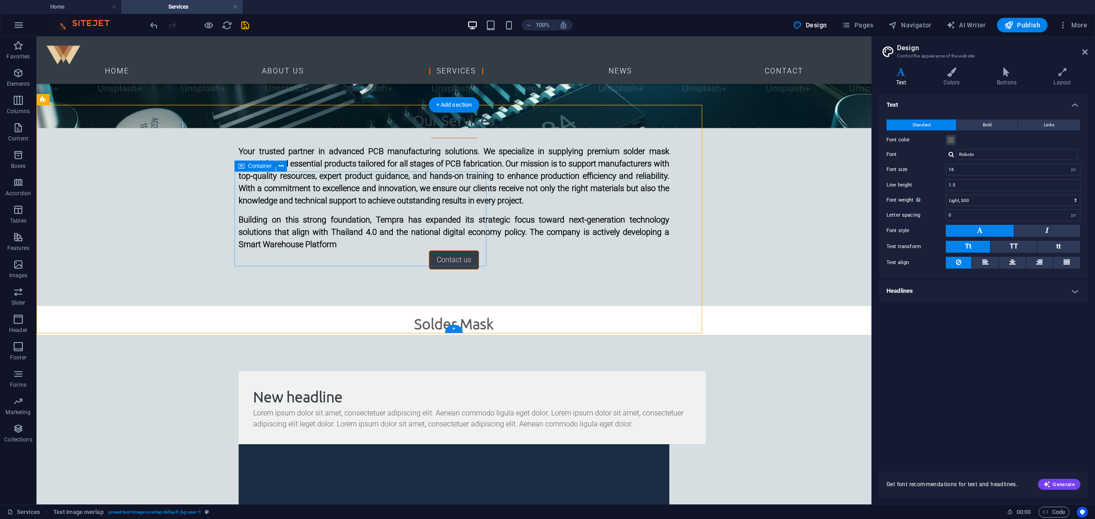
scroll to position [299, 0]
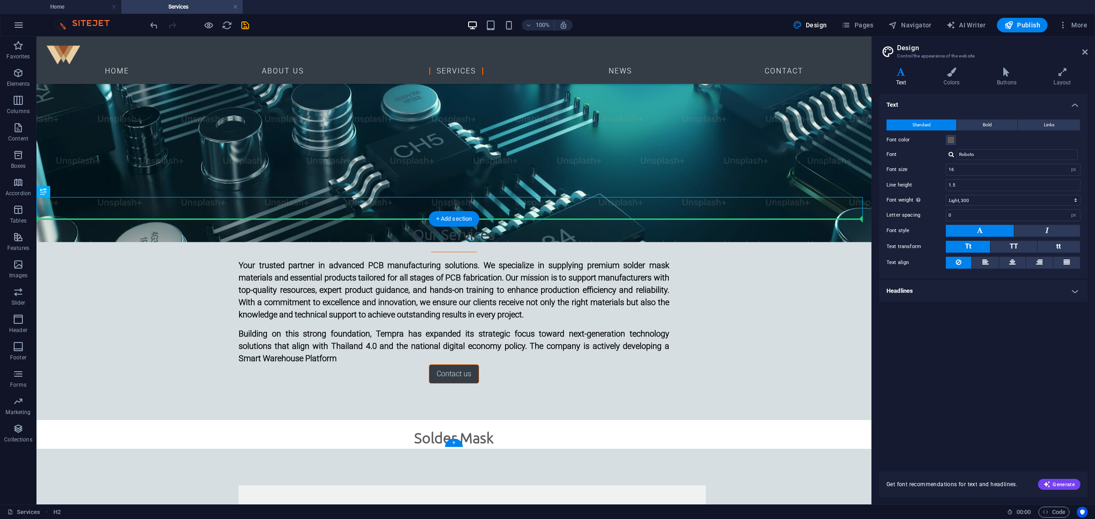
drag, startPoint x: 206, startPoint y: 209, endPoint x: 411, endPoint y: 234, distance: 206.4
drag, startPoint x: 425, startPoint y: 211, endPoint x: 484, endPoint y: 320, distance: 124.6
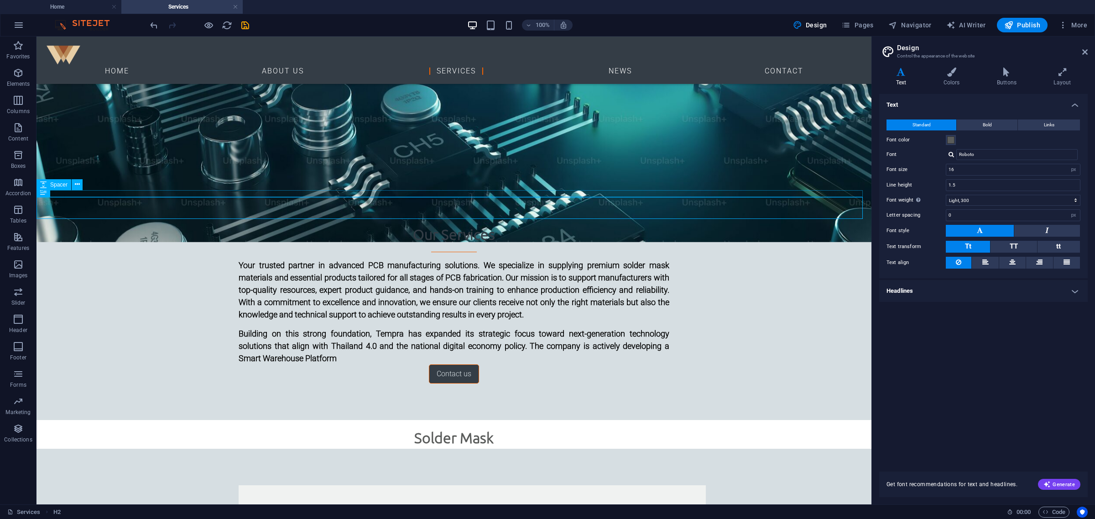
click at [493, 415] on div at bounding box center [454, 423] width 835 height 7
click at [493, 415] on div "Solder Mask" at bounding box center [454, 438] width 835 height 22
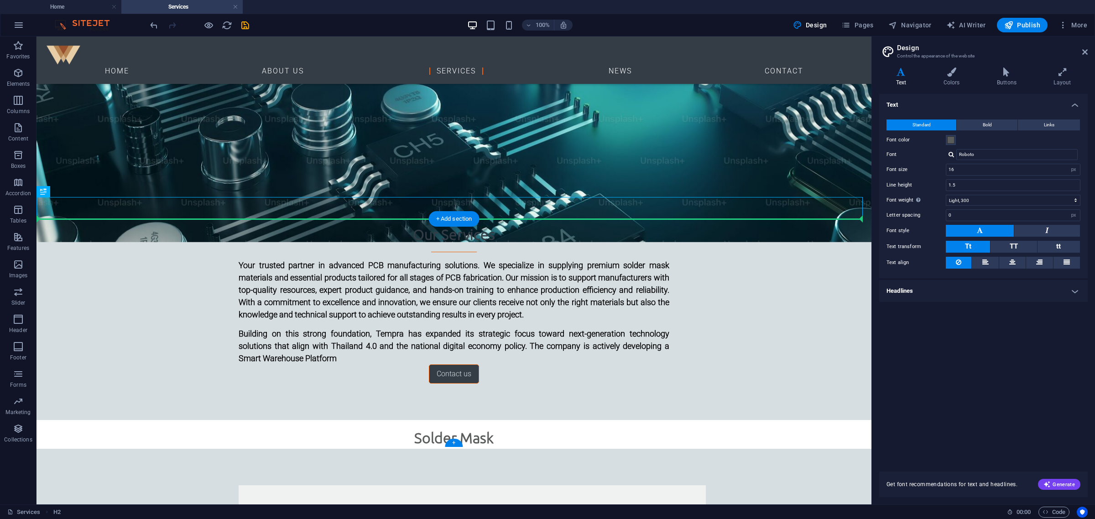
drag, startPoint x: 290, startPoint y: 274, endPoint x: 420, endPoint y: 230, distance: 137.7
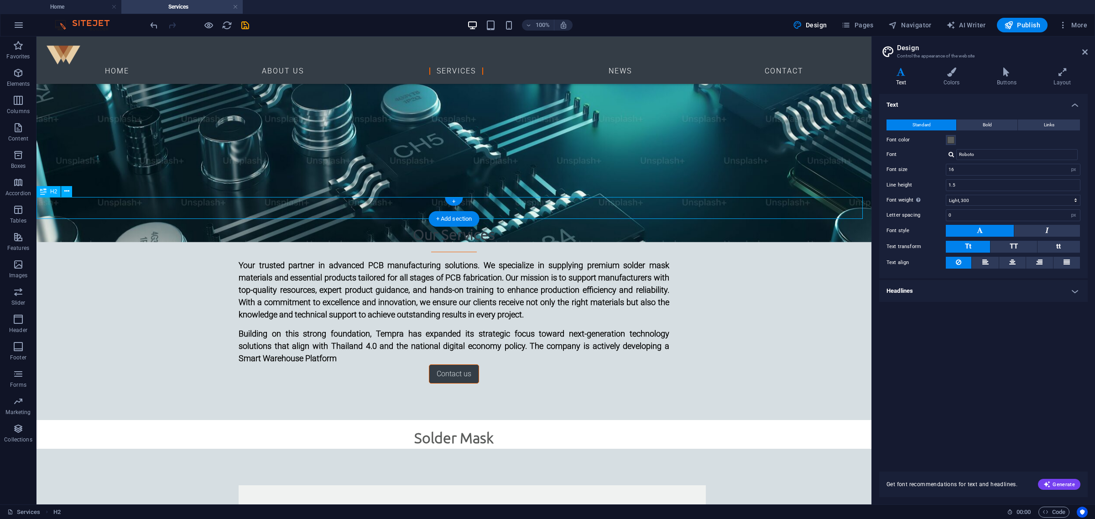
click at [360, 415] on div "Solder Mask" at bounding box center [454, 438] width 835 height 22
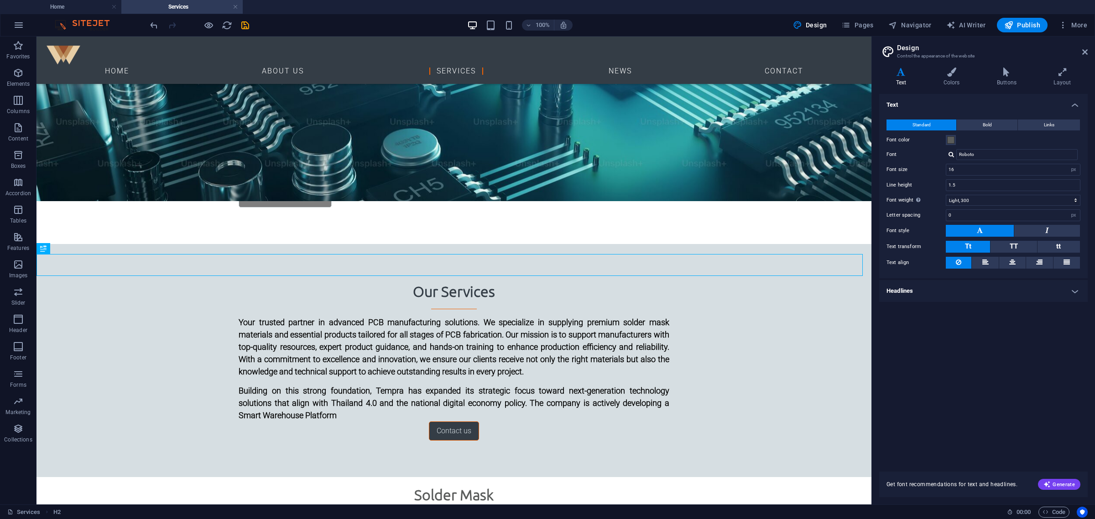
scroll to position [128, 0]
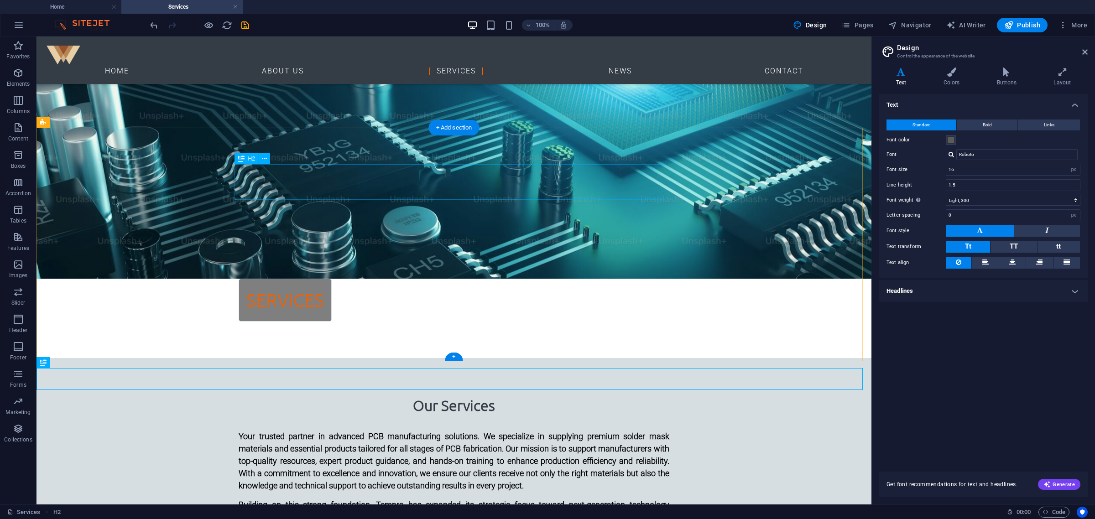
click at [472, 395] on div "Our Services" at bounding box center [454, 409] width 431 height 29
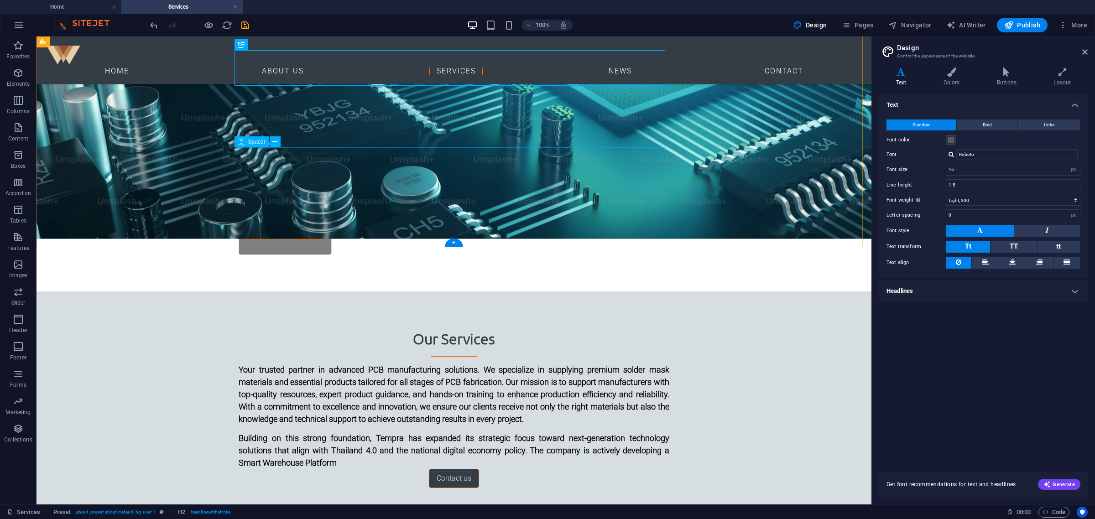
scroll to position [185, 0]
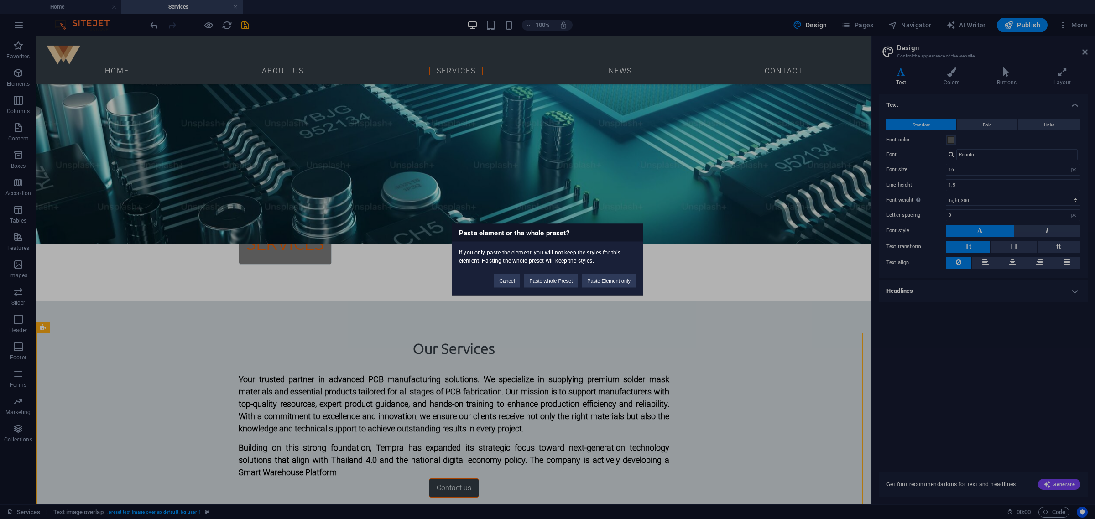
click at [598, 272] on div "Cancel Paste whole Preset Paste Element only" at bounding box center [565, 276] width 156 height 23
click at [606, 280] on button "Paste Element only" at bounding box center [609, 281] width 54 height 14
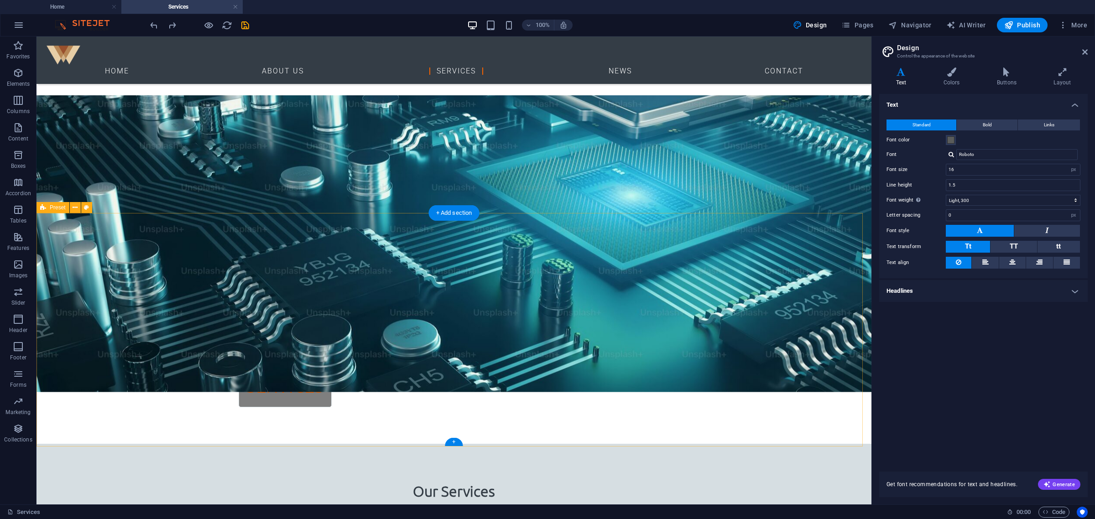
scroll to position [205, 0]
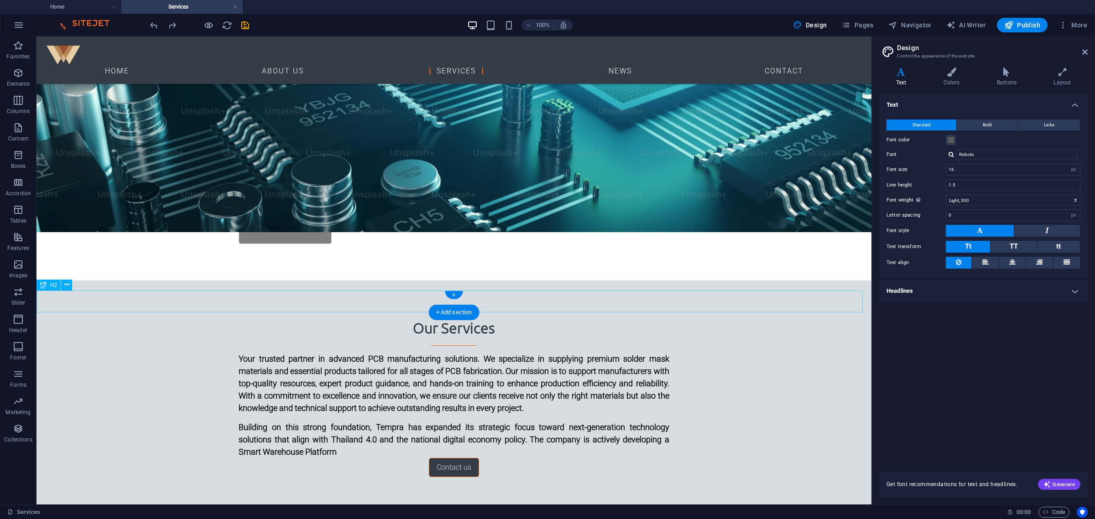
click at [532, 317] on div "Our Services" at bounding box center [454, 331] width 431 height 29
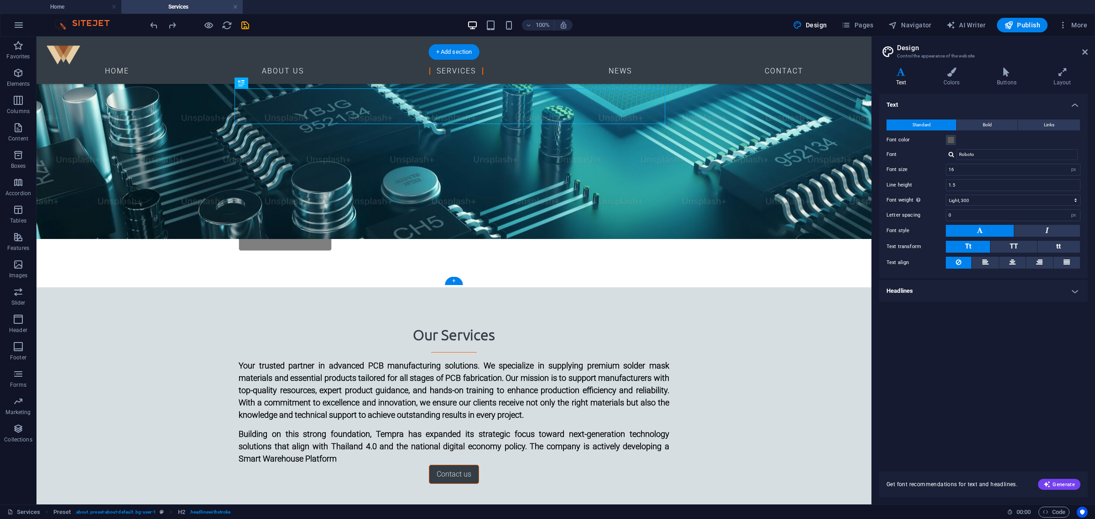
click at [452, 324] on div "Our Services" at bounding box center [454, 338] width 431 height 29
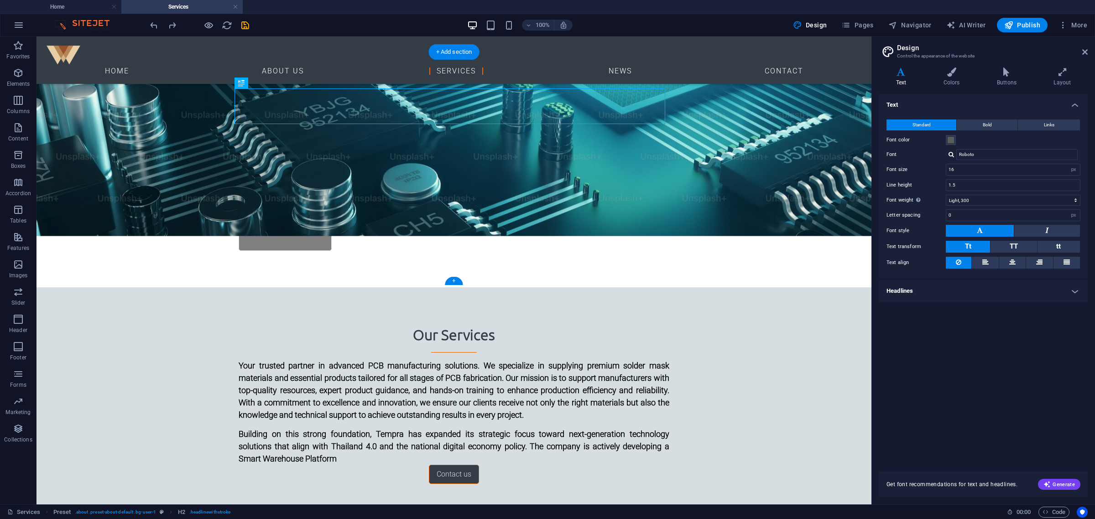
scroll to position [198, 0]
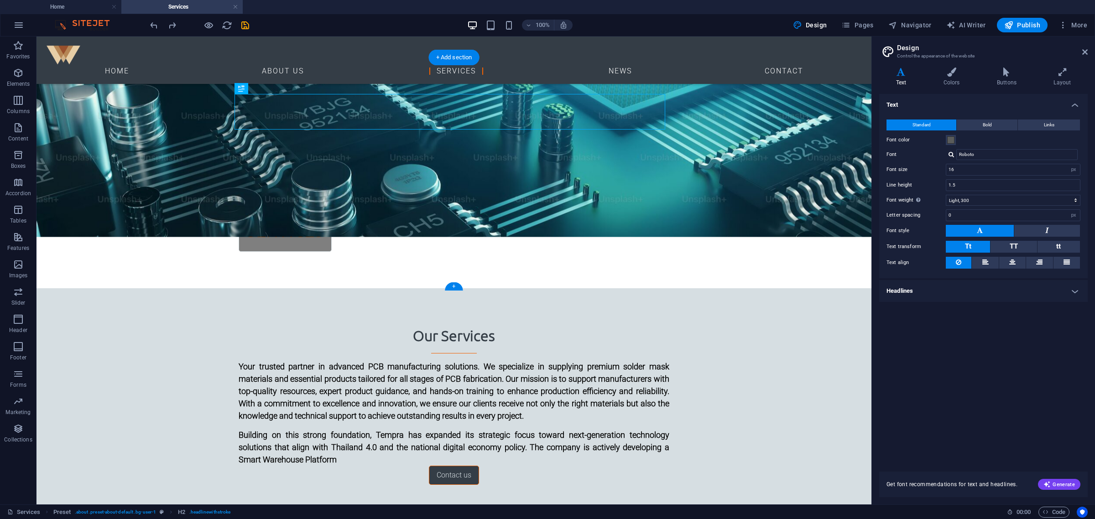
click at [503, 325] on div "Our Services" at bounding box center [454, 339] width 431 height 29
click at [452, 325] on div "Our Services" at bounding box center [454, 339] width 431 height 29
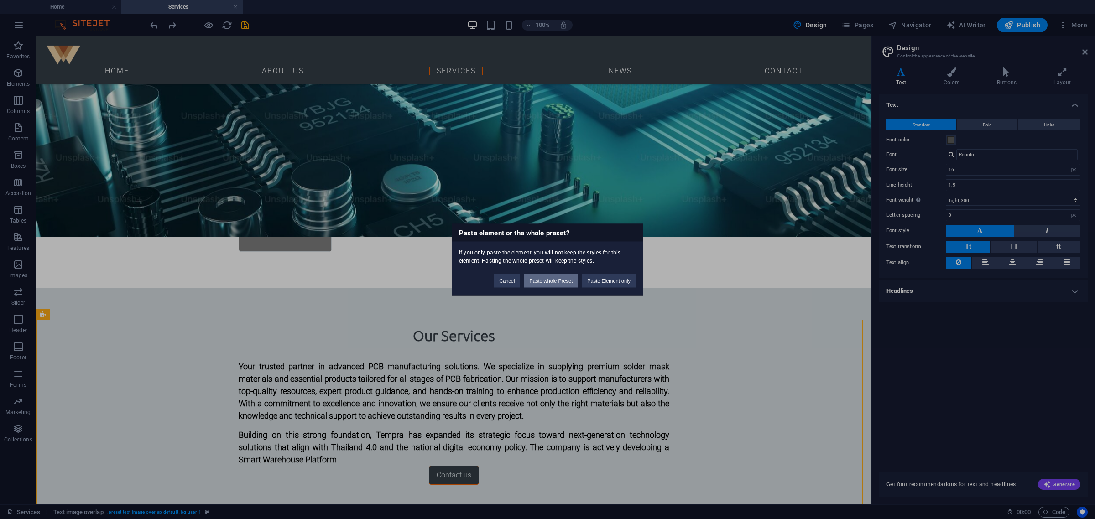
click at [551, 284] on button "Paste whole Preset" at bounding box center [551, 281] width 54 height 14
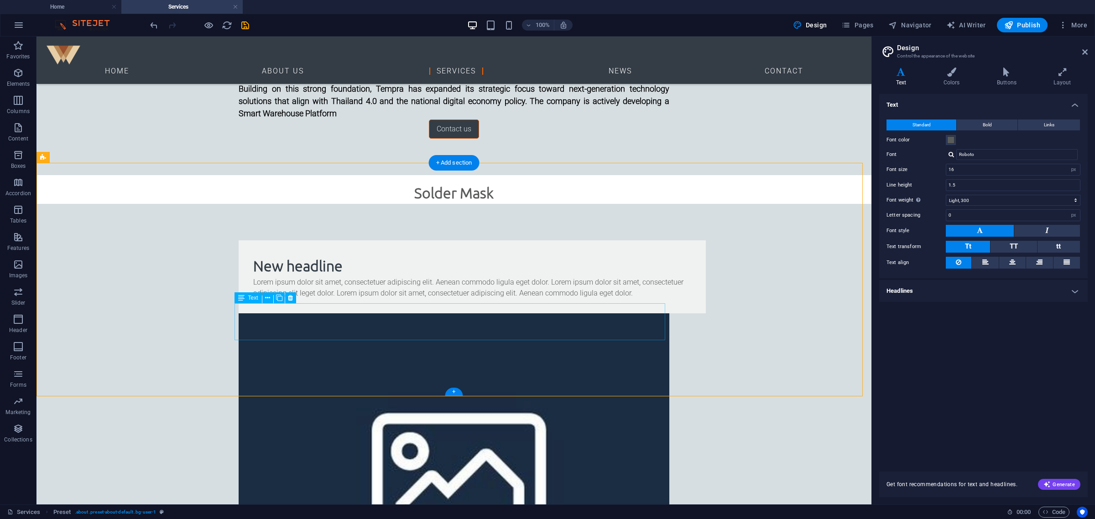
scroll to position [535, 0]
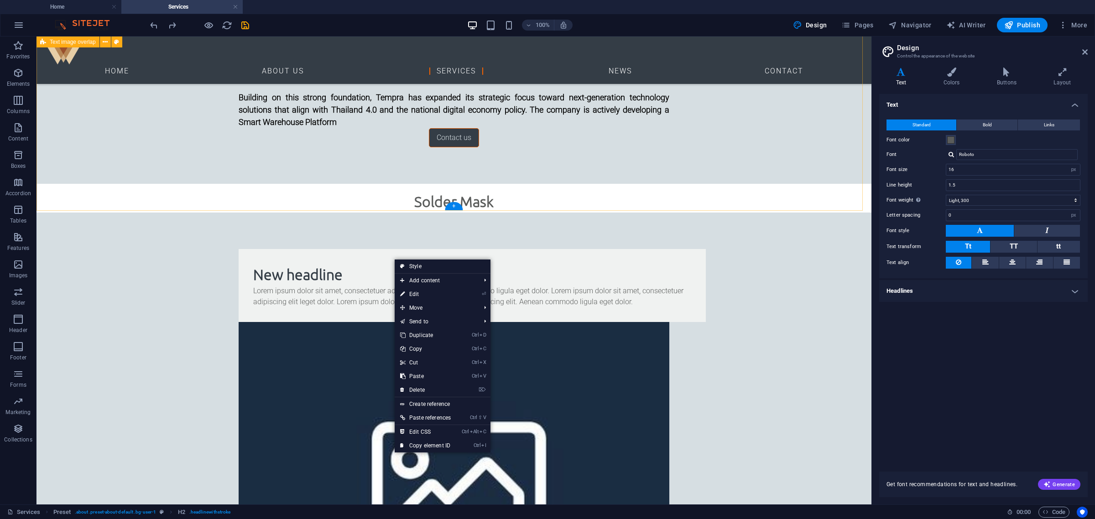
click at [768, 213] on div "New headline Lorem ipsum dolor sit amet, consectetuer adipiscing elit. Aenean c…" at bounding box center [454, 442] width 835 height 458
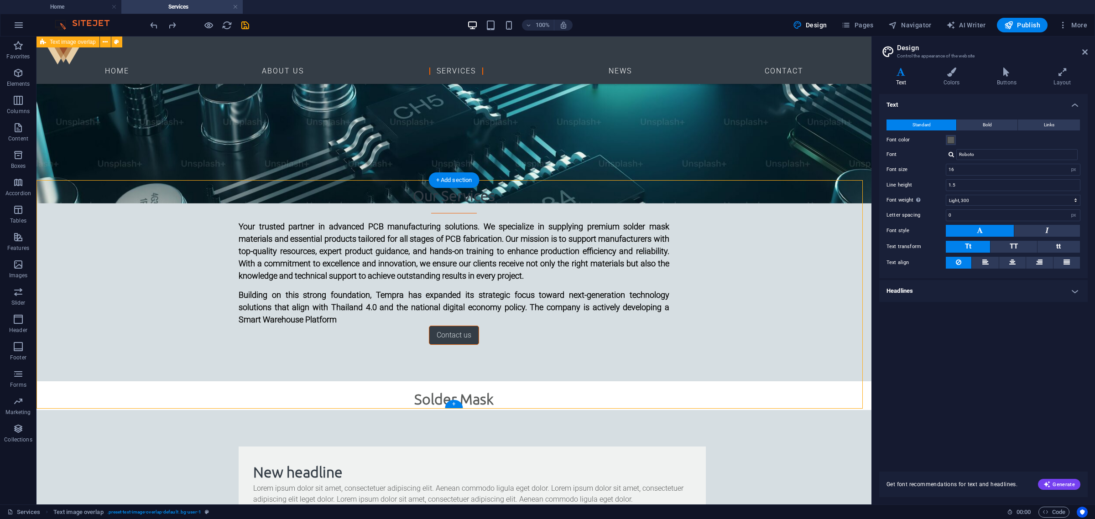
scroll to position [250, 0]
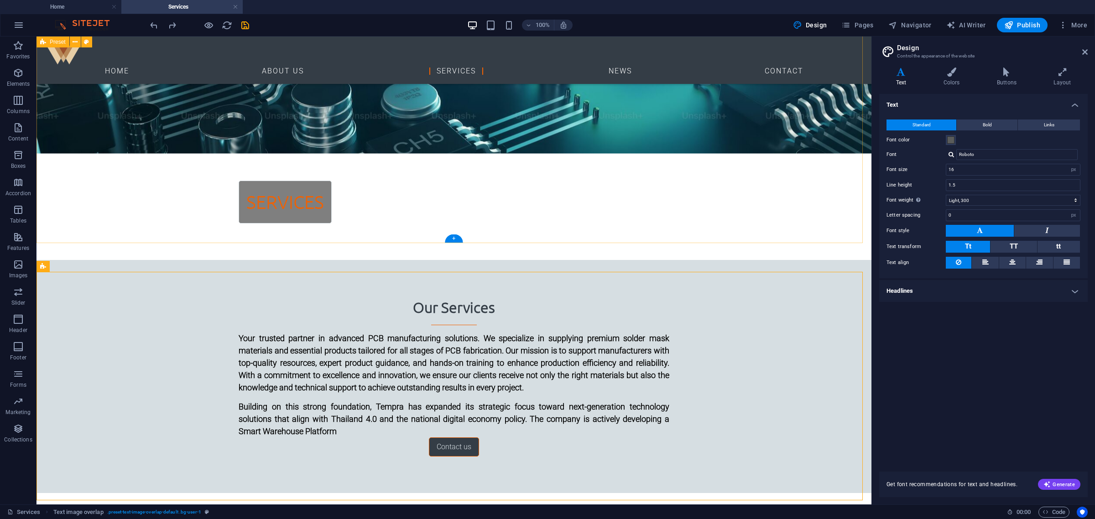
scroll to position [22, 0]
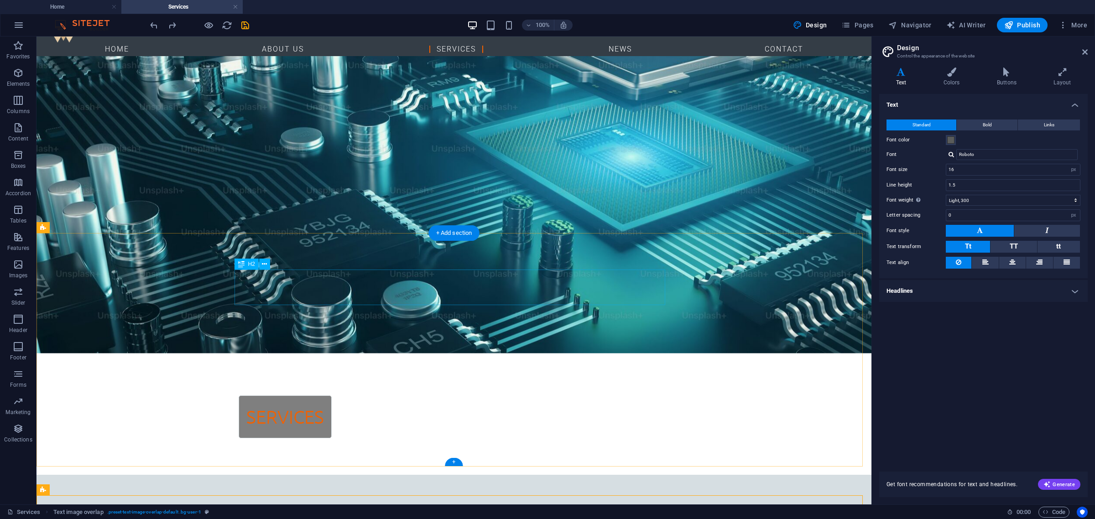
click at [487, 415] on div "Our Services" at bounding box center [454, 526] width 431 height 29
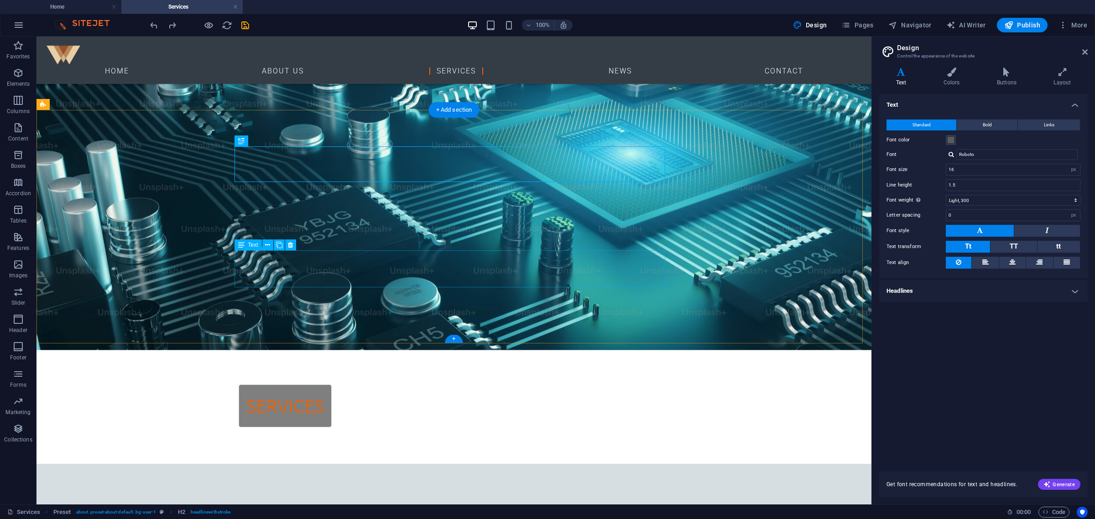
scroll to position [193, 0]
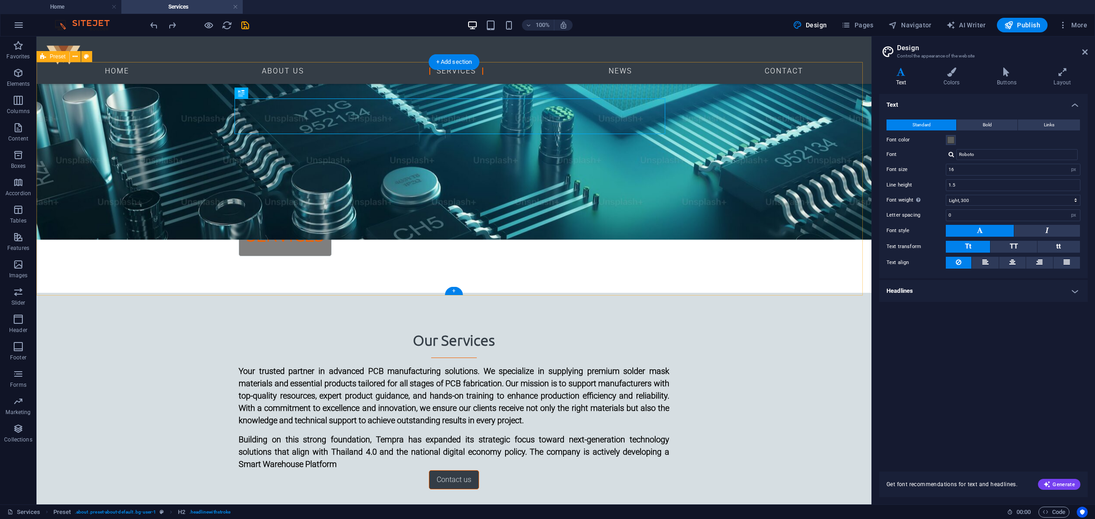
click at [281, 330] on div "Our Services" at bounding box center [454, 344] width 431 height 29
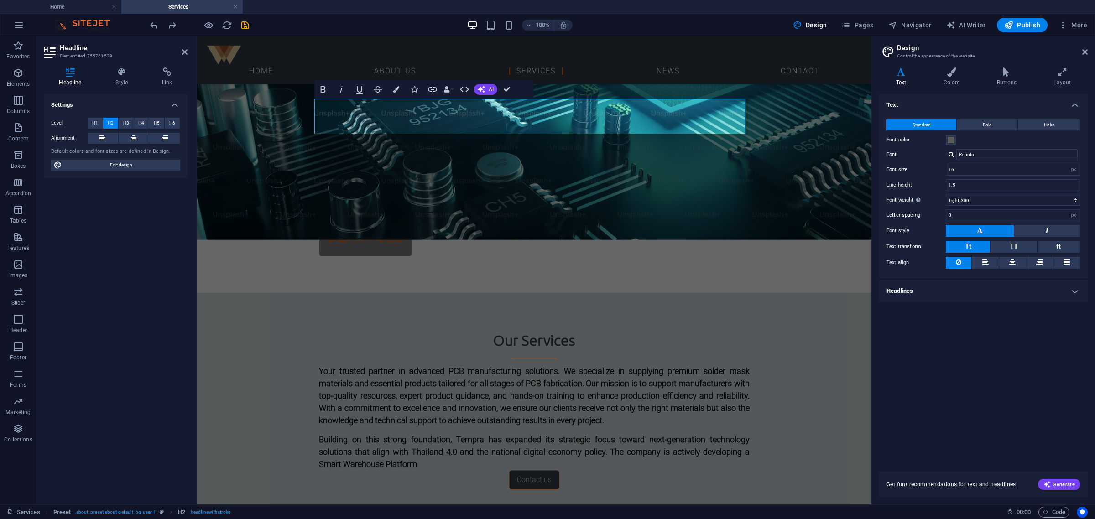
click at [67, 65] on div "Headline Style Link Settings Level H1 H2 H3 H4 H5 H6 Alignment Default colors a…" at bounding box center [116, 282] width 158 height 445
click at [75, 71] on icon at bounding box center [70, 72] width 53 height 9
click at [142, 82] on h4 "Style" at bounding box center [123, 77] width 47 height 19
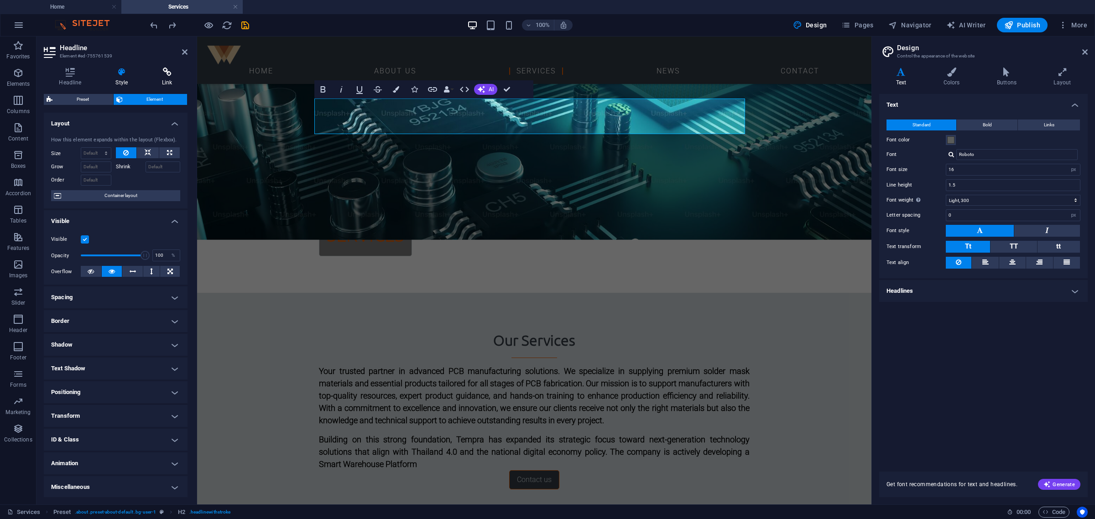
click at [172, 79] on h4 "Link" at bounding box center [167, 77] width 41 height 19
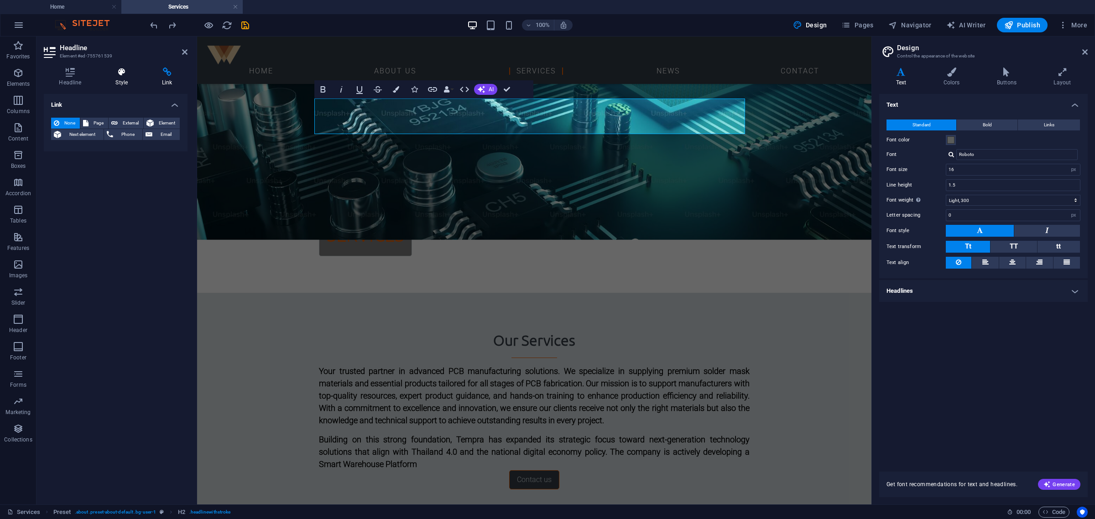
click at [129, 81] on h4 "Style" at bounding box center [123, 77] width 47 height 19
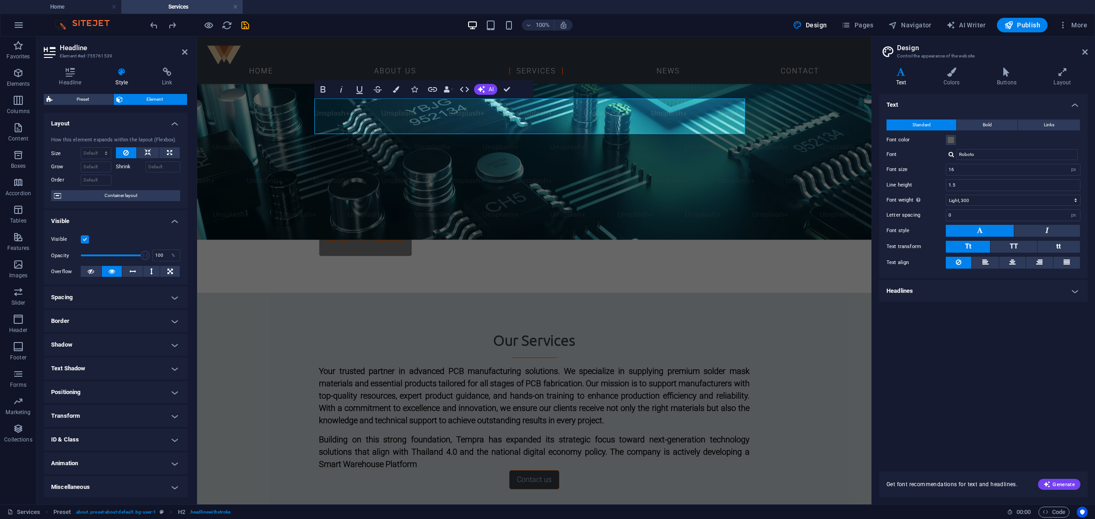
scroll to position [0, 0]
click at [97, 305] on h4 "Spacing" at bounding box center [116, 297] width 144 height 22
click at [87, 351] on h4 "Border" at bounding box center [116, 357] width 144 height 22
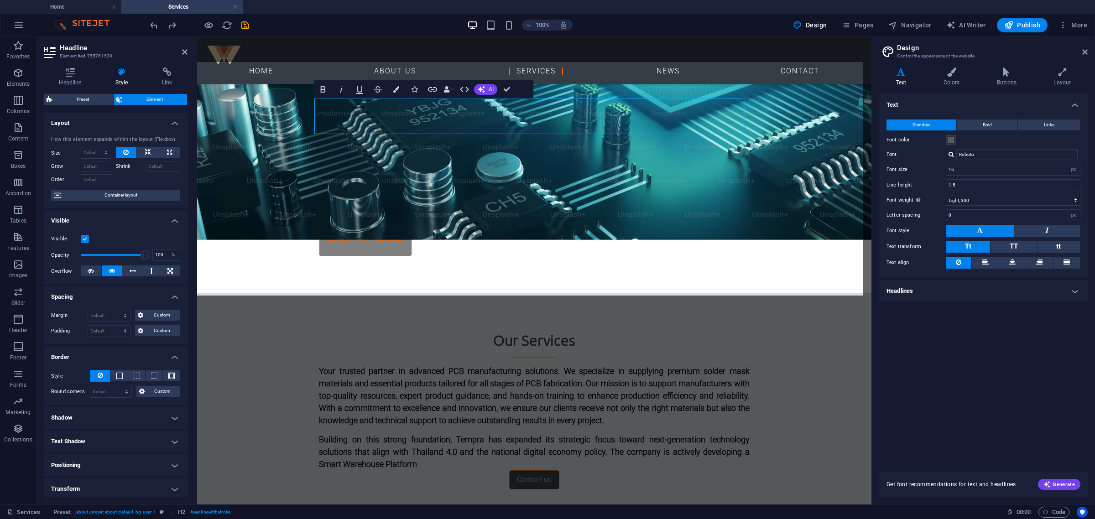
click at [69, 90] on div "Headline Style Link Settings Level H1 H2 H3 H4 H5 H6 Alignment Default colors a…" at bounding box center [116, 283] width 144 height 430
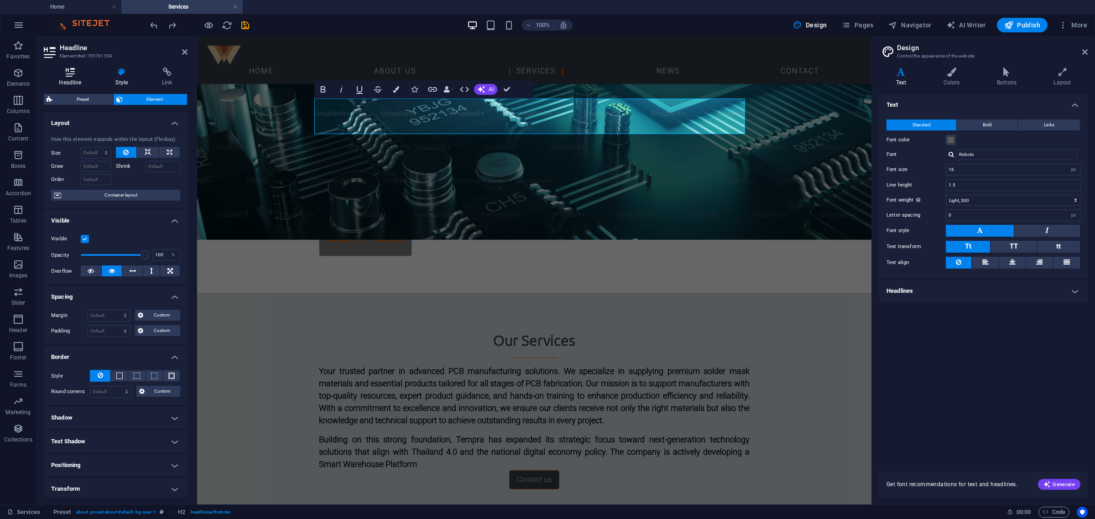
click at [69, 84] on h4 "Headline" at bounding box center [72, 77] width 57 height 19
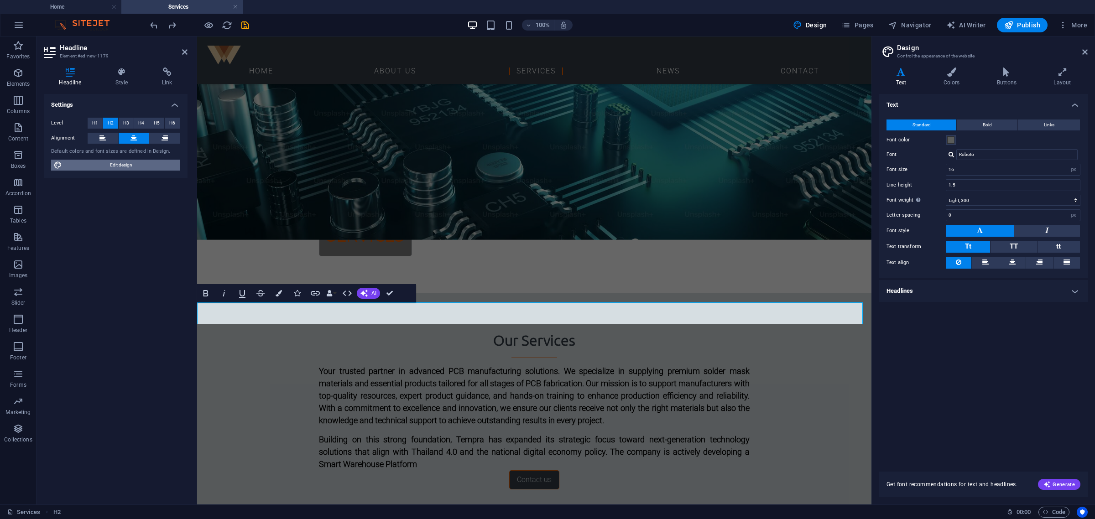
click at [124, 167] on span "Edit design" at bounding box center [121, 165] width 113 height 11
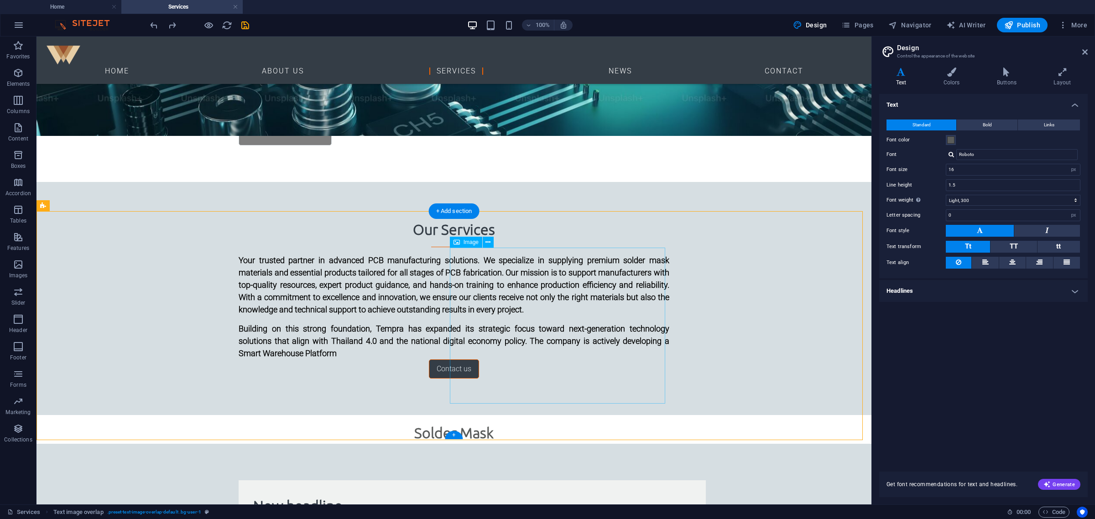
scroll to position [307, 0]
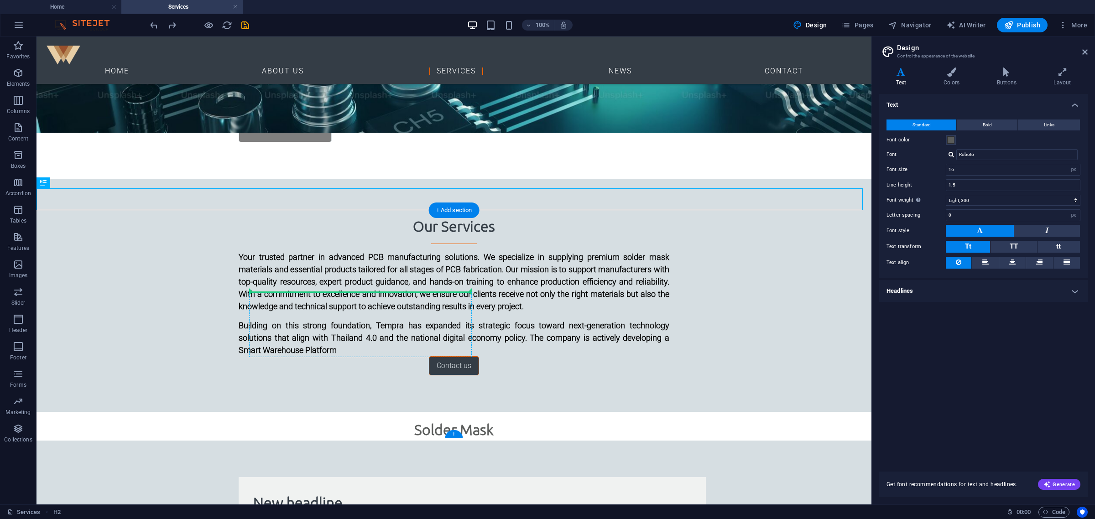
drag, startPoint x: 485, startPoint y: 197, endPoint x: 315, endPoint y: 291, distance: 194.1
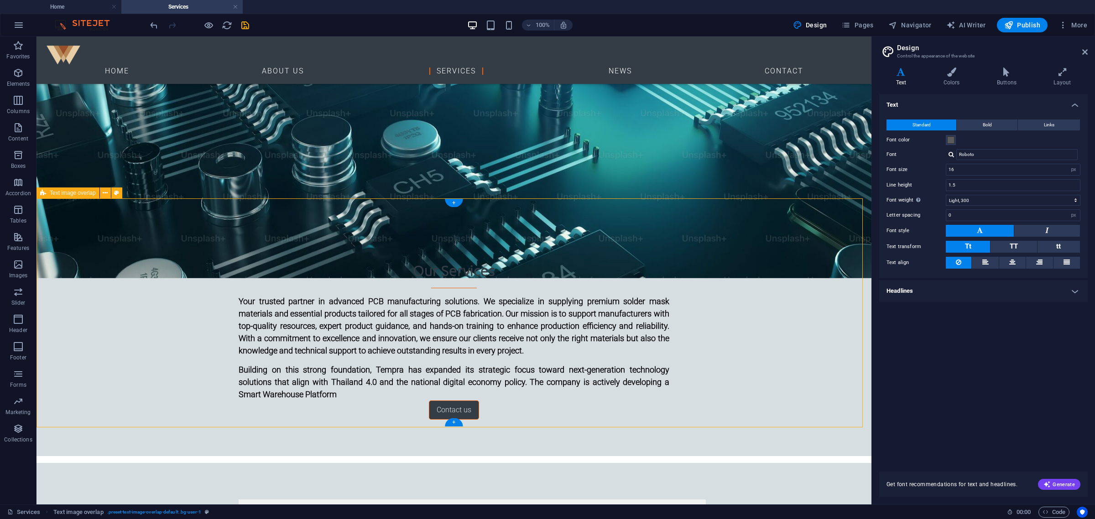
scroll to position [250, 0]
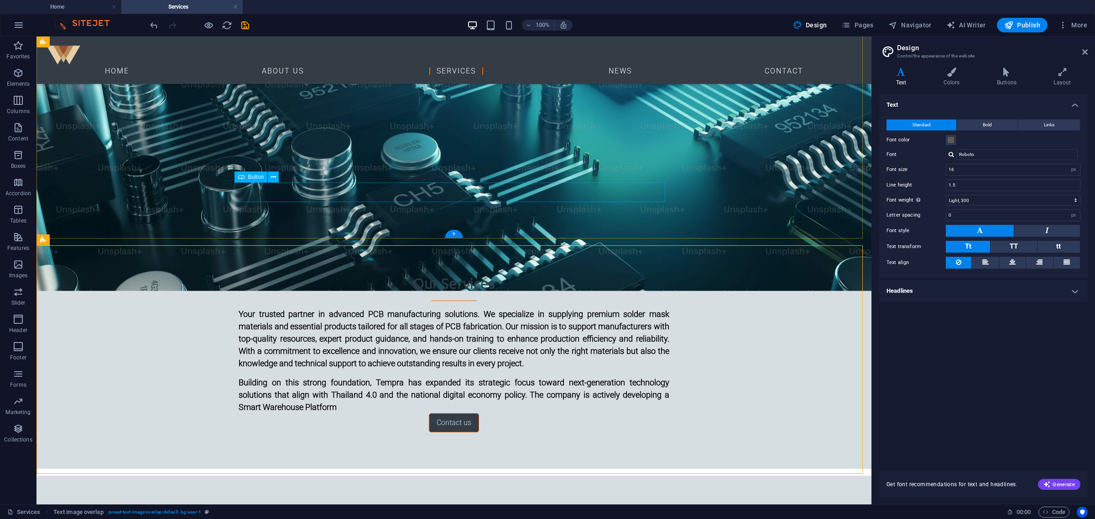
click at [646, 414] on div "Contact us" at bounding box center [454, 423] width 431 height 19
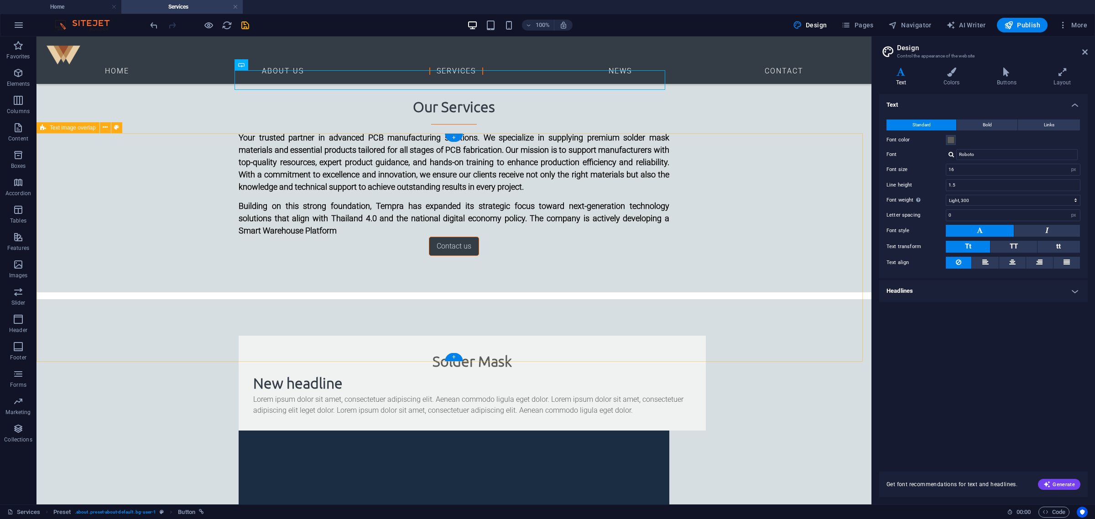
scroll to position [456, 0]
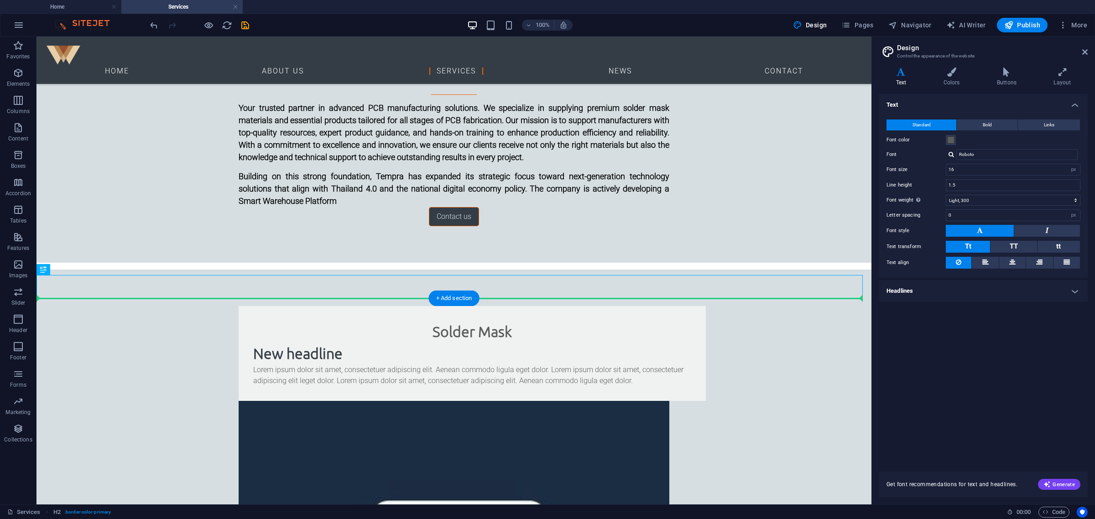
drag, startPoint x: 418, startPoint y: 290, endPoint x: 193, endPoint y: 324, distance: 227.5
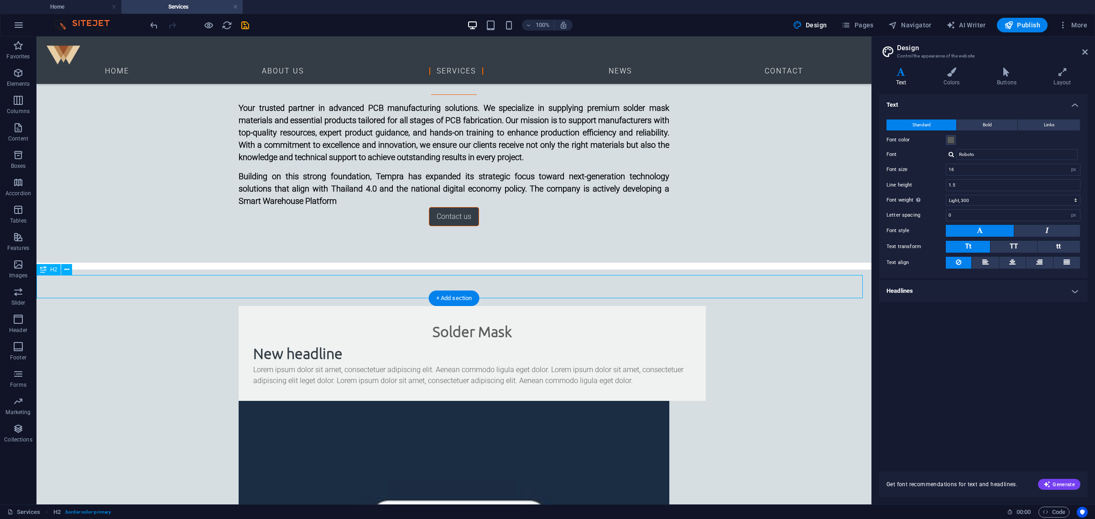
drag, startPoint x: 417, startPoint y: 294, endPoint x: 422, endPoint y: 334, distance: 40.1
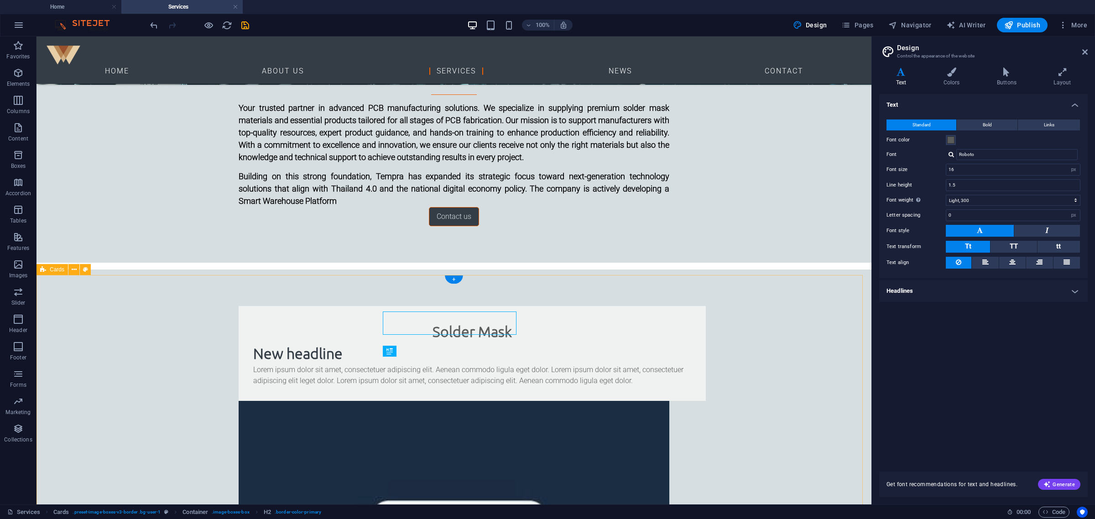
drag, startPoint x: 795, startPoint y: 375, endPoint x: 780, endPoint y: 367, distance: 16.8
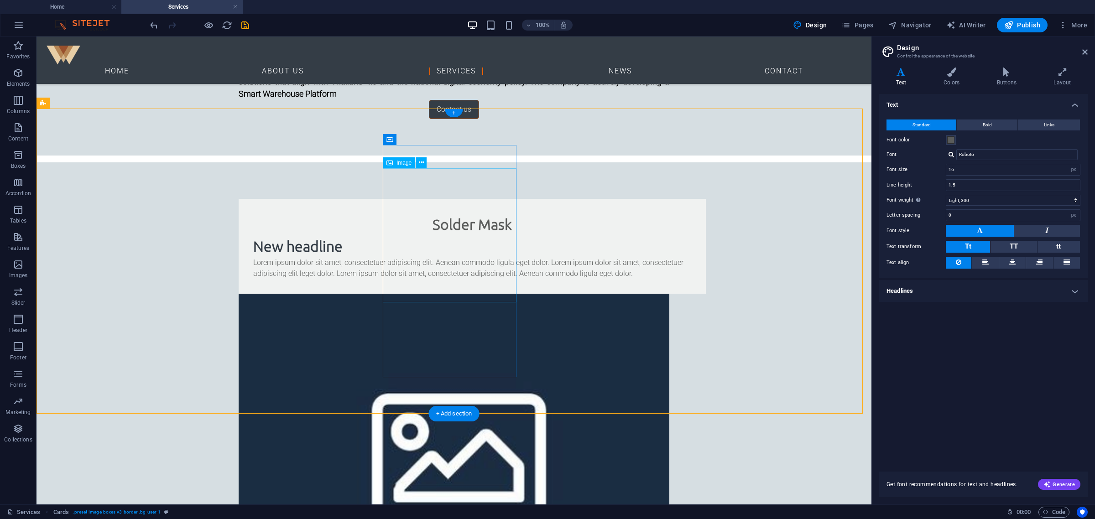
scroll to position [628, 0]
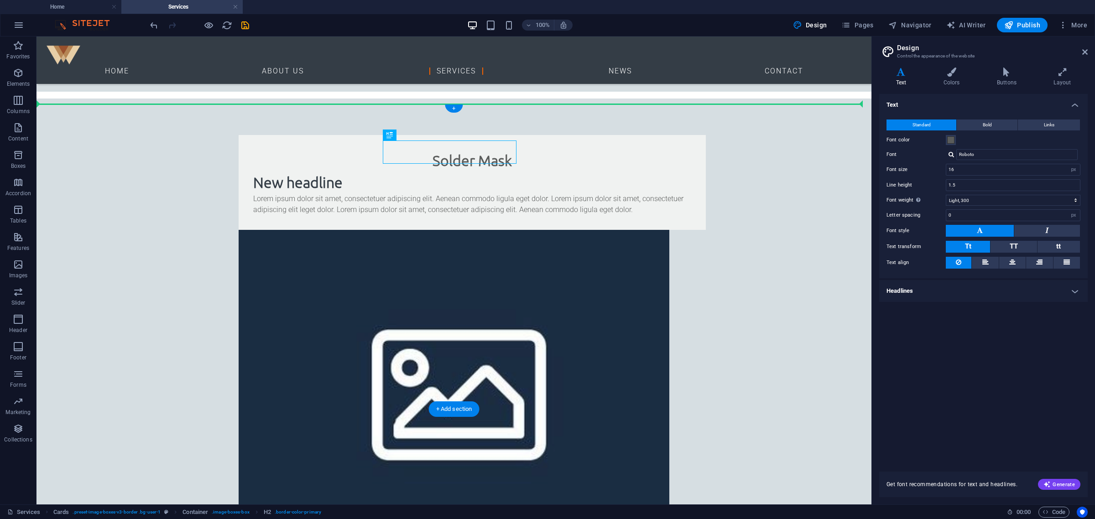
drag, startPoint x: 478, startPoint y: 152, endPoint x: 731, endPoint y: 121, distance: 254.2
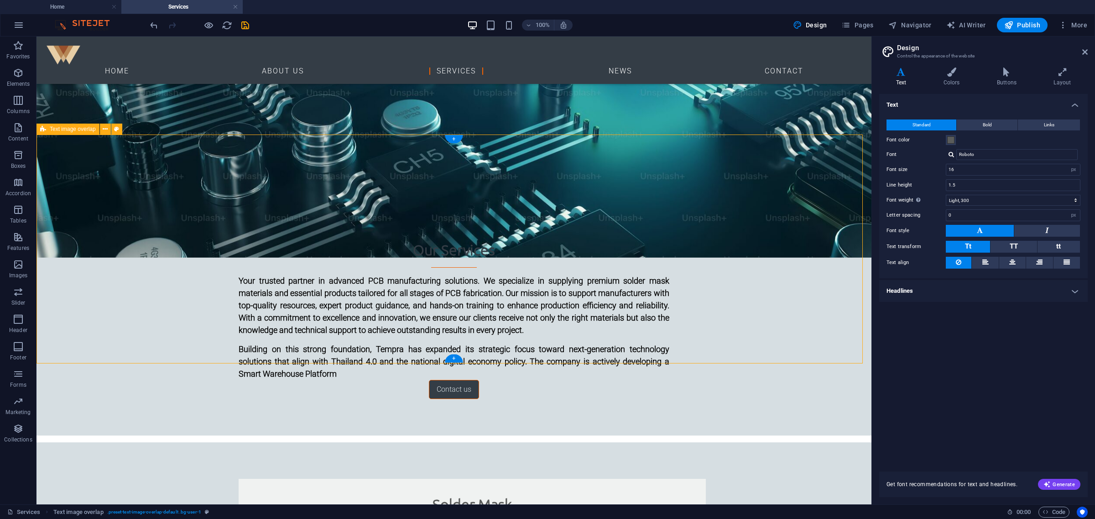
scroll to position [171, 0]
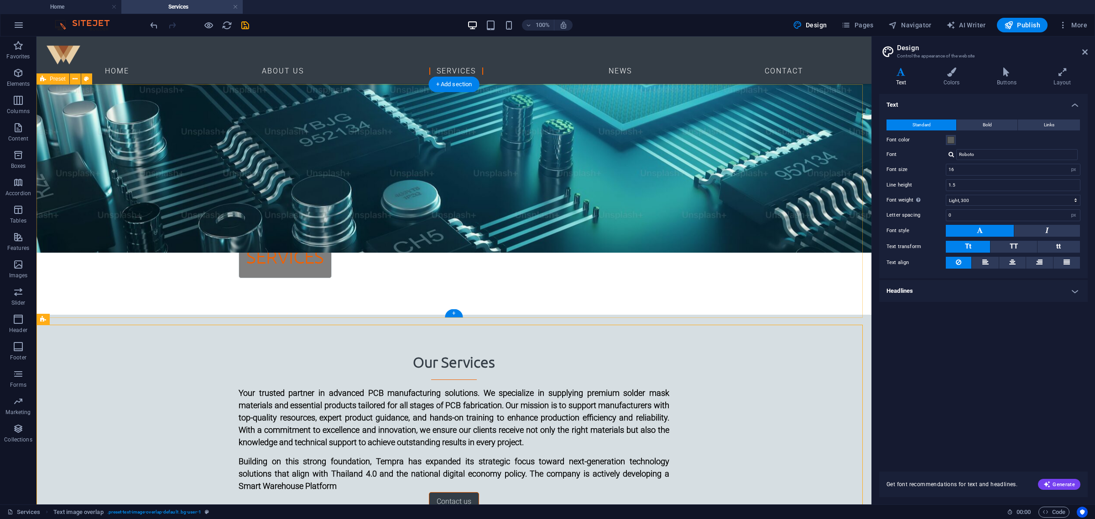
click at [169, 315] on div "Our Services Your trusted partner in advanced PCB manufacturing solutions. We s…" at bounding box center [454, 431] width 835 height 233
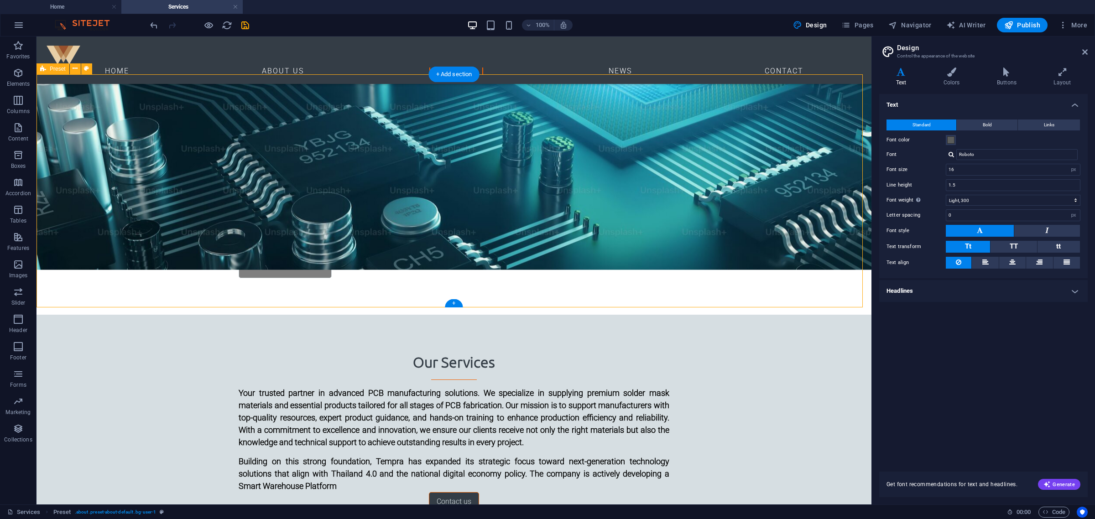
scroll to position [456, 0]
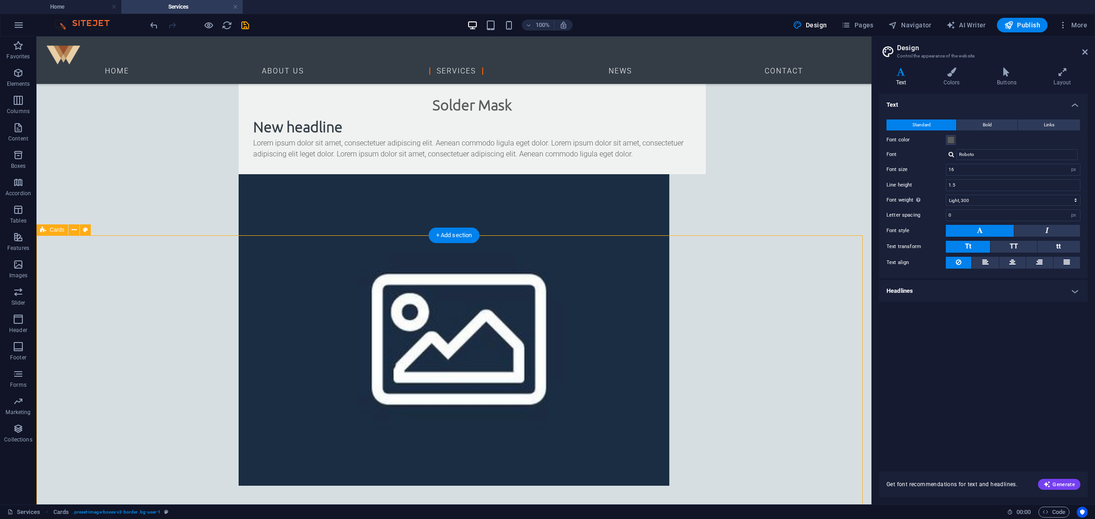
scroll to position [685, 0]
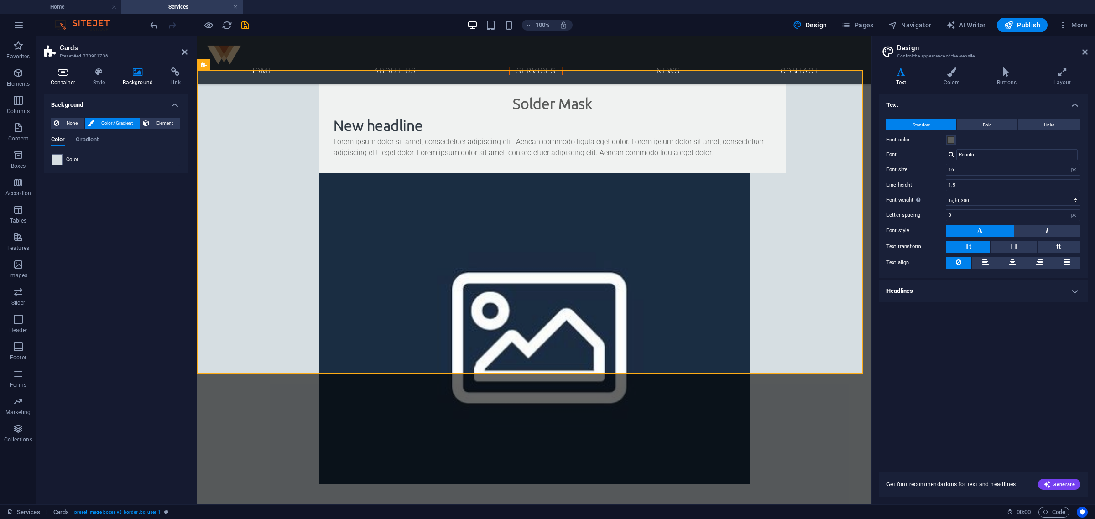
click at [82, 78] on h4 "Container" at bounding box center [65, 77] width 42 height 19
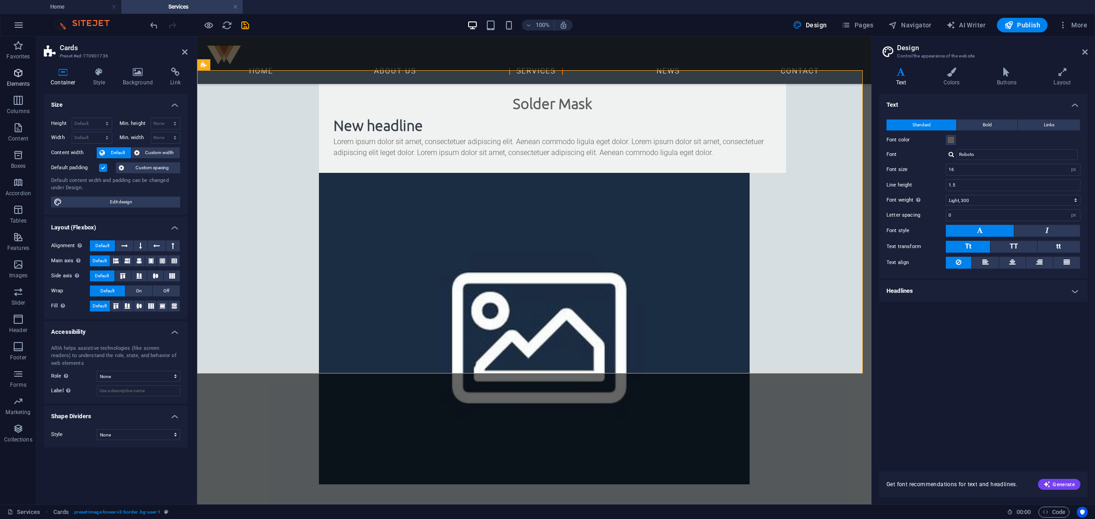
click at [17, 68] on icon "button" at bounding box center [18, 73] width 11 height 11
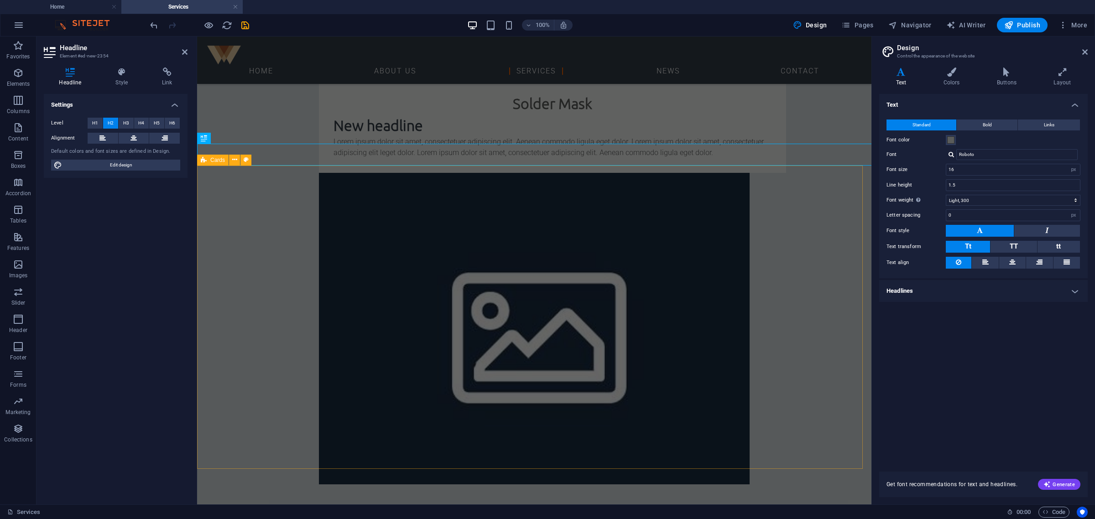
scroll to position [571, 0]
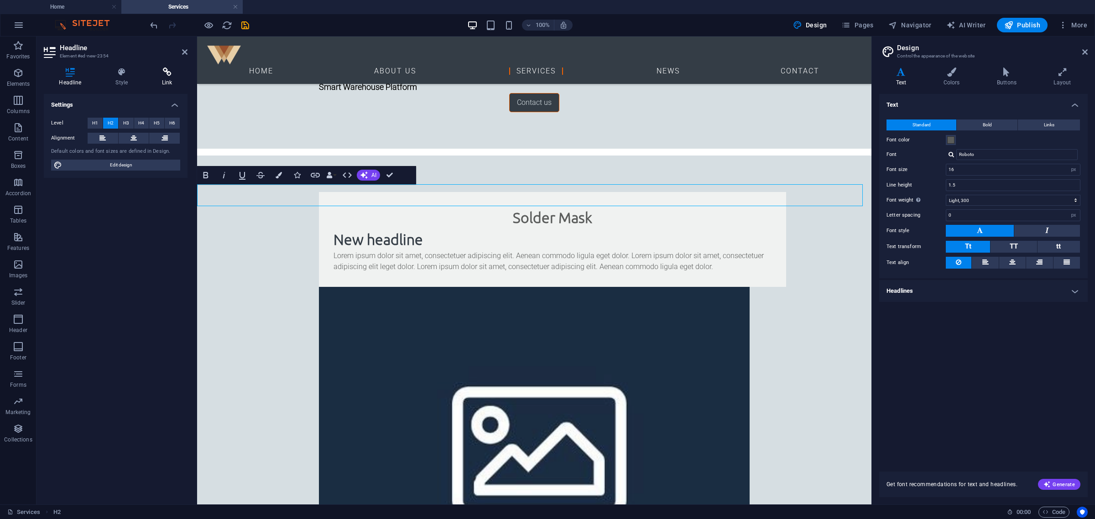
click at [178, 75] on icon at bounding box center [167, 72] width 41 height 9
click at [95, 120] on span "Page" at bounding box center [98, 123] width 14 height 11
select select
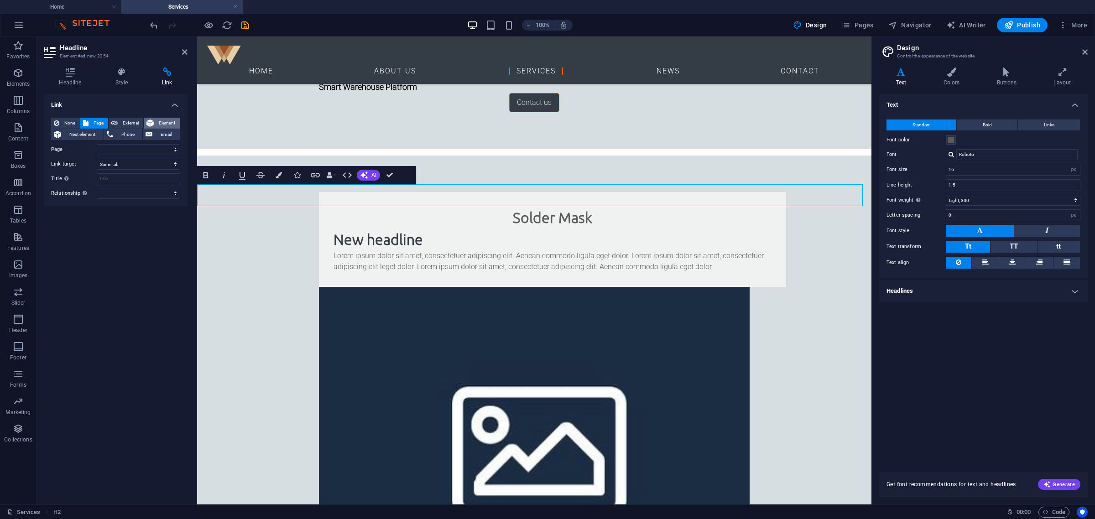
click at [163, 121] on span "Element" at bounding box center [167, 123] width 21 height 11
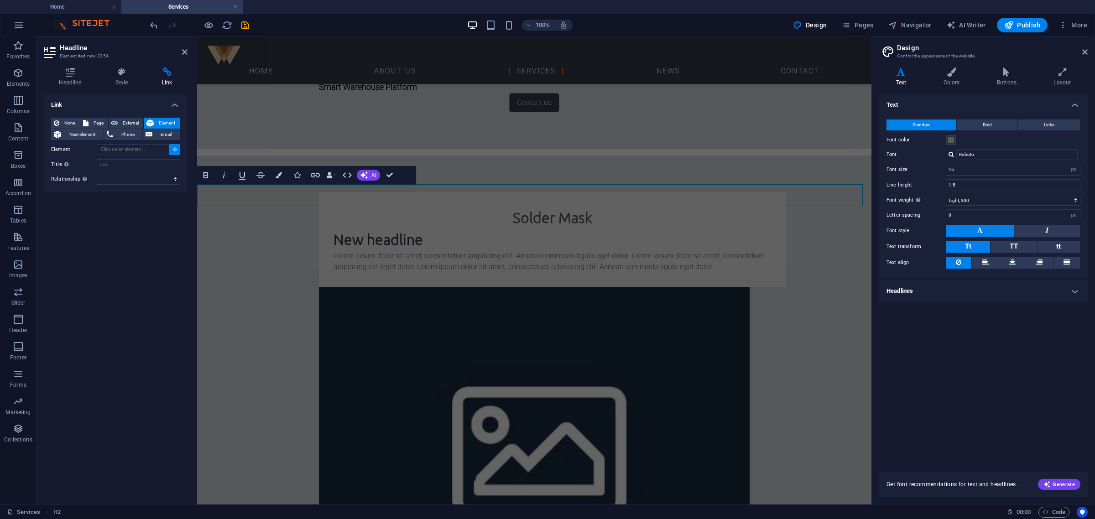
click at [159, 268] on div "Link None Page External Element Next element Phone Email Page Home About US Ser…" at bounding box center [116, 295] width 144 height 403
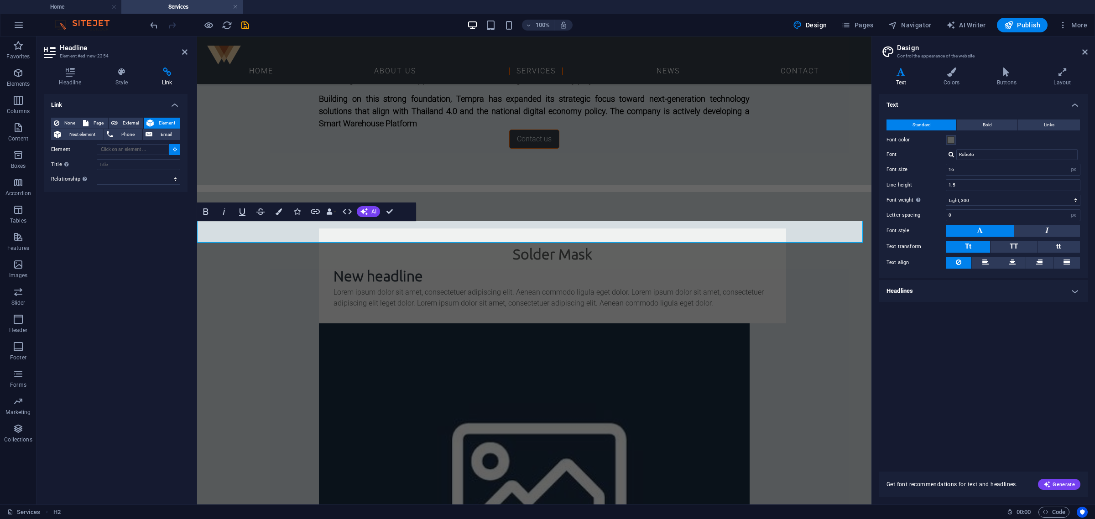
type input "#ed-new-2354"
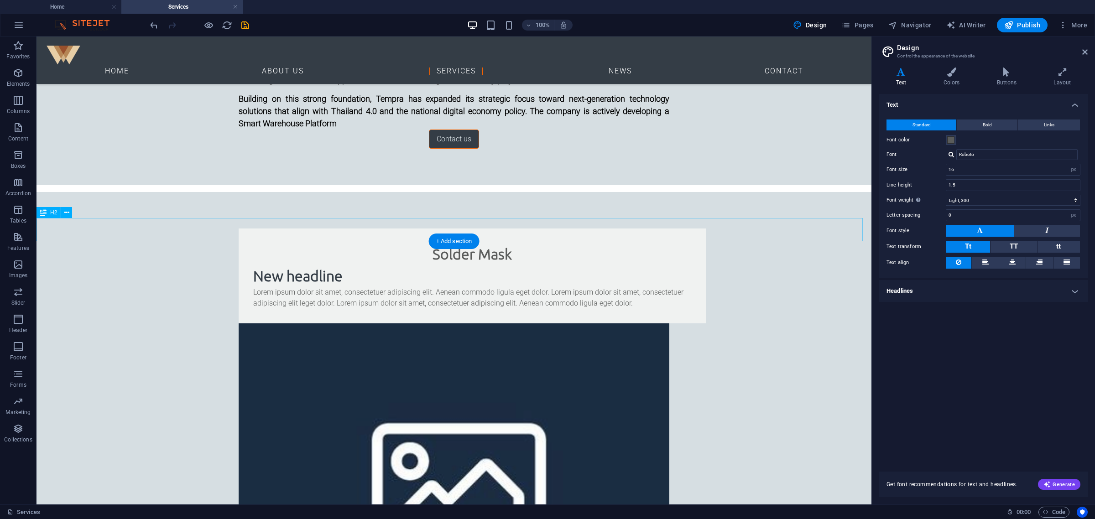
scroll to position [192, 0]
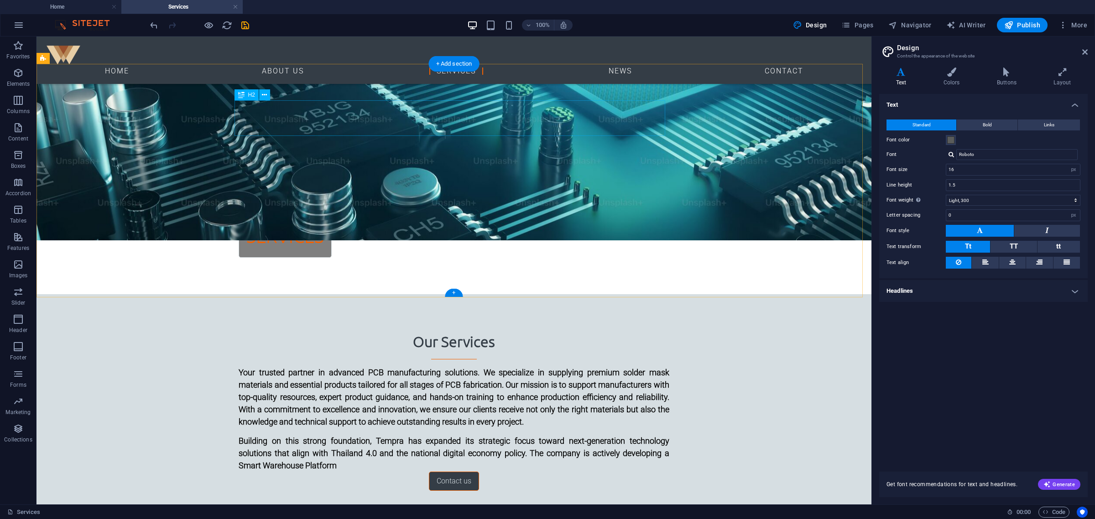
click at [449, 294] on div "Our Services Your trusted partner in advanced PCB manufacturing solutions. We s…" at bounding box center [454, 410] width 835 height 233
click at [449, 331] on div "Our Services" at bounding box center [454, 345] width 431 height 29
click at [371, 331] on div "Our Services" at bounding box center [454, 345] width 431 height 29
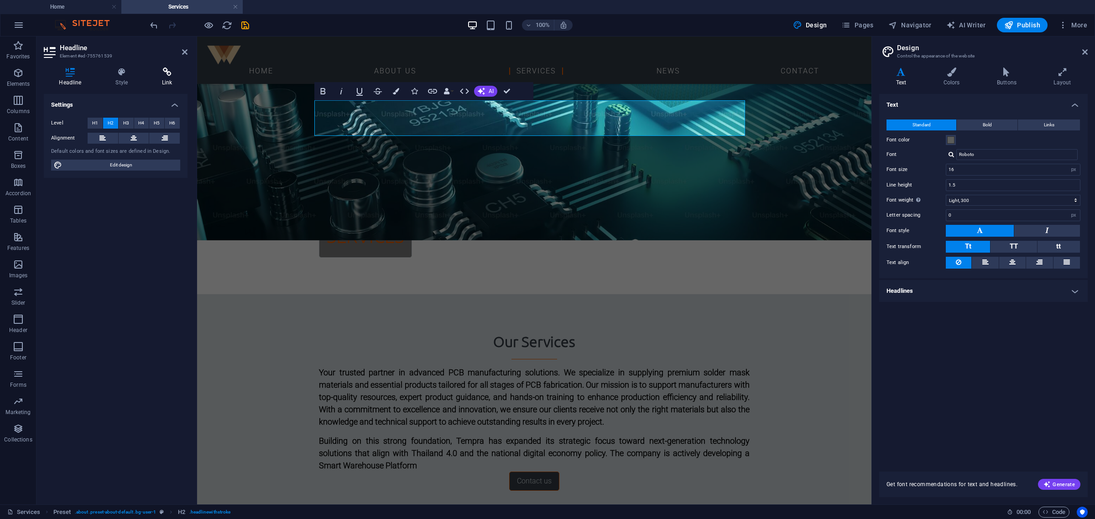
click at [173, 81] on h4 "Link" at bounding box center [167, 77] width 41 height 19
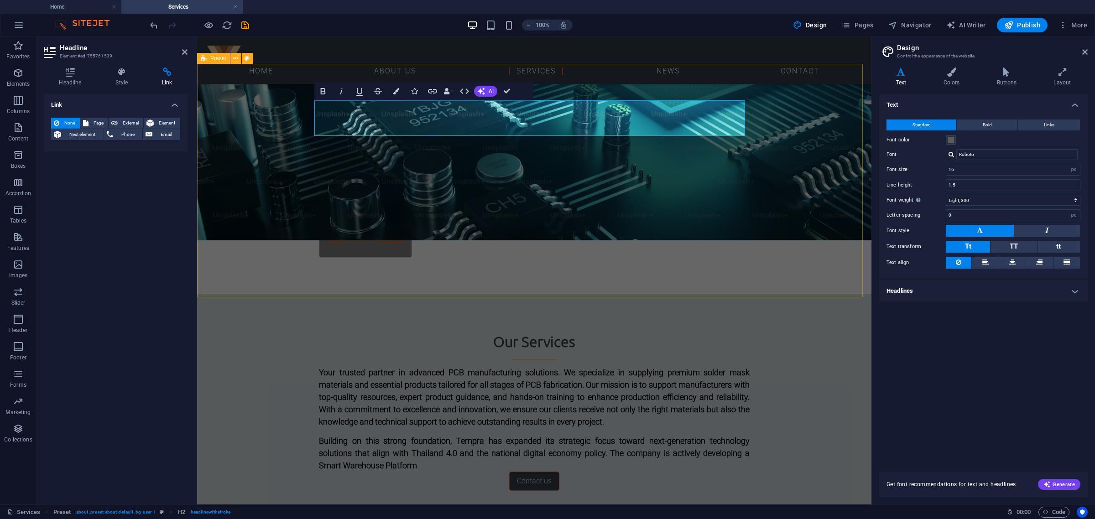
click at [261, 294] on div "Our Services Your trusted partner in advanced PCB manufacturing solutions. We s…" at bounding box center [534, 410] width 675 height 233
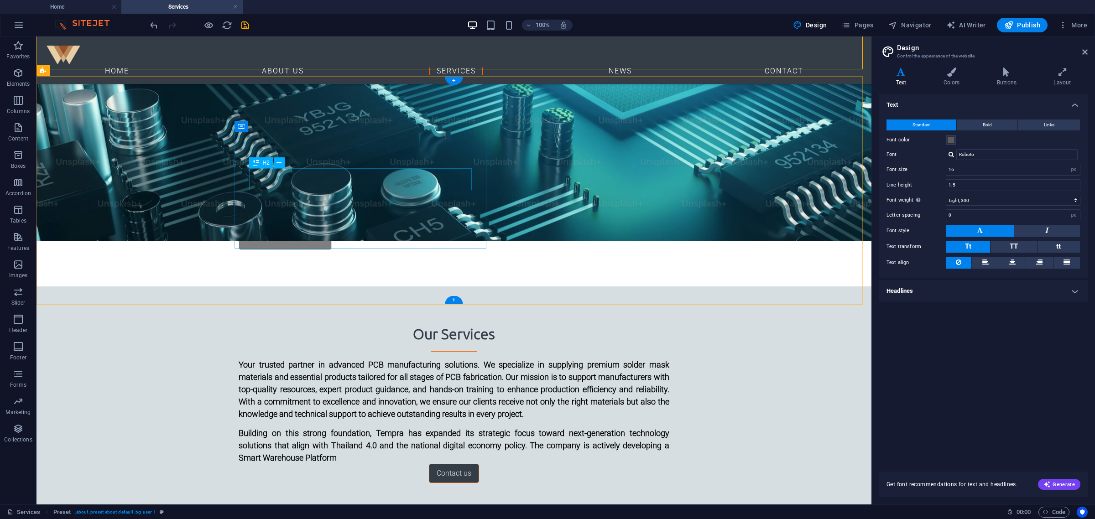
scroll to position [420, 0]
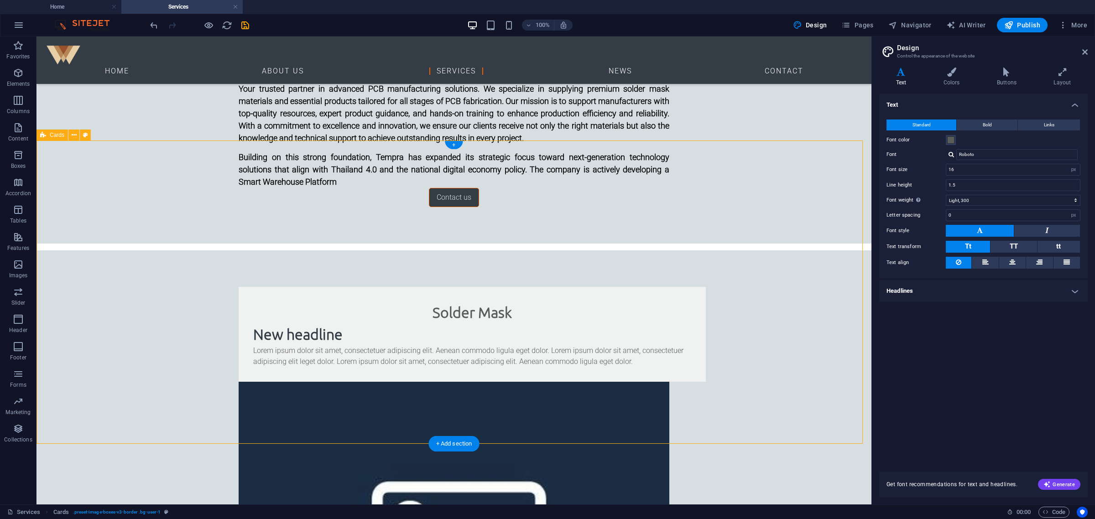
scroll to position [363, 0]
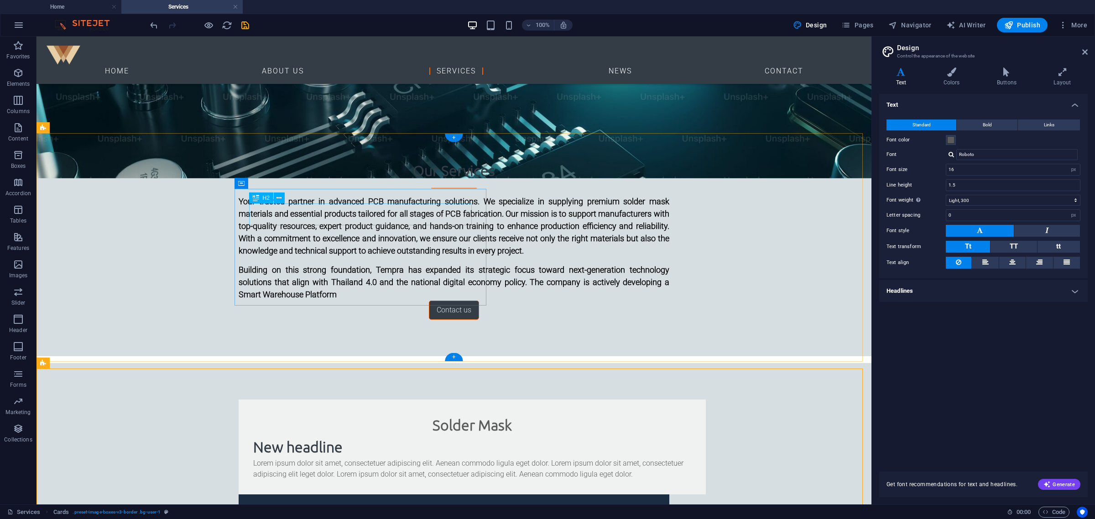
click at [392, 414] on div "Solder Mask" at bounding box center [472, 425] width 438 height 22
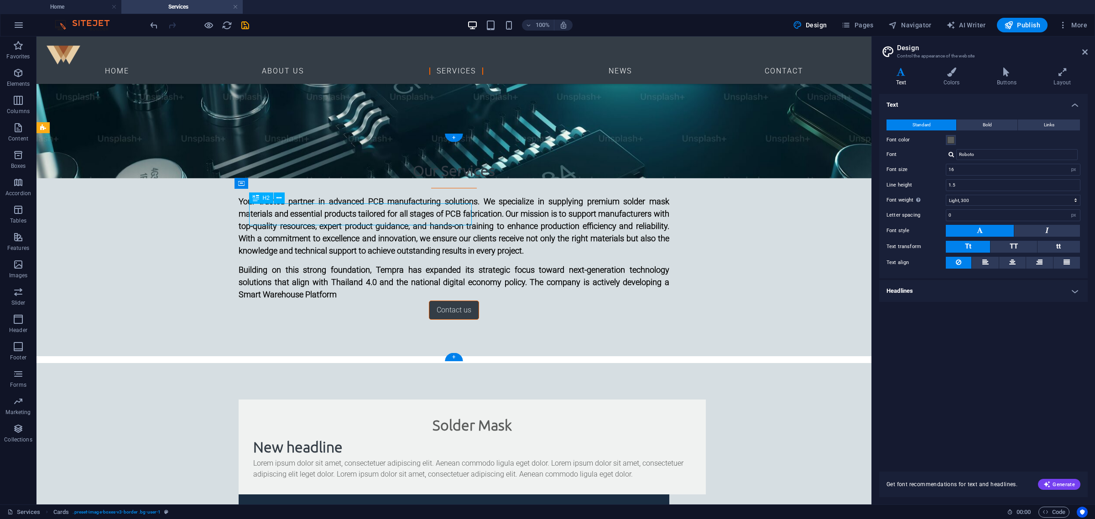
click at [392, 414] on div "Solder Mask" at bounding box center [472, 425] width 438 height 22
click at [253, 414] on div "Solder Mask New headline Lorem ipsum dolor sit amet, consectetuer adipiscing el…" at bounding box center [472, 447] width 438 height 66
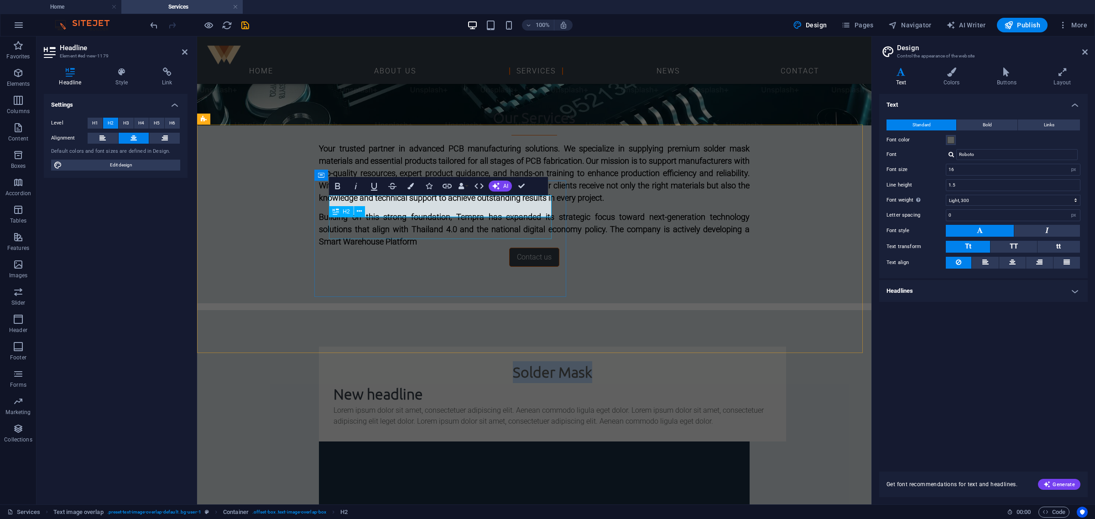
scroll to position [420, 0]
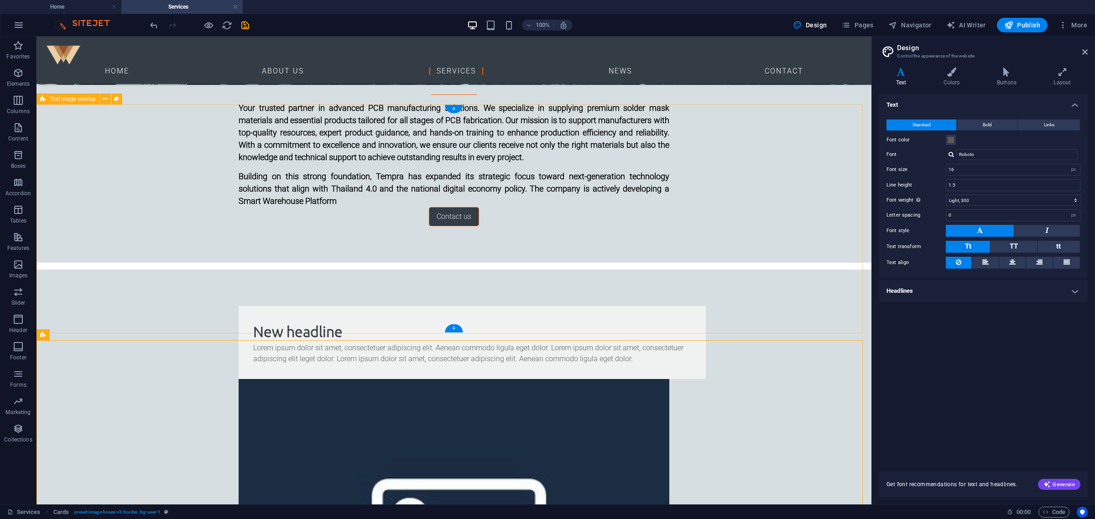
scroll to position [363, 0]
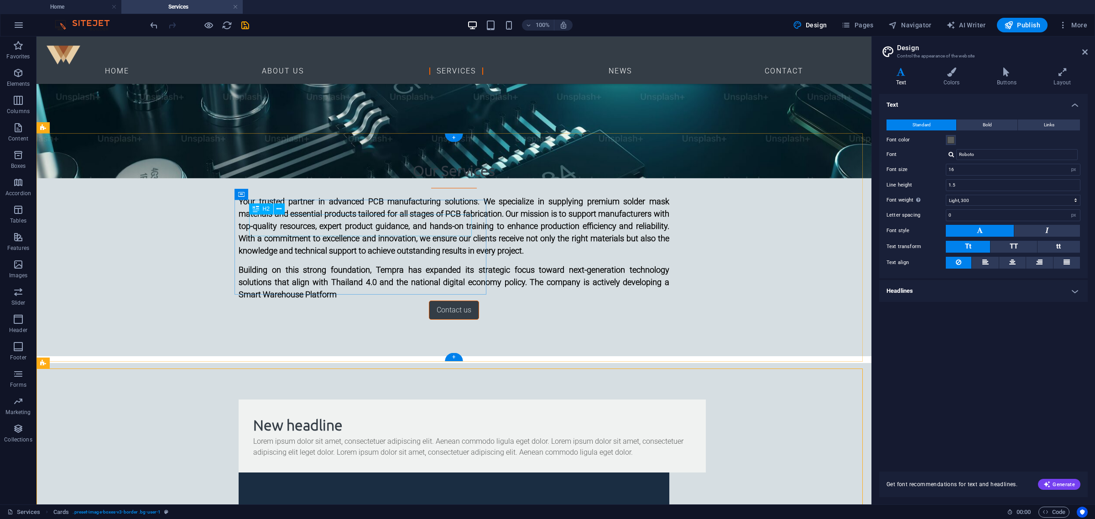
click at [298, 414] on div "New headline" at bounding box center [472, 425] width 438 height 22
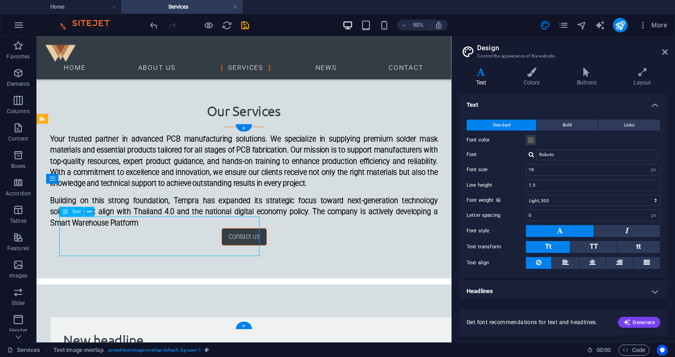
click at [129, 238] on div "H1 Banner Banner Container H2 Preset Cards Container Image Container H3 Text Pr…" at bounding box center [244, 190] width 415 height 306
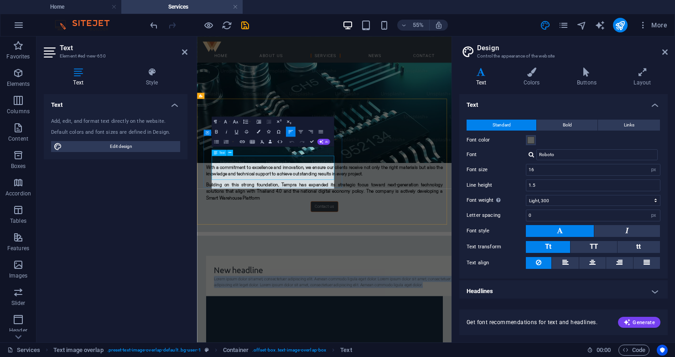
scroll to position [346, 0]
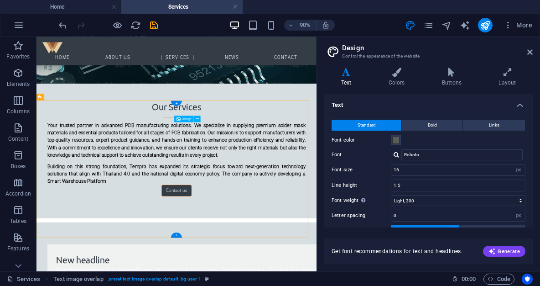
scroll to position [353, 0]
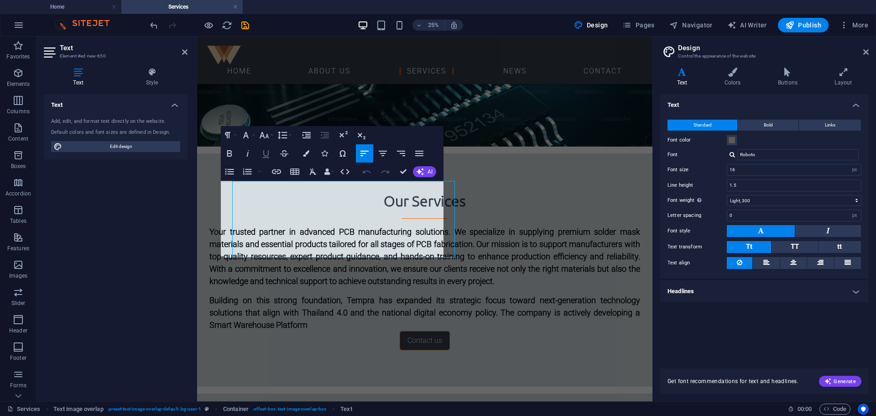
scroll to position [402, 0]
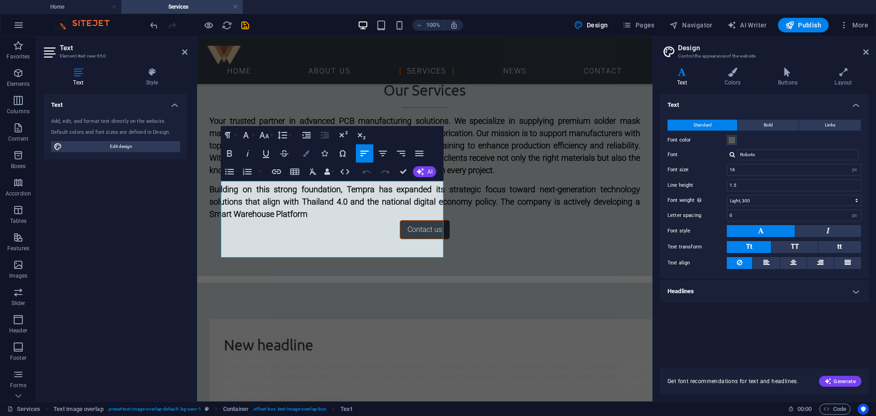
click at [301, 154] on button "Colors" at bounding box center [306, 153] width 17 height 18
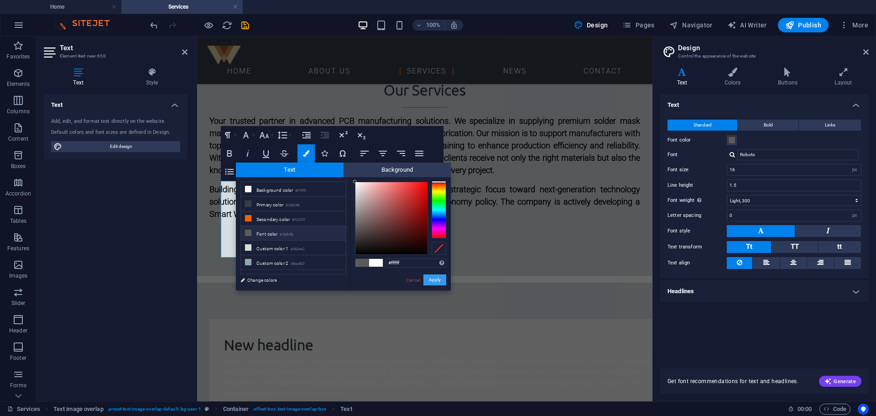
click at [432, 283] on button "Apply" at bounding box center [435, 279] width 23 height 11
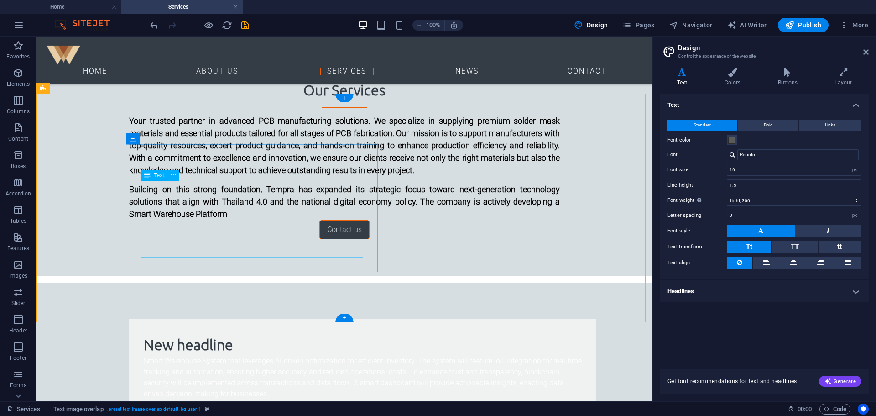
click at [281, 356] on div "Smart Warehouse System that leverages AI-driven optimization for efficient inve…" at bounding box center [363, 378] width 438 height 44
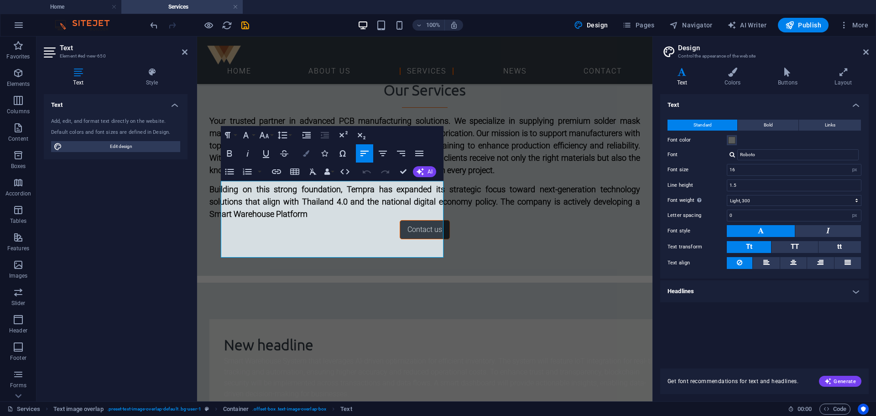
click at [301, 154] on button "Colors" at bounding box center [306, 153] width 17 height 18
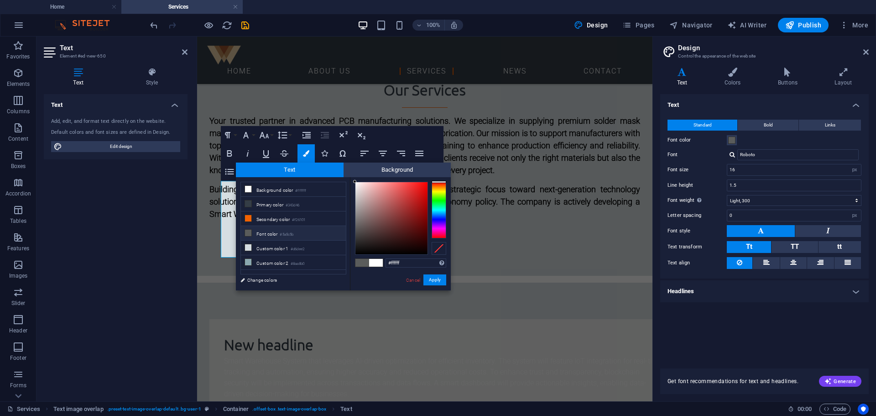
click at [272, 233] on li "Font color #5a5c5b" at bounding box center [293, 233] width 105 height 15
type input "#5a5c5b"
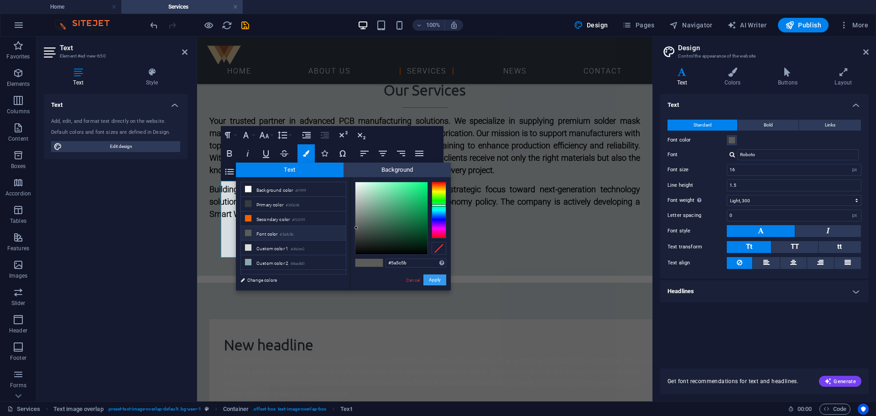
click at [443, 278] on button "Apply" at bounding box center [435, 279] width 23 height 11
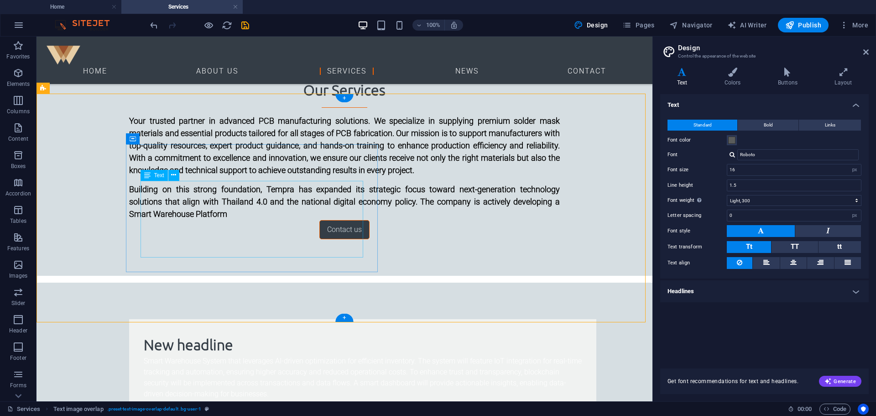
click at [275, 356] on div "Smart Warehouse System that leverages AI-driven optimization for efficient inve…" at bounding box center [363, 378] width 438 height 44
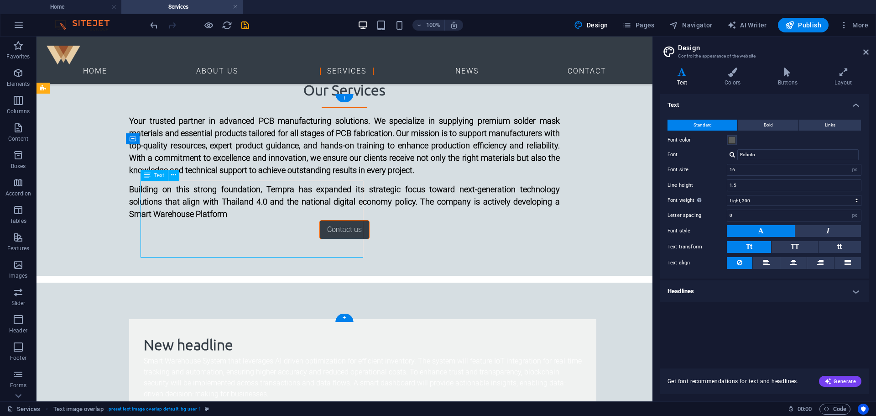
click at [275, 356] on div "Smart Warehouse System that leverages AI-driven optimization for efficient inve…" at bounding box center [363, 378] width 438 height 44
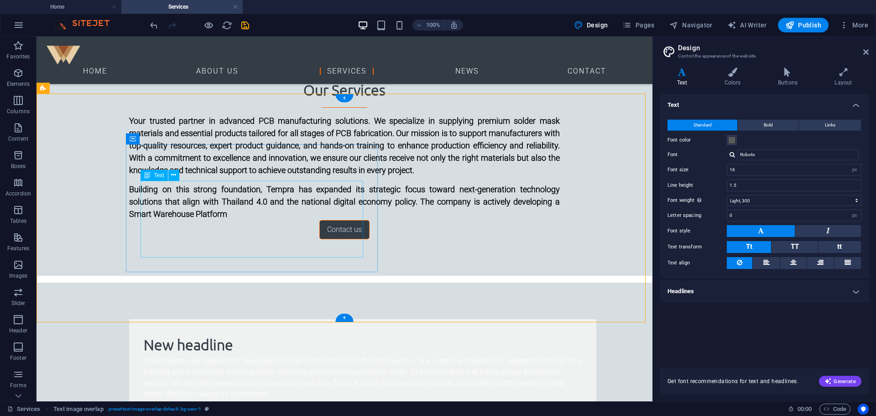
click at [282, 356] on div "Smart Warehouse System that leverages AI-driven optimization for efficient inve…" at bounding box center [363, 378] width 438 height 44
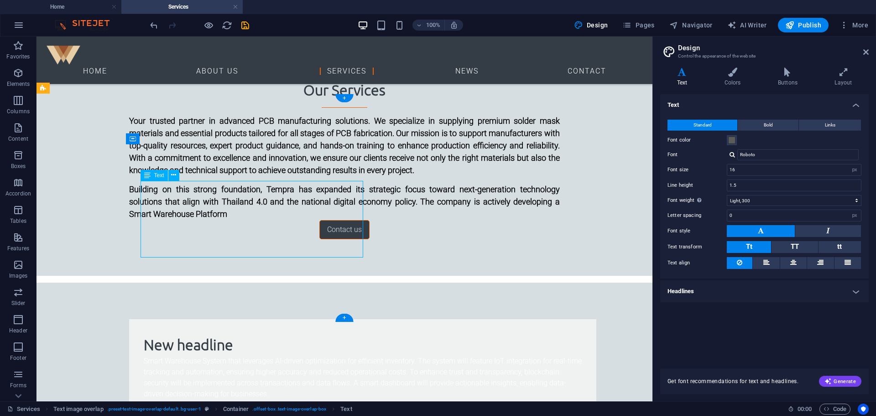
click at [285, 356] on div "Smart Warehouse System that leverages AI-driven optimization for efficient inve…" at bounding box center [363, 378] width 438 height 44
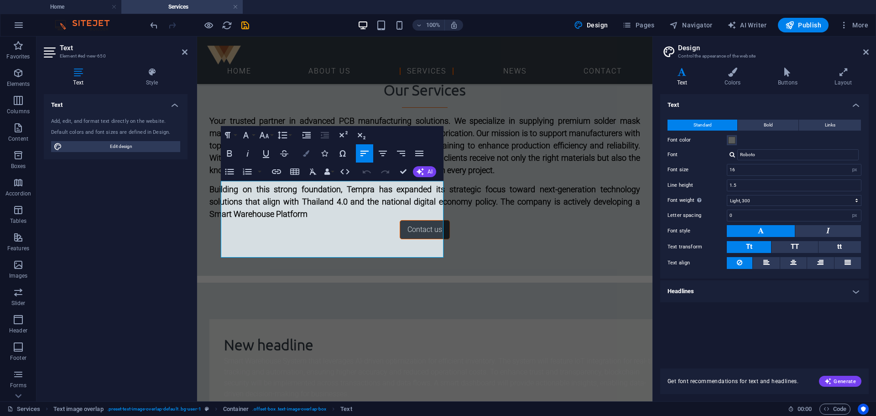
click at [302, 156] on button "Colors" at bounding box center [306, 153] width 17 height 18
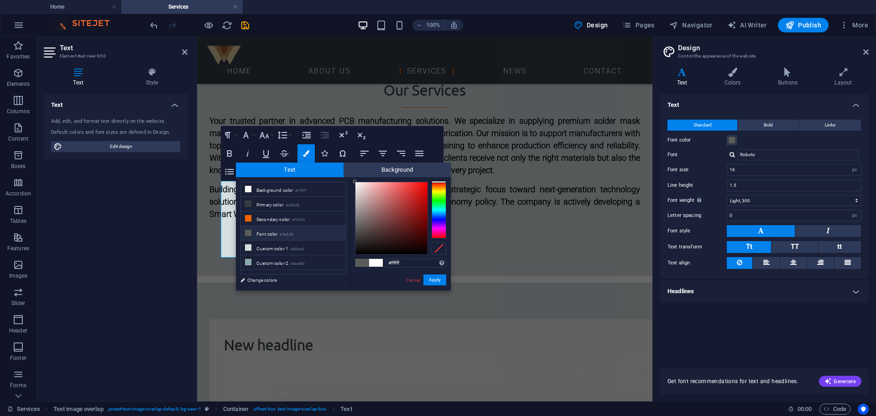
click at [268, 230] on li "Font color #5a5c5b" at bounding box center [293, 233] width 105 height 15
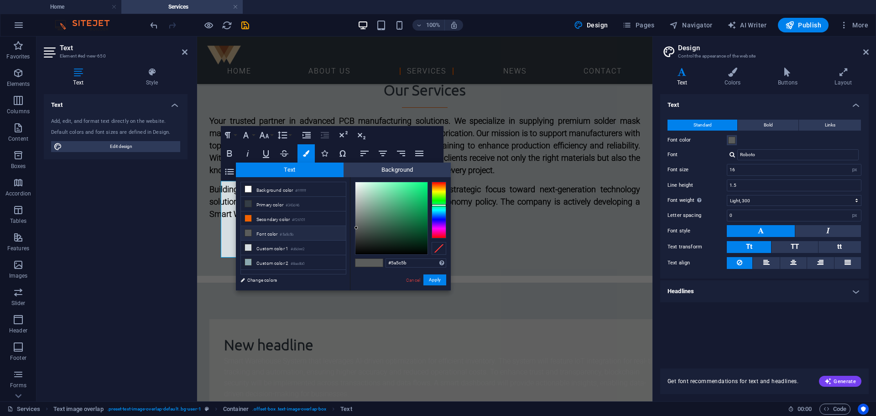
click at [268, 230] on li "Font color #5a5c5b" at bounding box center [293, 233] width 105 height 15
click at [372, 262] on span at bounding box center [376, 263] width 14 height 8
click at [371, 262] on span at bounding box center [376, 263] width 14 height 8
click at [356, 262] on span at bounding box center [363, 263] width 14 height 8
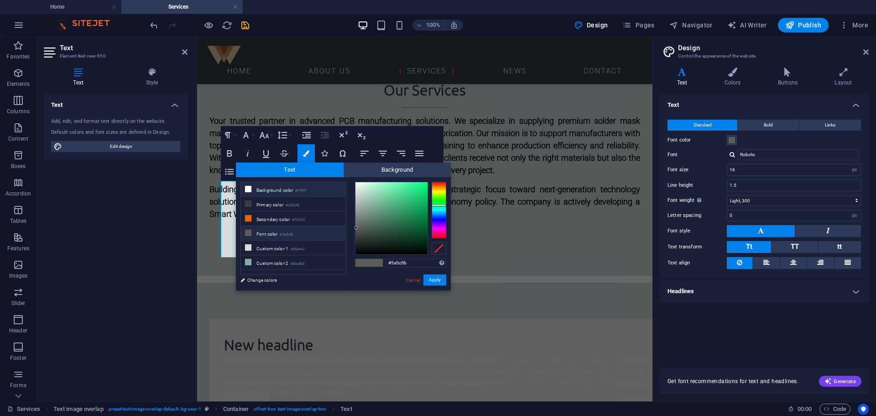
click at [276, 195] on li "Background color #ffffff" at bounding box center [293, 189] width 105 height 15
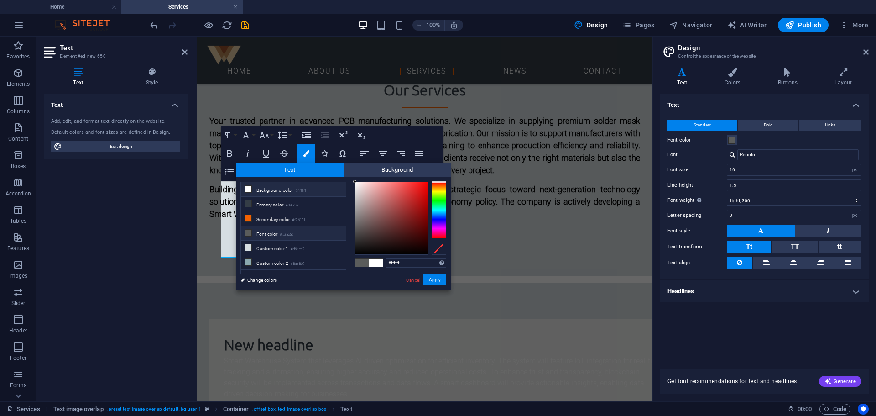
click at [263, 226] on li "Font color #5a5c5b" at bounding box center [293, 233] width 105 height 15
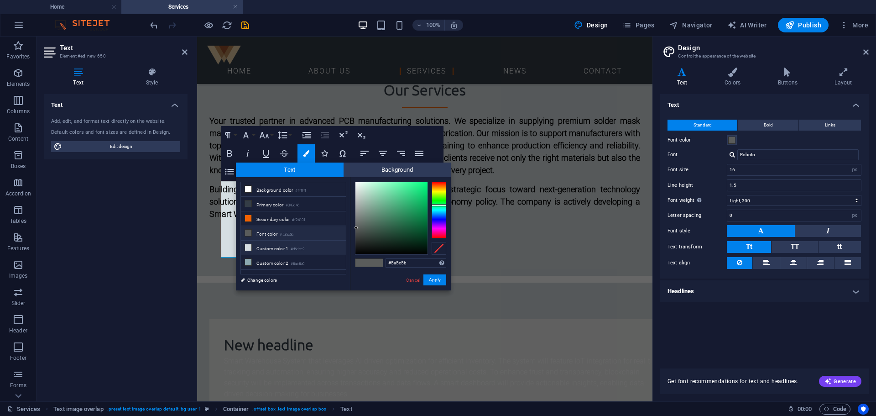
click at [263, 241] on li "Custom color 1 #d6dee2" at bounding box center [293, 248] width 105 height 15
click at [264, 231] on li "Font color #5a5c5b" at bounding box center [293, 233] width 105 height 15
click at [359, 233] on div at bounding box center [392, 218] width 72 height 72
drag, startPoint x: 359, startPoint y: 233, endPoint x: 358, endPoint y: 223, distance: 9.6
click at [358, 223] on div at bounding box center [357, 222] width 3 height 3
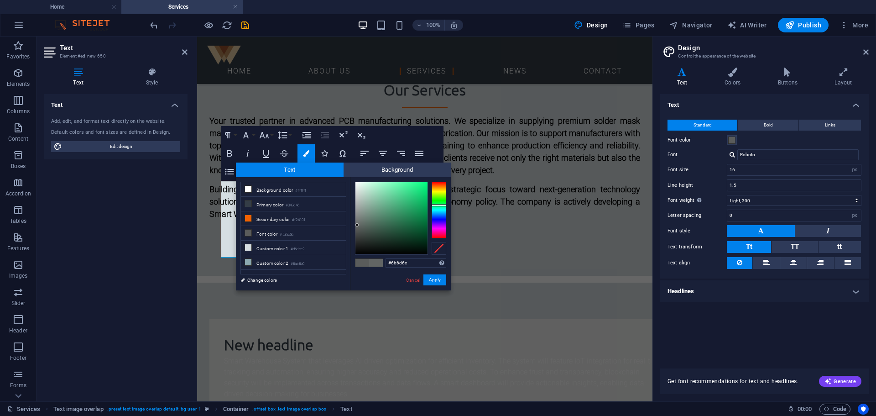
type input "#6d6f6e"
click at [356, 223] on div at bounding box center [357, 224] width 3 height 3
click at [268, 278] on link "Change colors" at bounding box center [289, 279] width 106 height 11
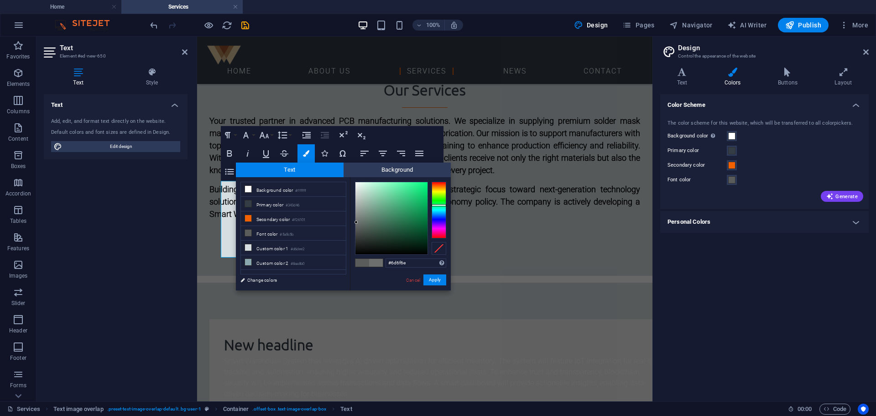
click at [434, 286] on div "#6d6f6e Supported formats #0852ed rgb(8, 82, 237) rgba(8, 82, 237, 90%) hsv(221…" at bounding box center [400, 300] width 101 height 246
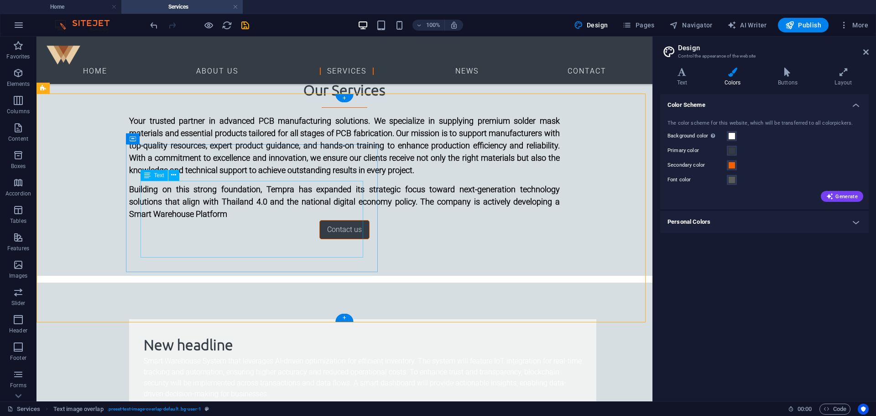
click at [306, 356] on div "Smart Warehouse System that leverages AI-driven optimization for efficient inve…" at bounding box center [363, 378] width 438 height 44
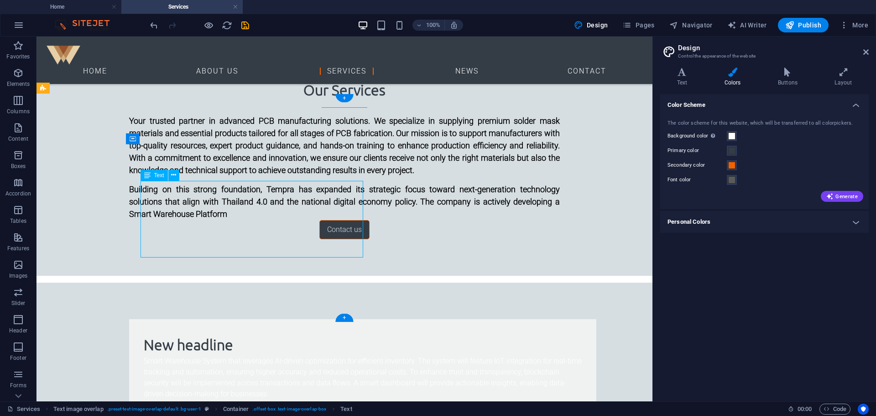
click at [306, 356] on div "Smart Warehouse System that leverages AI-driven optimization for efficient inve…" at bounding box center [363, 378] width 438 height 44
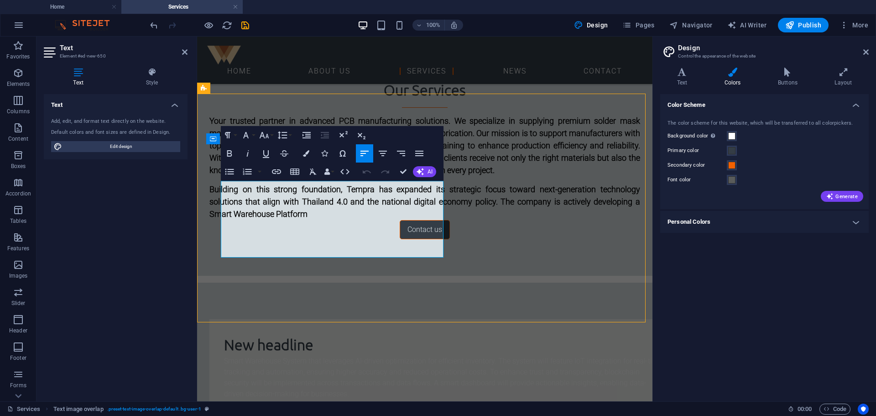
click at [478, 356] on div "Smart Warehouse System that leverages AI-driven optimization for efficient inve…" at bounding box center [443, 378] width 438 height 44
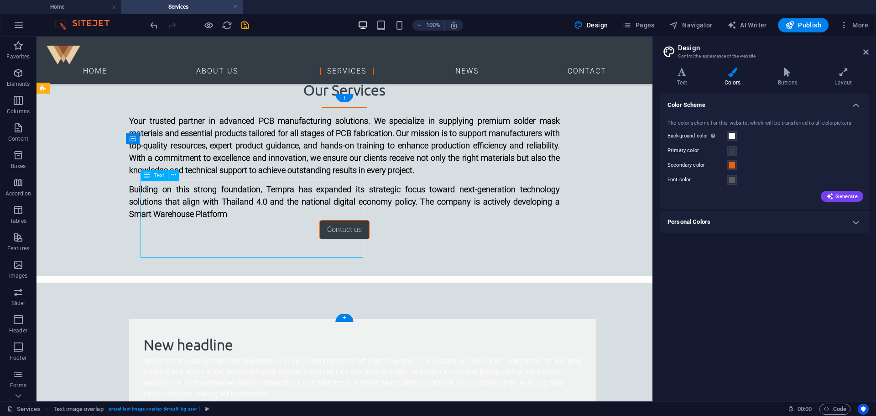
click at [317, 356] on div "Smart Warehouse System that leverages AI-driven optimization for efficient inve…" at bounding box center [363, 378] width 438 height 44
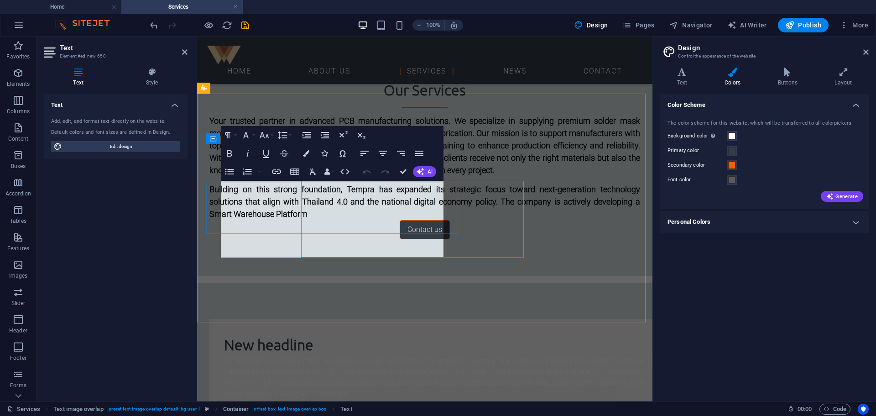
click at [317, 356] on span "Smart Warehouse System that leverages AI-driven optimization for efficient inve…" at bounding box center [443, 377] width 438 height 42
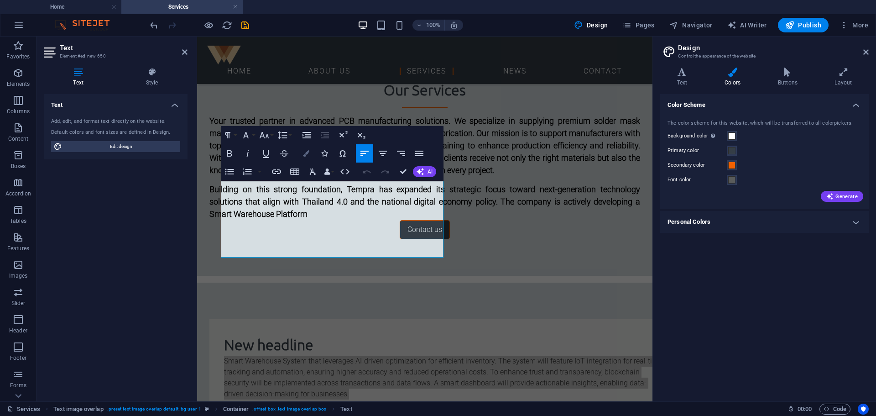
click at [308, 151] on icon "button" at bounding box center [306, 153] width 6 height 6
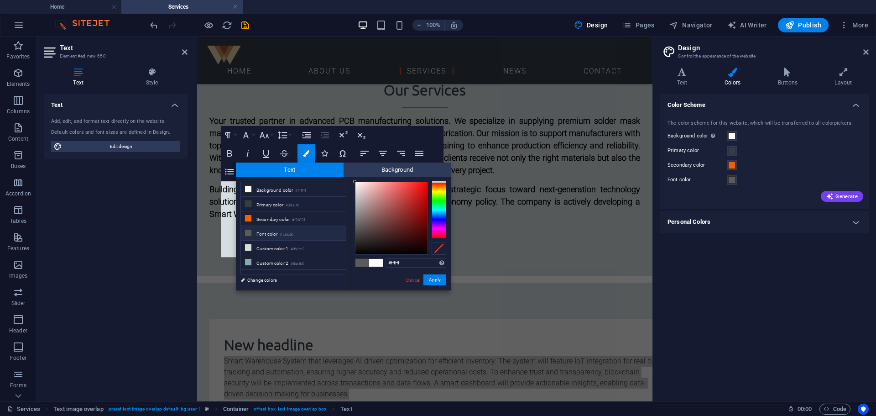
click at [286, 237] on li "Font color #5a5c5b" at bounding box center [293, 233] width 105 height 15
type input "#5a5c5b"
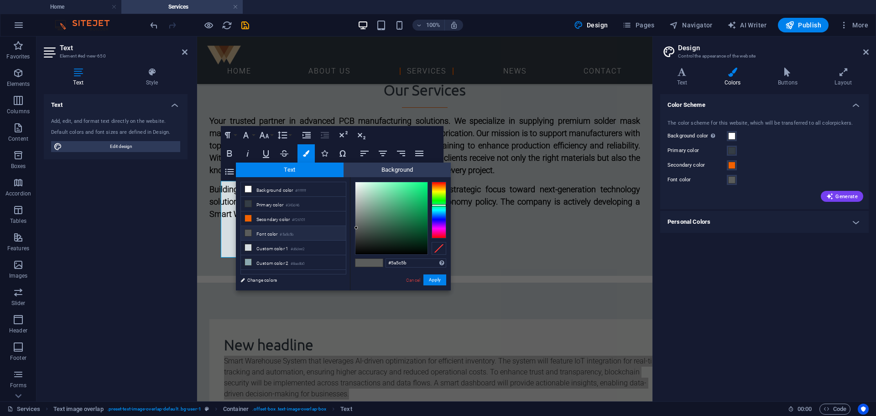
click at [286, 236] on small "#5a5c5b" at bounding box center [287, 234] width 14 height 6
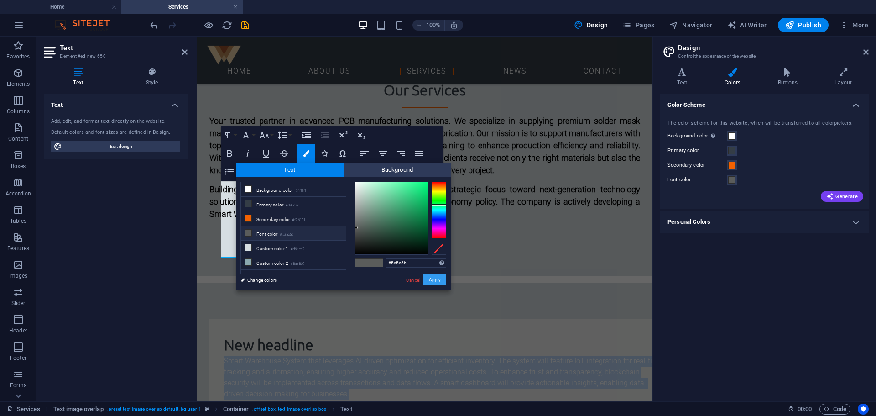
click at [434, 278] on button "Apply" at bounding box center [435, 279] width 23 height 11
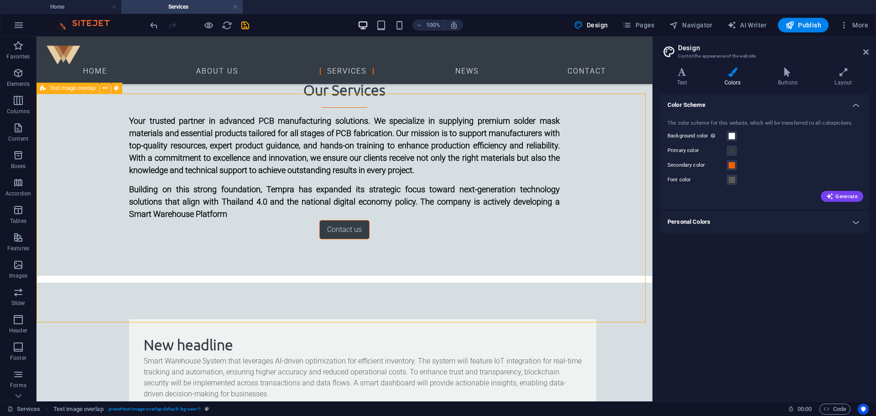
click at [233, 356] on div "Smart Warehouse System that leverages AI-driven optimization for efficient inve…" at bounding box center [363, 378] width 438 height 44
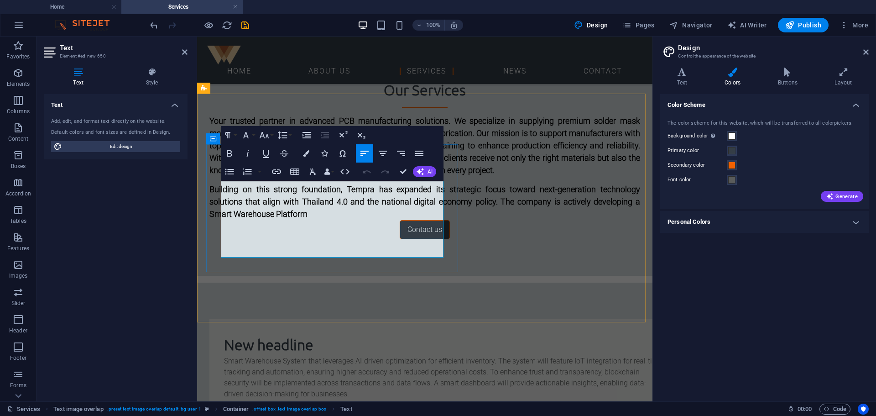
click at [381, 356] on span "Smart Warehouse System that leverages AI-driven optimization for efficient inve…" at bounding box center [443, 377] width 438 height 42
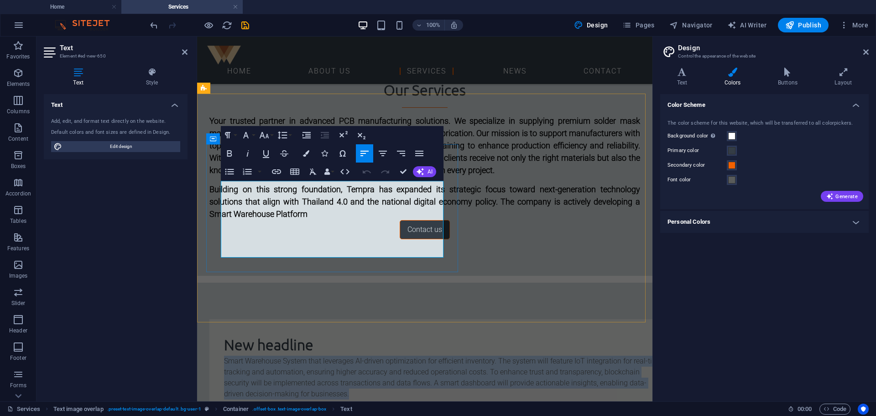
click at [380, 356] on span "Smart Warehouse System that leverages AI-driven optimization for efficient inve…" at bounding box center [443, 377] width 438 height 42
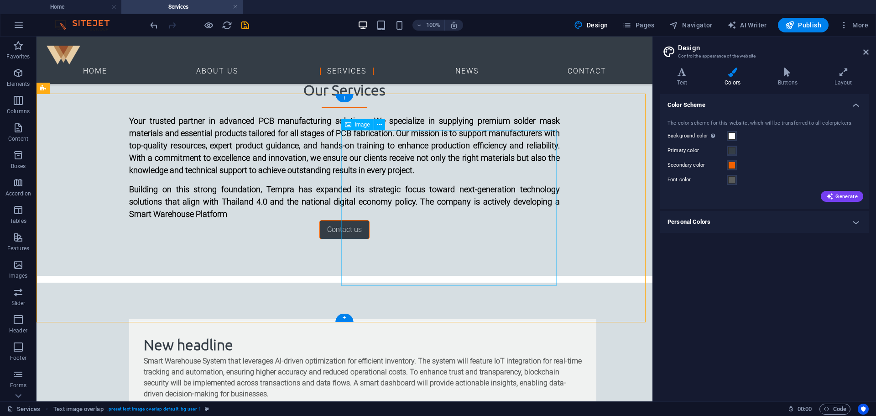
click at [174, 334] on div "New headline" at bounding box center [363, 345] width 438 height 22
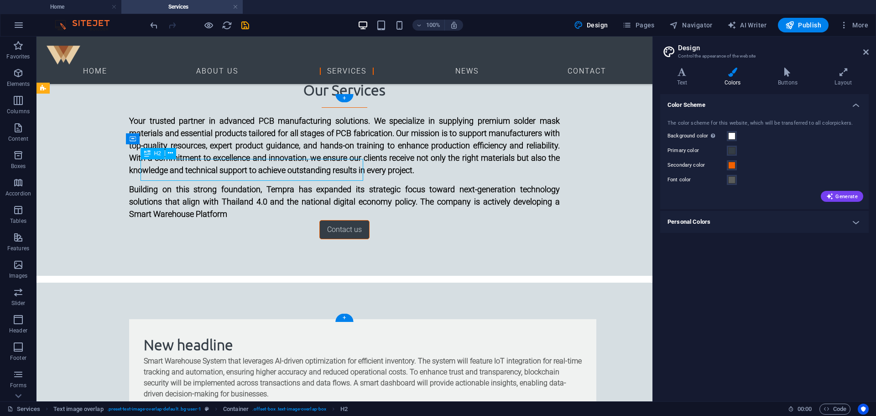
click at [180, 334] on div "New headline" at bounding box center [363, 345] width 438 height 22
click at [194, 334] on div "New headline" at bounding box center [363, 345] width 438 height 22
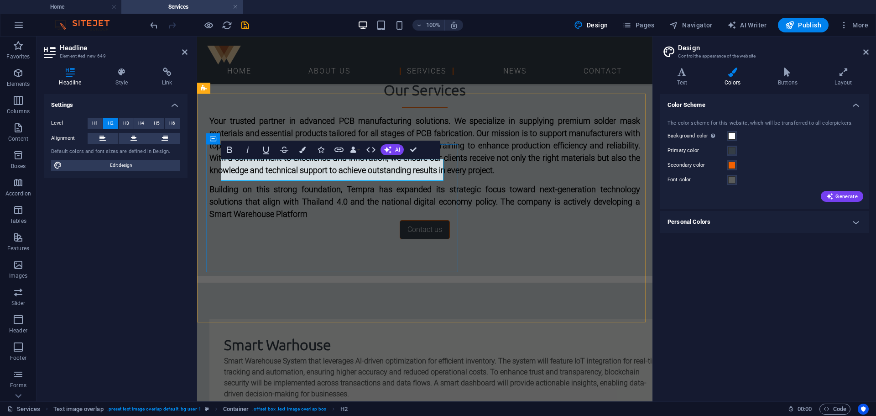
click at [287, 334] on h2 "Smart Warhouse" at bounding box center [443, 345] width 438 height 22
click at [356, 319] on div "Smart Warehouse Smart Warehouse System that leverages AI-driven optimization fo…" at bounding box center [442, 366] width 467 height 95
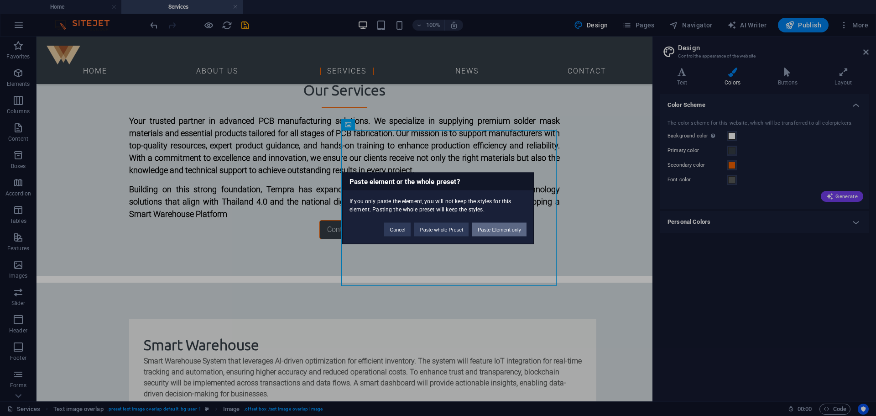
click at [500, 230] on button "Paste Element only" at bounding box center [499, 229] width 54 height 14
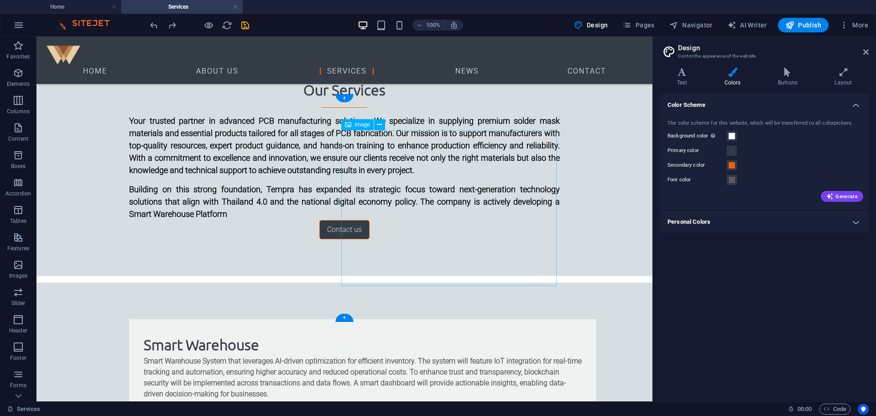
select select "%"
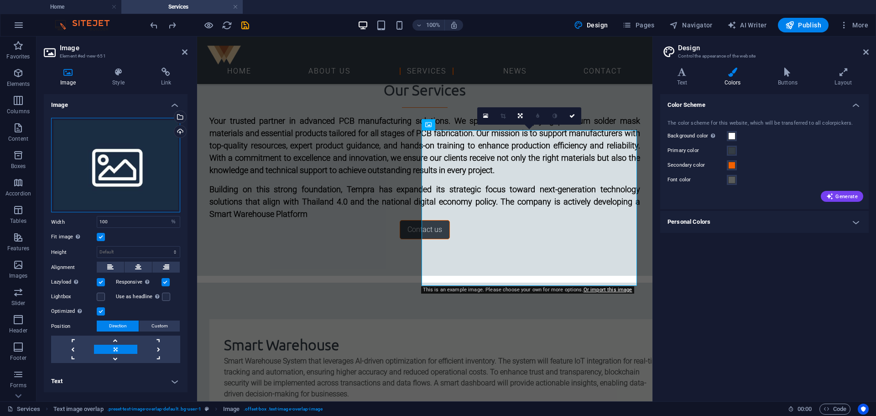
click at [101, 173] on div "Drag files here, click to choose files or select files from Files or our free s…" at bounding box center [115, 165] width 129 height 95
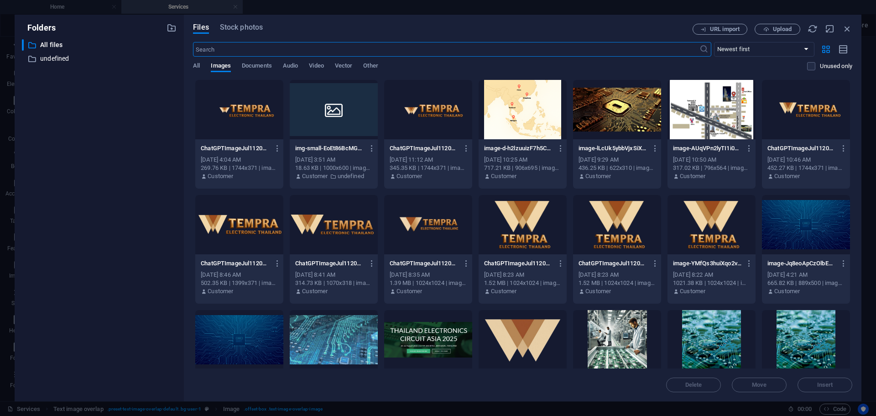
click at [320, 50] on input "text" at bounding box center [446, 49] width 506 height 15
click at [190, 105] on div "Files Stock photos URL import Upload ​ Newest first Oldest first Name (A-Z) Nam…" at bounding box center [523, 208] width 678 height 387
click at [765, 32] on button "Upload" at bounding box center [778, 29] width 46 height 11
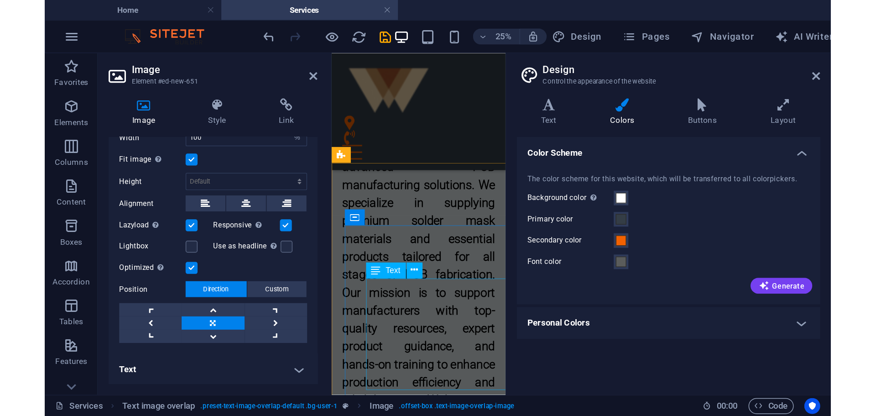
scroll to position [0, 0]
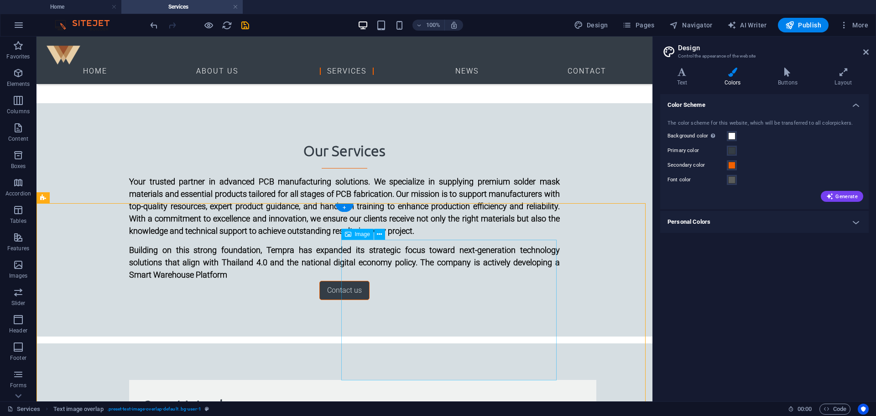
scroll to position [384, 0]
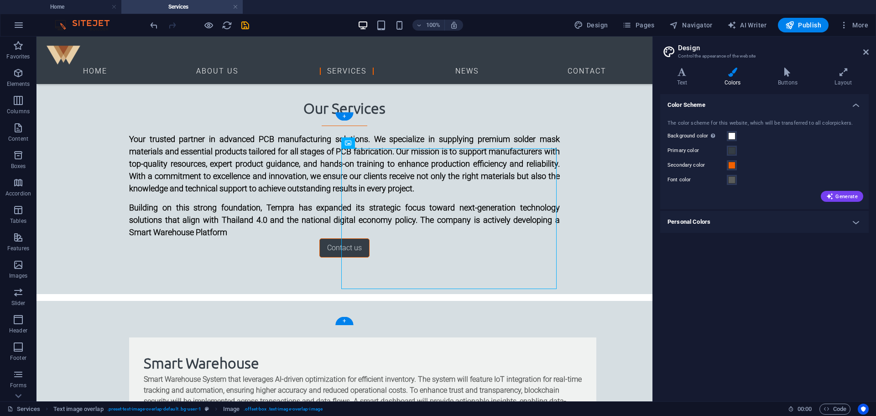
drag, startPoint x: 429, startPoint y: 251, endPoint x: 544, endPoint y: 209, distance: 121.6
select select "%"
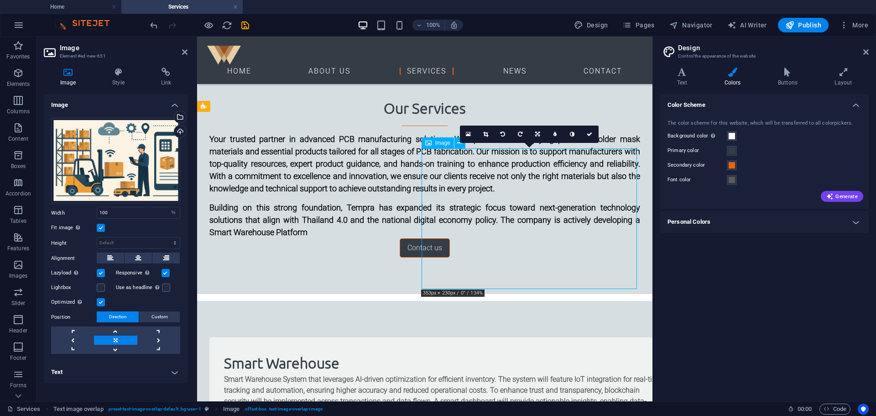
drag, startPoint x: 533, startPoint y: 193, endPoint x: 586, endPoint y: 182, distance: 53.6
drag, startPoint x: 555, startPoint y: 205, endPoint x: 612, endPoint y: 207, distance: 56.6
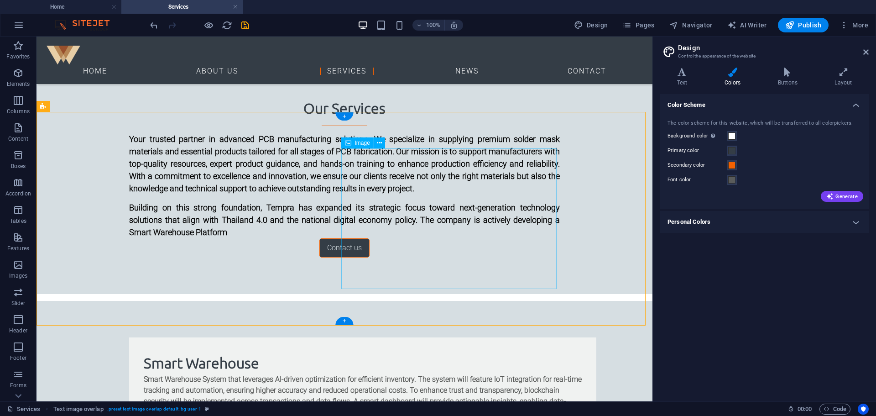
click at [303, 337] on div "Smart Warehouse Smart Warehouse System that leverages AI-driven optimization fo…" at bounding box center [362, 384] width 467 height 95
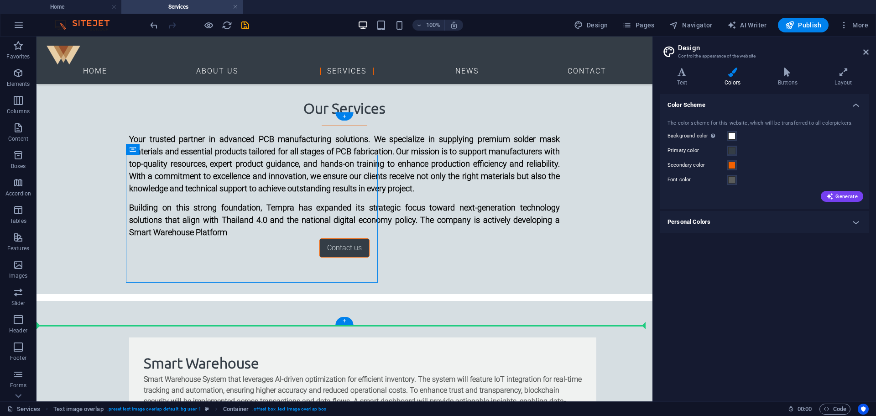
drag, startPoint x: 303, startPoint y: 276, endPoint x: 104, endPoint y: 250, distance: 200.7
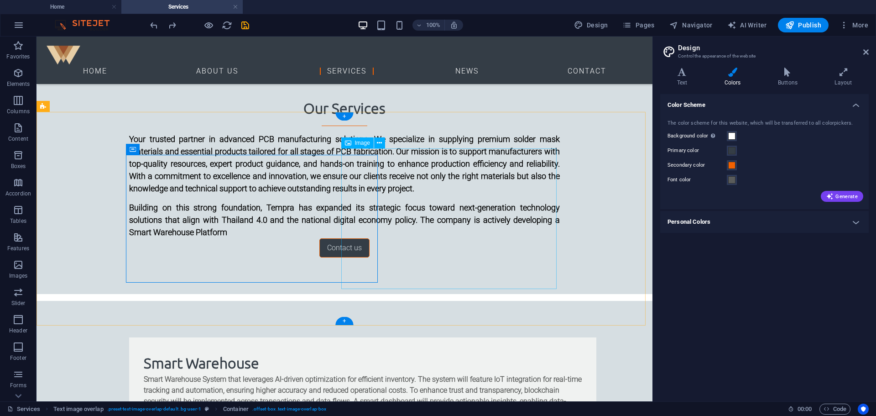
click at [277, 374] on div "Smart Warehouse System that leverages AI-driven optimization for efficient inve…" at bounding box center [363, 396] width 438 height 44
click at [243, 374] on div "Smart Warehouse System that leverages AI-driven optimization for efficient inve…" at bounding box center [363, 396] width 438 height 44
click at [242, 374] on div "Smart Warehouse System that leverages AI-driven optimization for efficient inve…" at bounding box center [363, 396] width 438 height 44
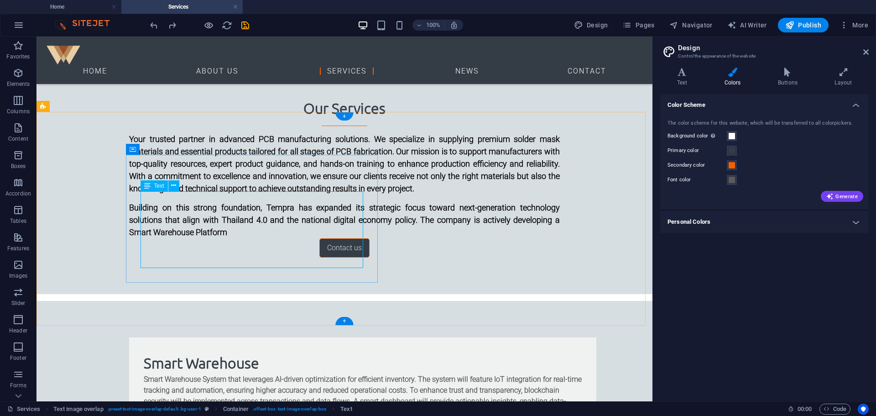
click at [241, 374] on div "Smart Warehouse System that leverages AI-driven optimization for efficient inve…" at bounding box center [363, 396] width 438 height 44
click at [240, 374] on div "Smart Warehouse System that leverages AI-driven optimization for efficient inve…" at bounding box center [363, 396] width 438 height 44
click at [144, 375] on strong "Smart Warehouse System that leverages AI-driven optimization for efficient inve…" at bounding box center [363, 396] width 438 height 42
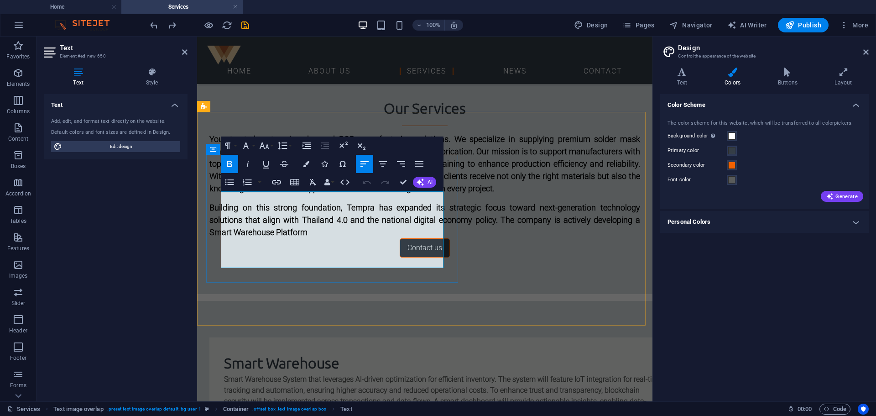
click at [288, 375] on strong "Smart Warehouse System that leverages AI-driven optimization for efficient inve…" at bounding box center [443, 396] width 438 height 42
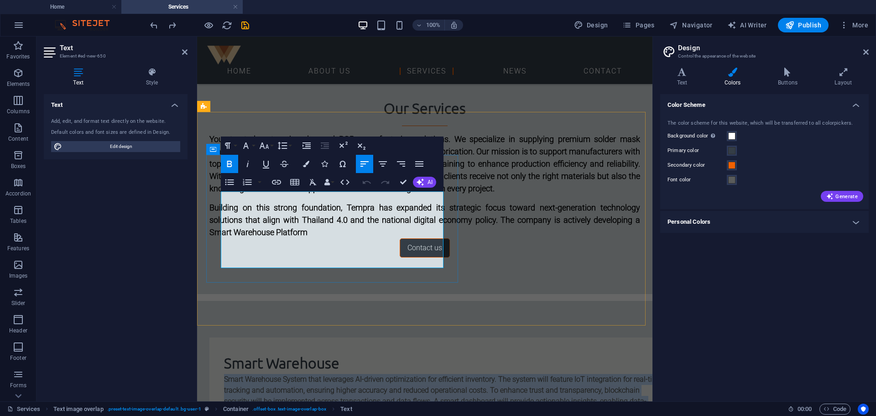
click at [288, 375] on strong "Smart Warehouse System that leverages AI-driven optimization for efficient inve…" at bounding box center [443, 396] width 438 height 42
click at [413, 167] on button "Align Justify" at bounding box center [419, 164] width 17 height 18
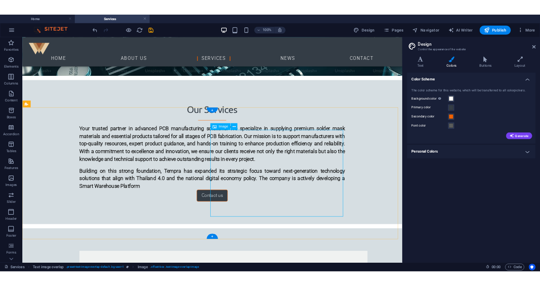
scroll to position [338, 0]
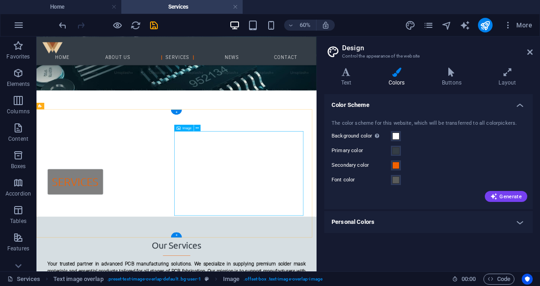
select select "%"
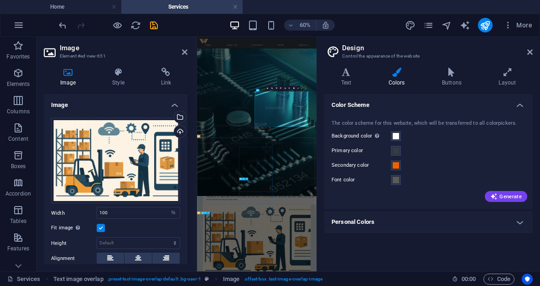
scroll to position [276, 0]
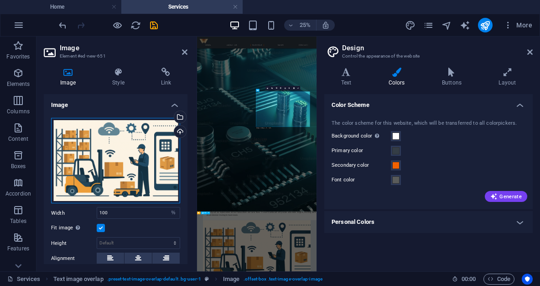
click at [132, 150] on div "Drag files here, click to choose files or select files from Files or our free s…" at bounding box center [115, 161] width 129 height 86
click at [332, 150] on label "Primary color" at bounding box center [361, 150] width 59 height 11
click at [391, 150] on button "Primary color" at bounding box center [396, 151] width 10 height 10
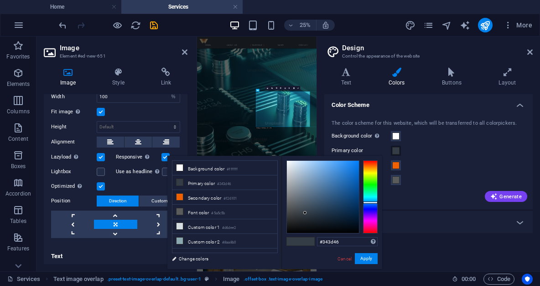
scroll to position [0, 0]
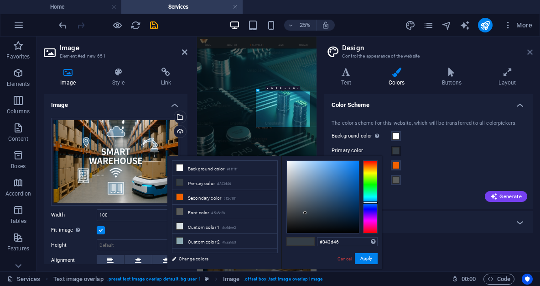
click at [533, 55] on icon at bounding box center [530, 51] width 5 height 7
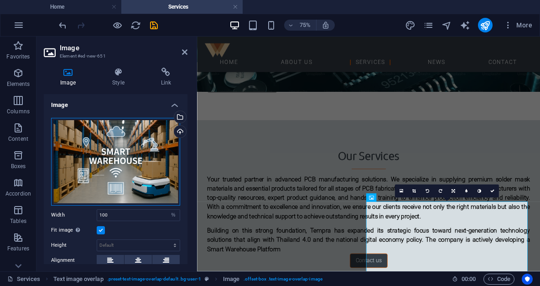
click at [149, 176] on div "Drag files here, click to choose files or select files from Files or our free s…" at bounding box center [115, 162] width 129 height 88
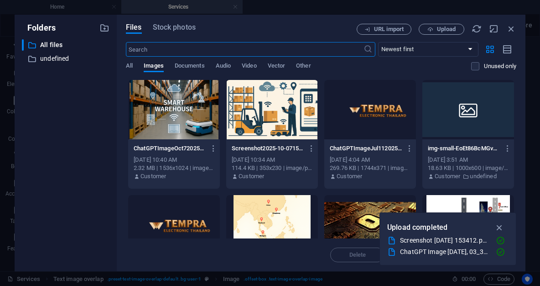
click at [173, 126] on div at bounding box center [174, 109] width 92 height 59
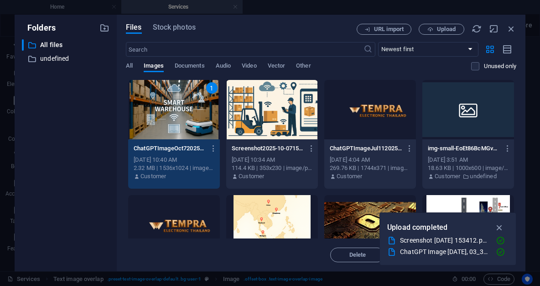
click at [173, 126] on div "1" at bounding box center [174, 109] width 92 height 59
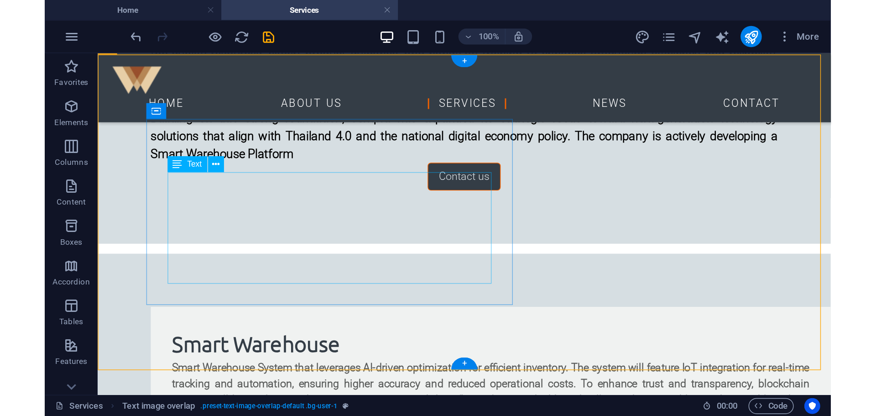
scroll to position [413, 0]
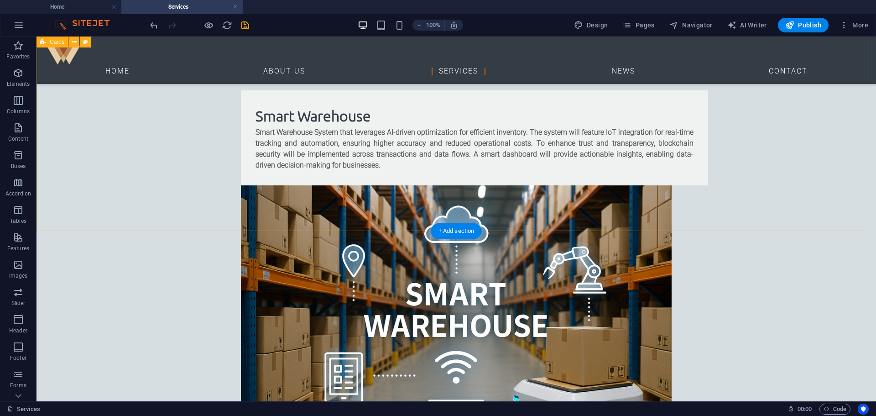
scroll to position [579, 0]
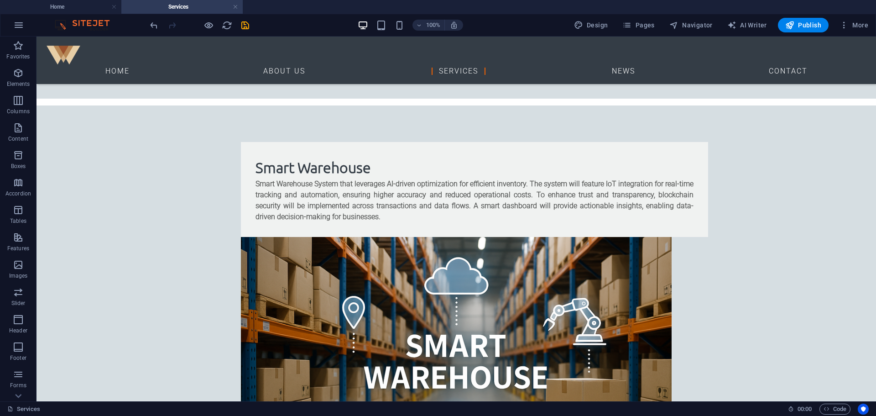
click at [807, 35] on div "100% Design Pages Navigator AI Writer Publish More" at bounding box center [437, 25] width 875 height 22
click at [807, 26] on span "Publish" at bounding box center [803, 25] width 36 height 9
